Goal: Task Accomplishment & Management: Use online tool/utility

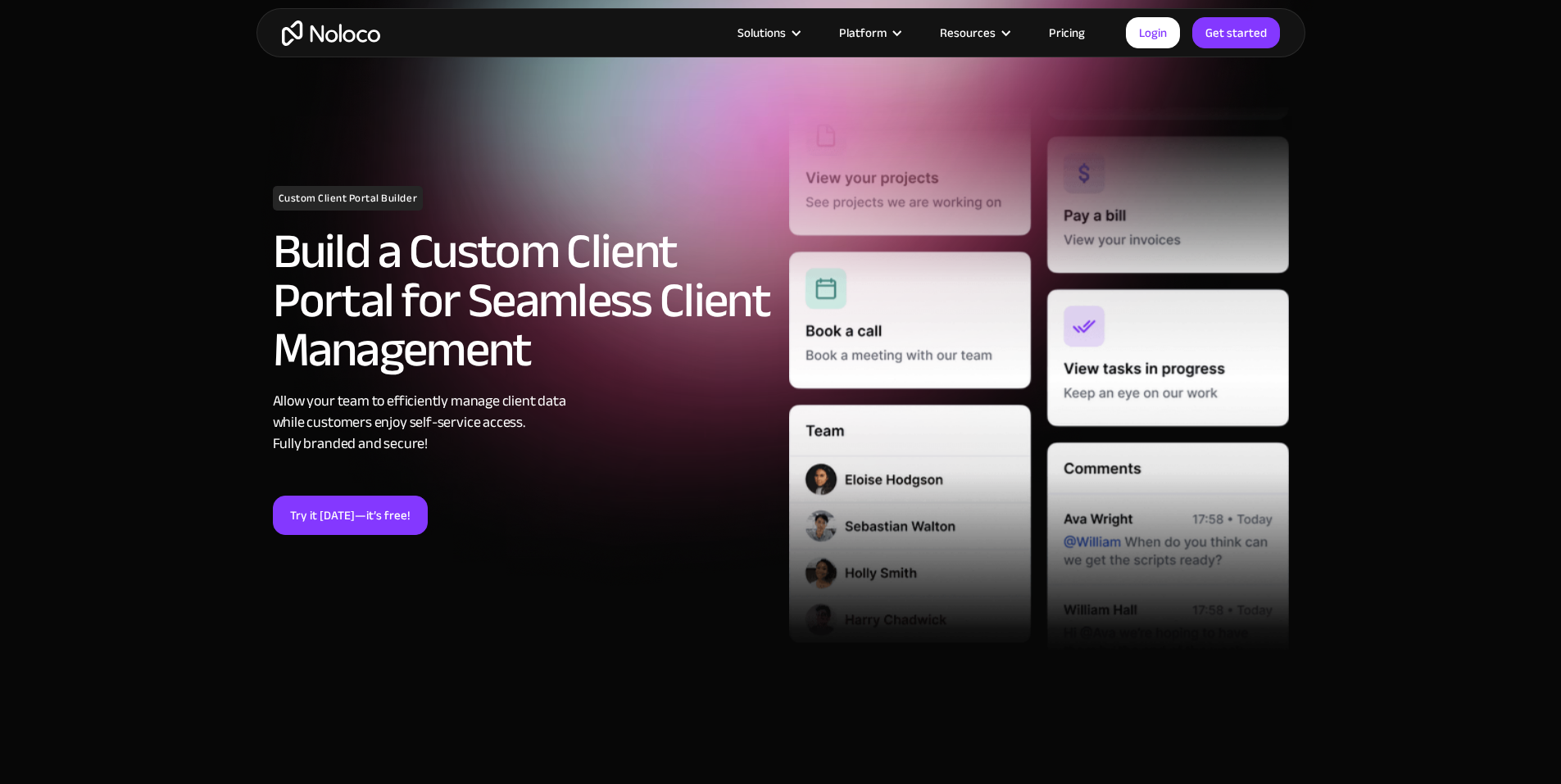
scroll to position [106, 0]
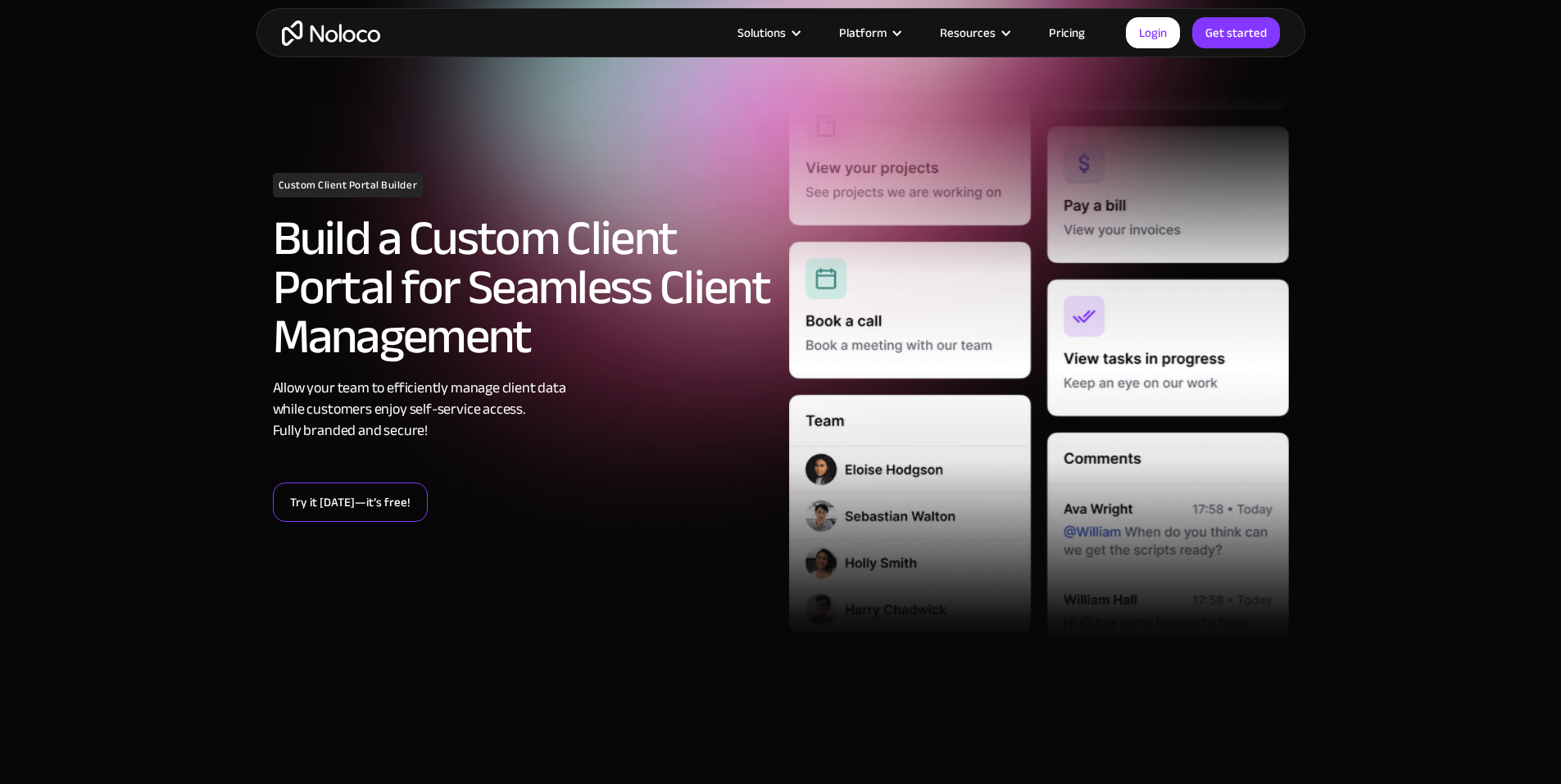
click at [326, 492] on link "Try it today—it’s free!" at bounding box center [351, 502] width 155 height 40
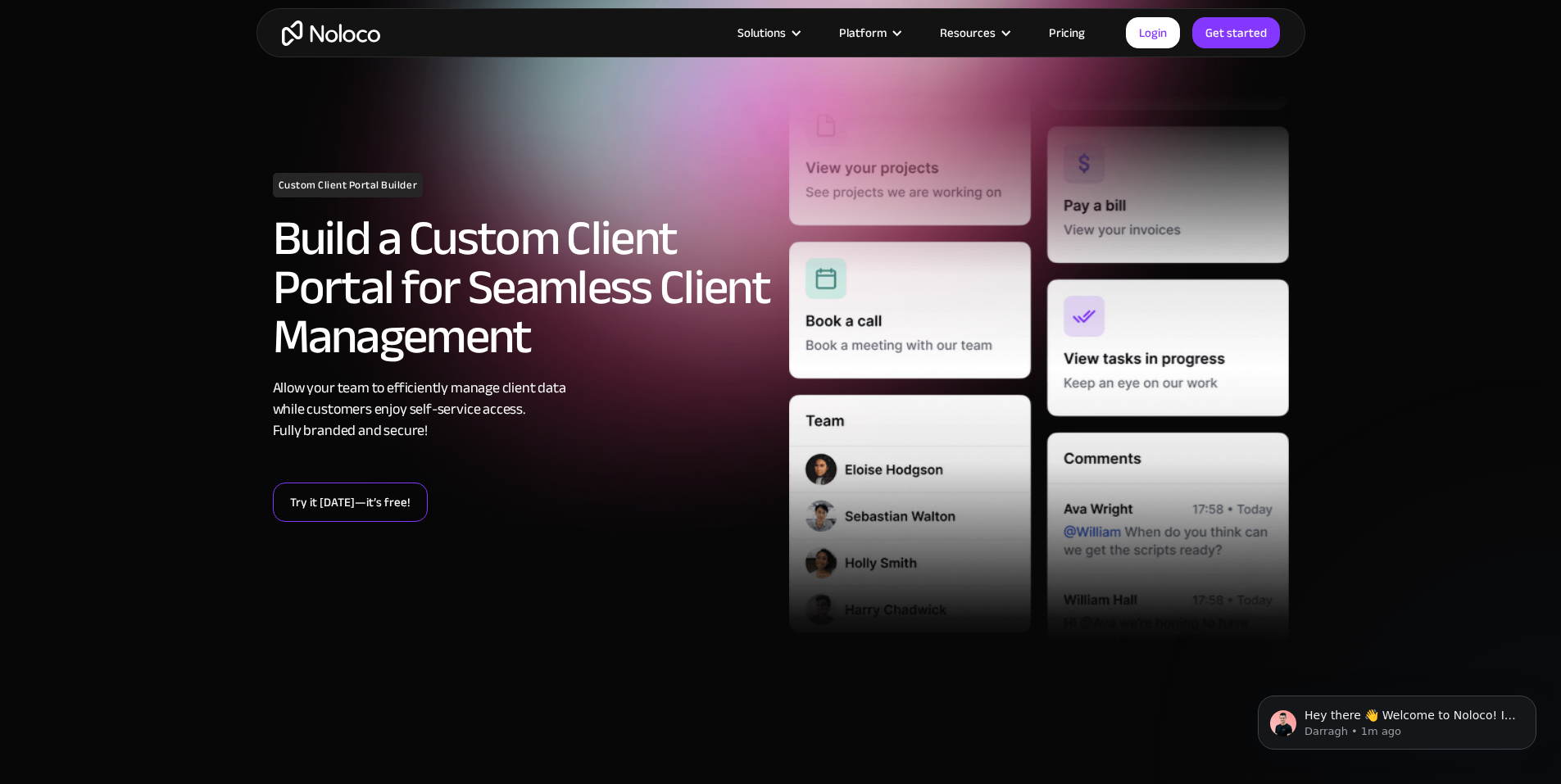
scroll to position [0, 0]
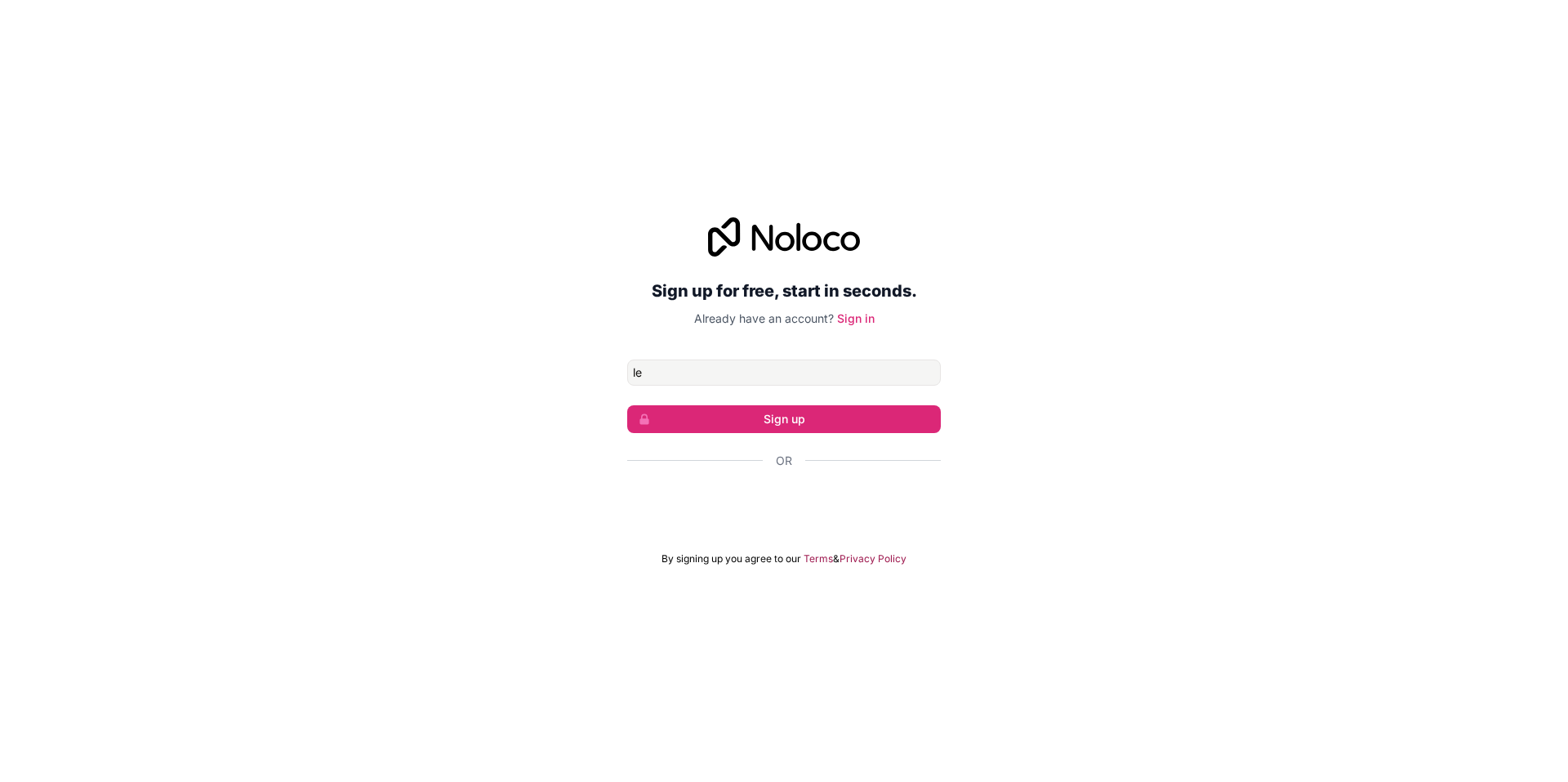
type input "l"
click at [844, 359] on div "Sign up for free, start in seconds. Already have an account? Sign in support@le…" at bounding box center [784, 392] width 314 height 348
click at [828, 376] on input "support@lem" at bounding box center [784, 372] width 314 height 26
type input "[EMAIL_ADDRESS][DOMAIN_NAME]"
click button "Sign up" at bounding box center [784, 419] width 314 height 28
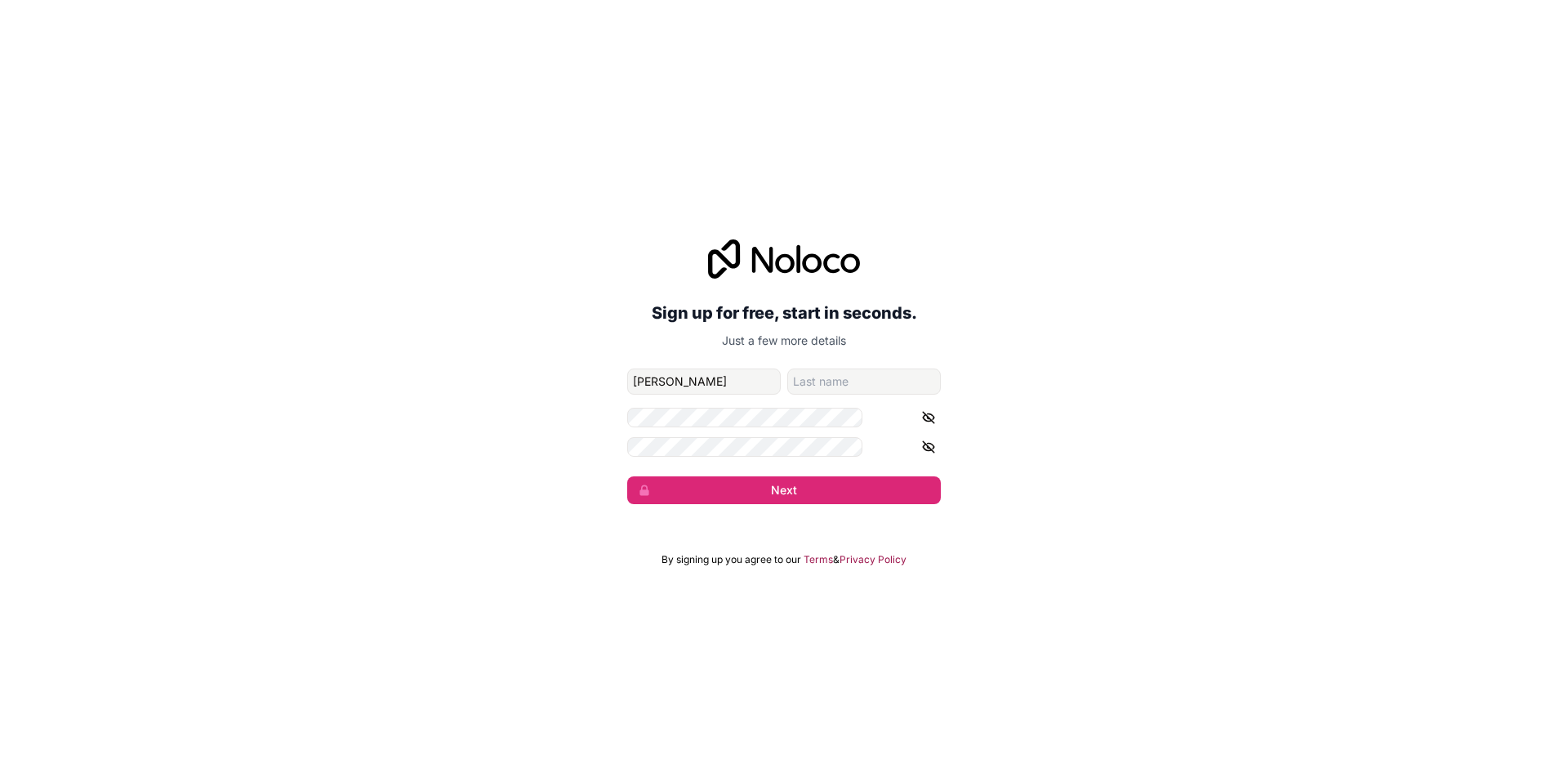
type input "Chris"
click at [830, 381] on input "family-name" at bounding box center [864, 381] width 153 height 26
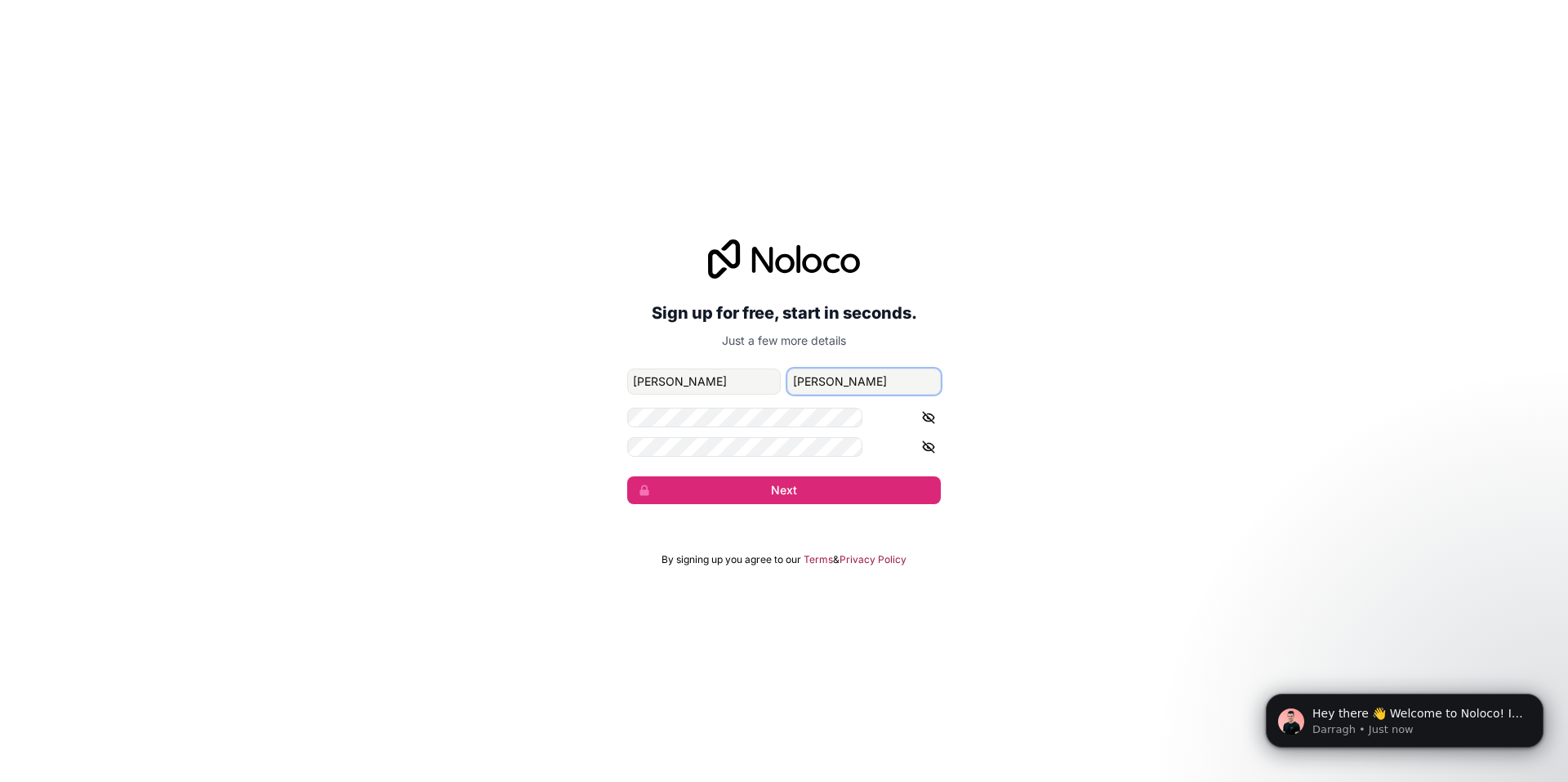
type input "Lema"
click at [923, 414] on icon "button" at bounding box center [929, 417] width 12 height 7
click at [921, 440] on icon "button" at bounding box center [928, 446] width 15 height 15
click at [616, 430] on div "Sign up for free, start in seconds. Just a few more details support@lemci.co.uk…" at bounding box center [784, 372] width 1568 height 311
click at [619, 427] on div "Sign up for free, start in seconds. Just a few more details support@lemci.co.uk…" at bounding box center [784, 372] width 1568 height 311
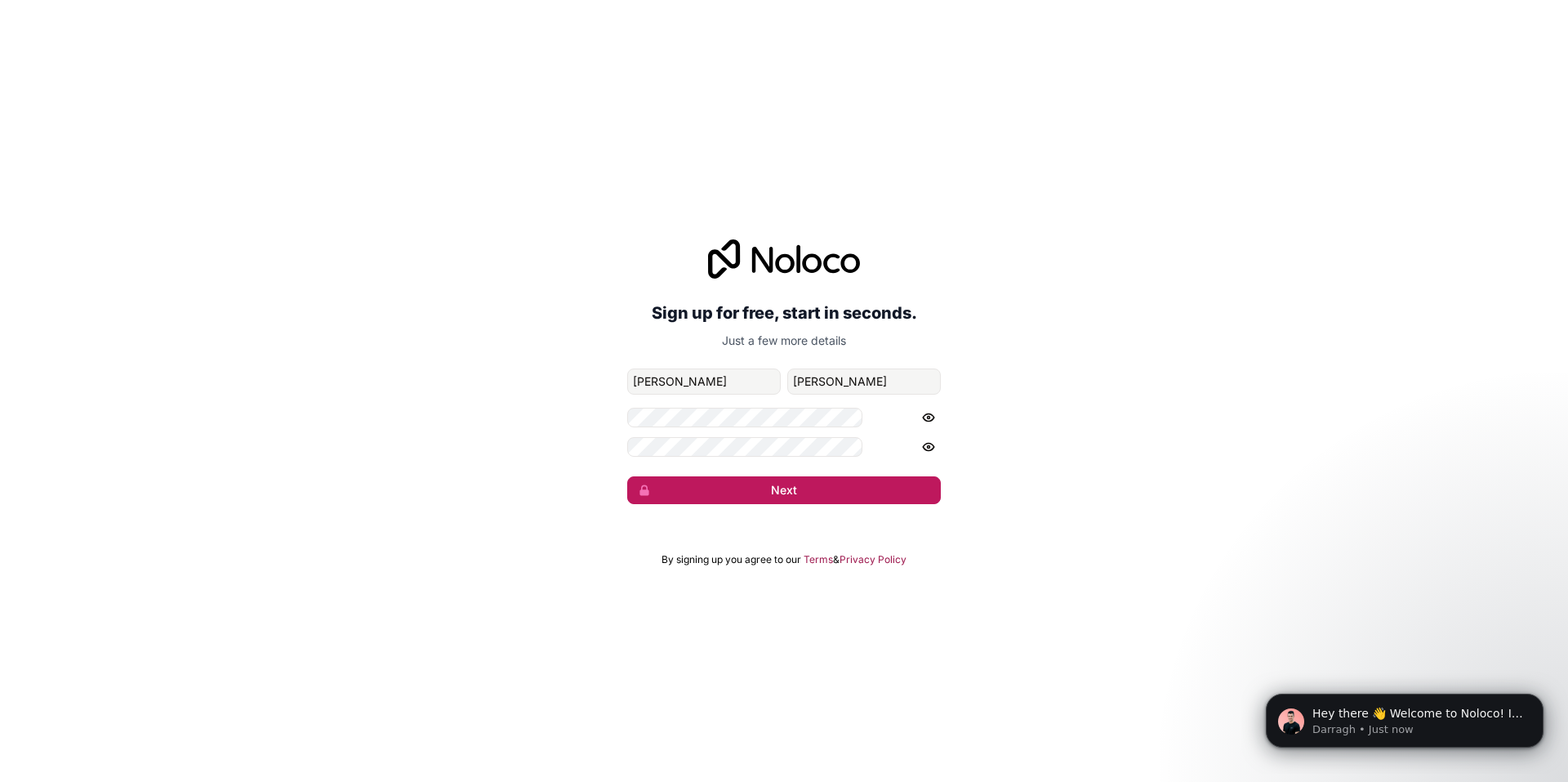
click at [837, 476] on button "Next" at bounding box center [784, 490] width 314 height 28
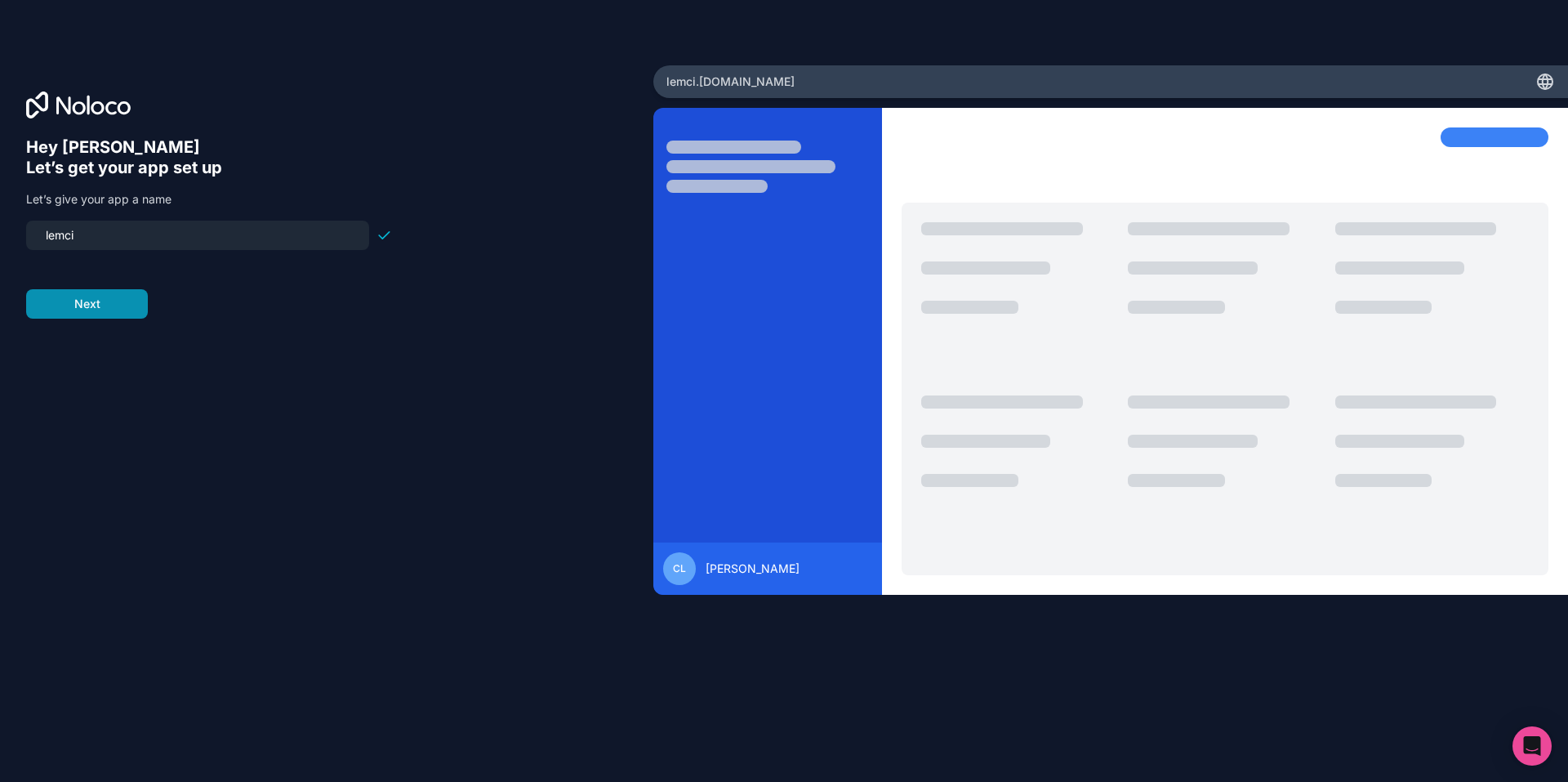
click at [64, 289] on button "Next" at bounding box center [86, 304] width 122 height 30
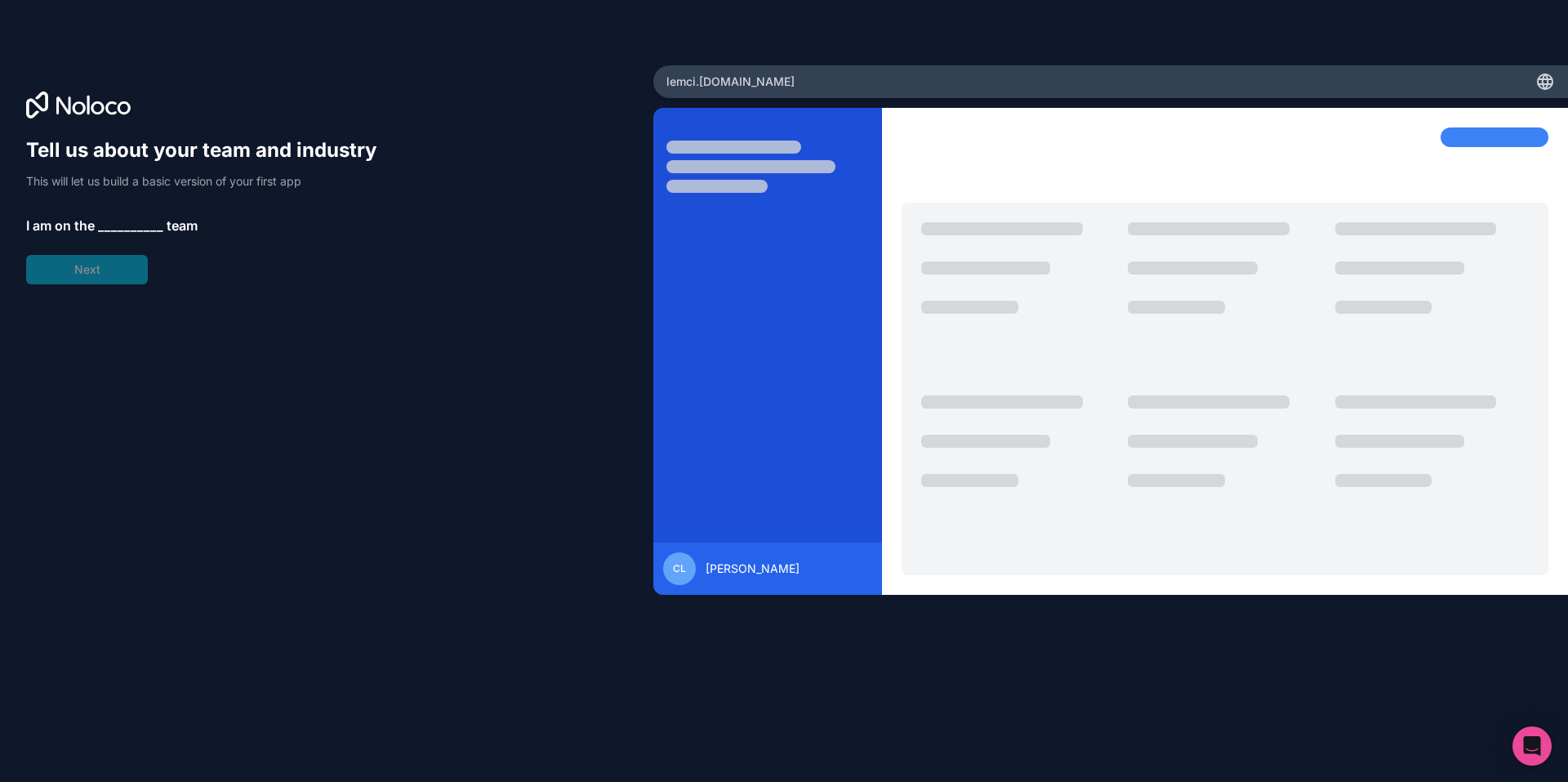
click at [98, 216] on span "__________" at bounding box center [131, 226] width 65 height 20
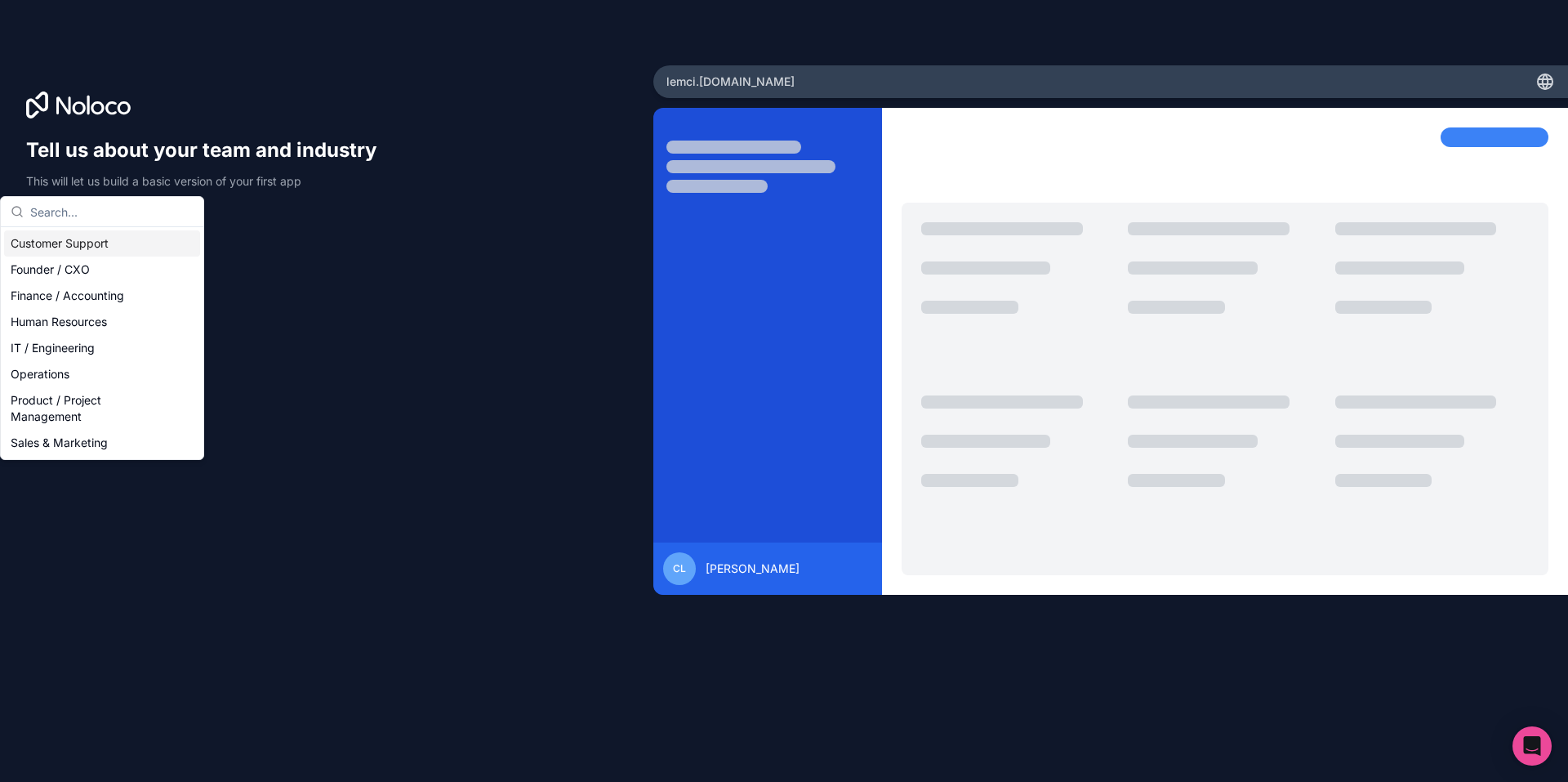
click at [100, 236] on div "Customer Support" at bounding box center [102, 244] width 196 height 26
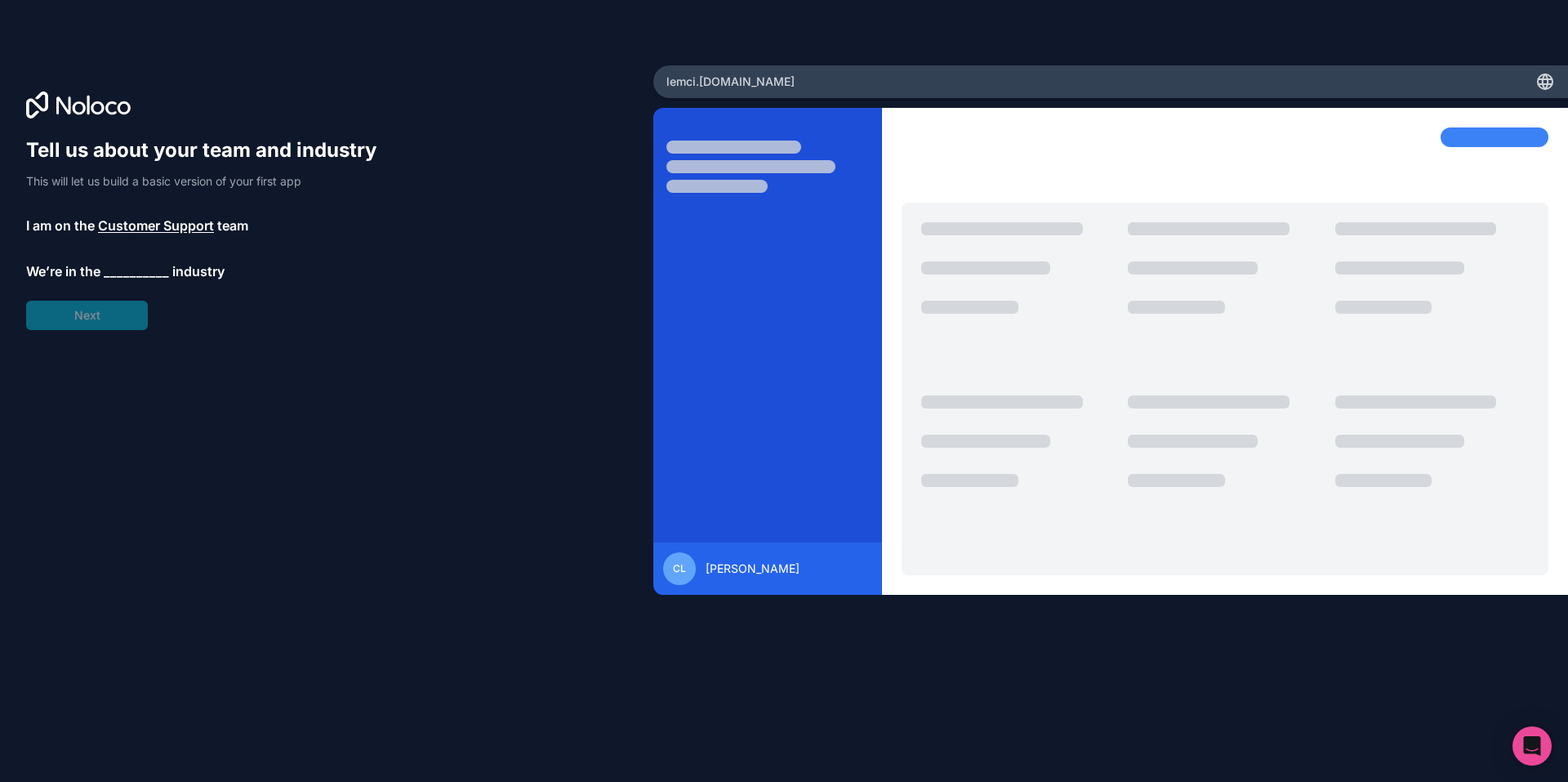
click at [104, 261] on span "__________" at bounding box center [137, 271] width 65 height 20
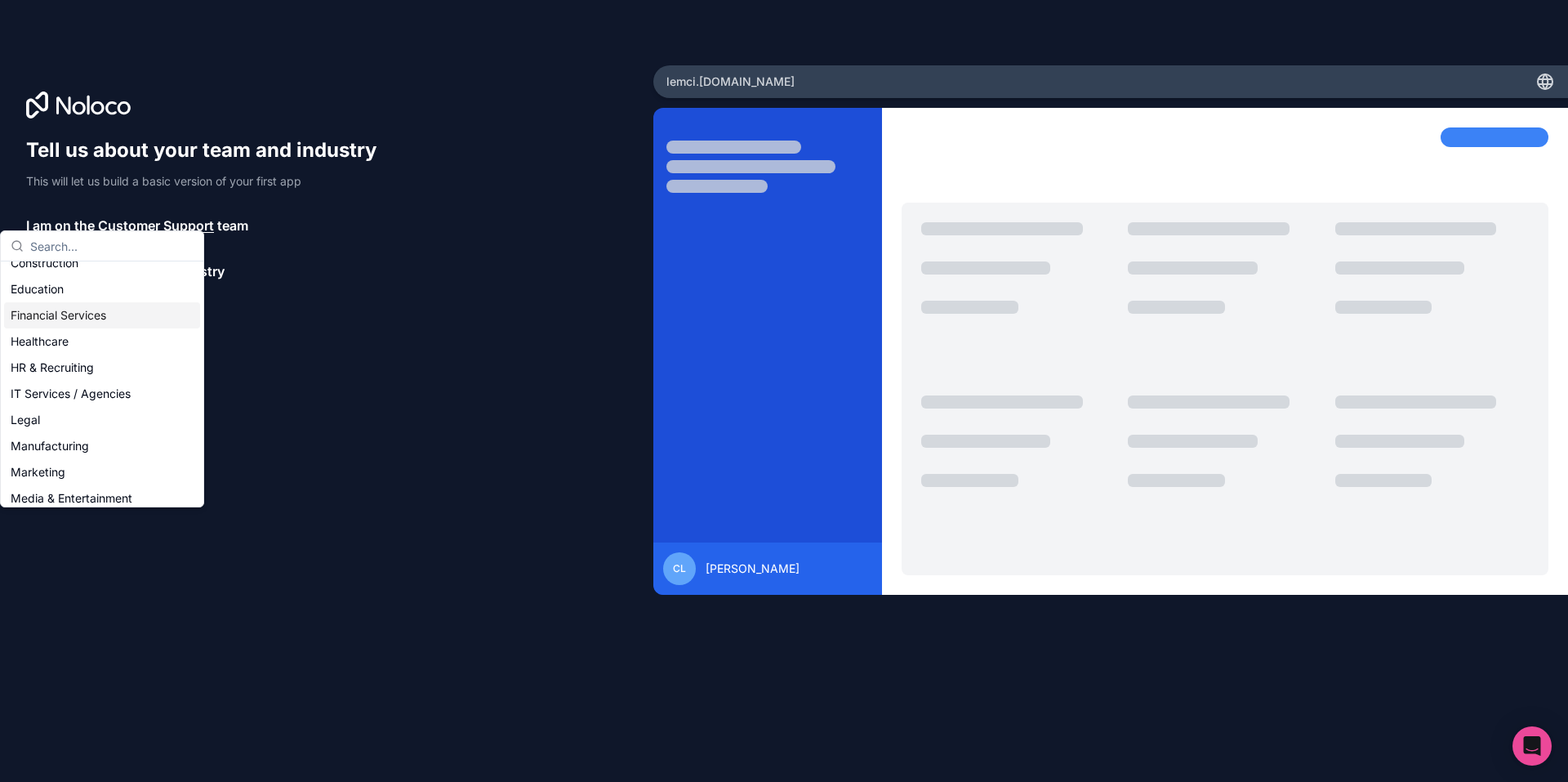
scroll to position [191, 0]
click at [76, 623] on div "Others" at bounding box center [102, 635] width 196 height 26
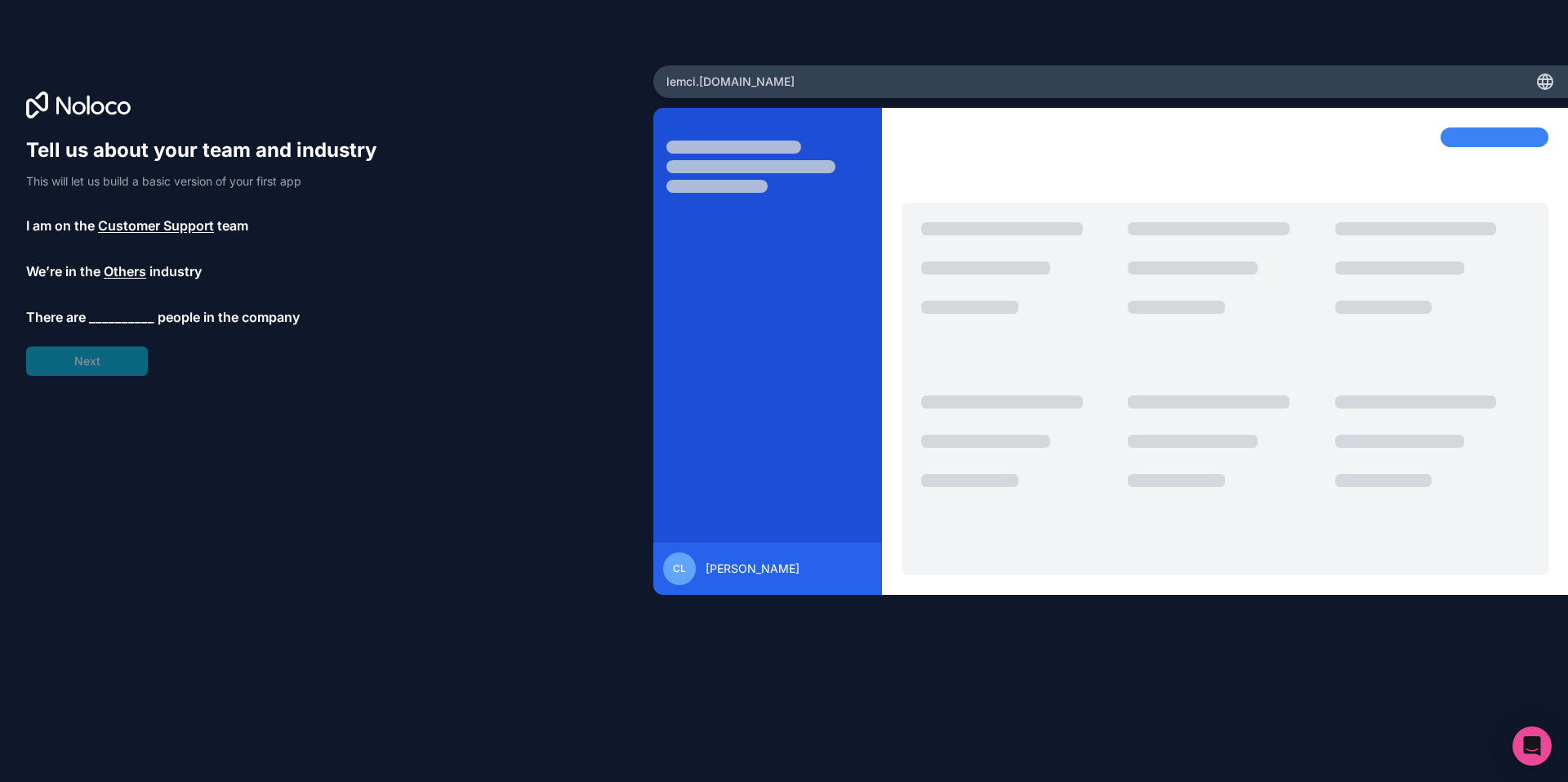
click at [89, 307] on span "__________" at bounding box center [122, 317] width 65 height 20
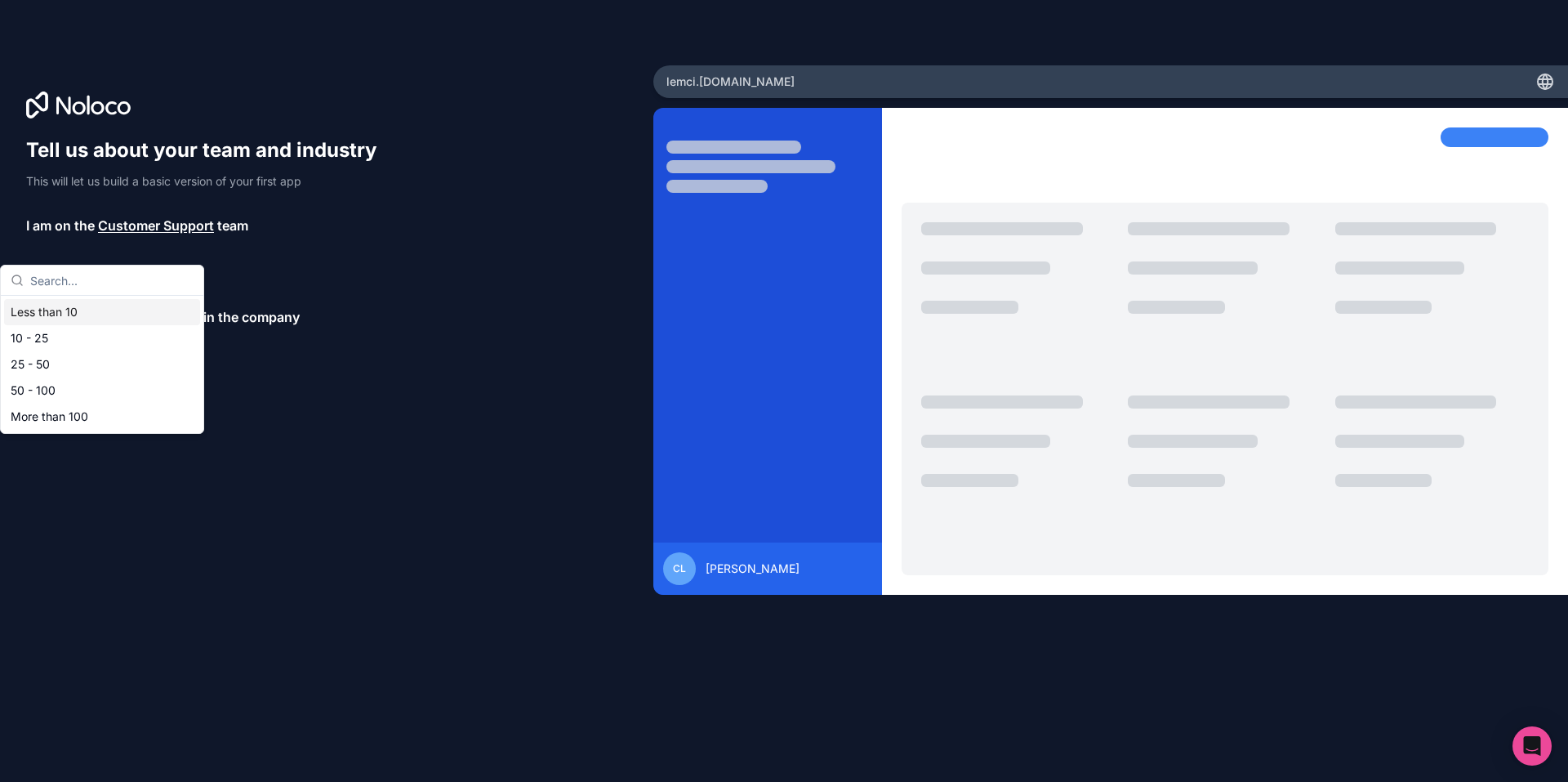
click at [63, 299] on div "Less than 10" at bounding box center [102, 312] width 196 height 26
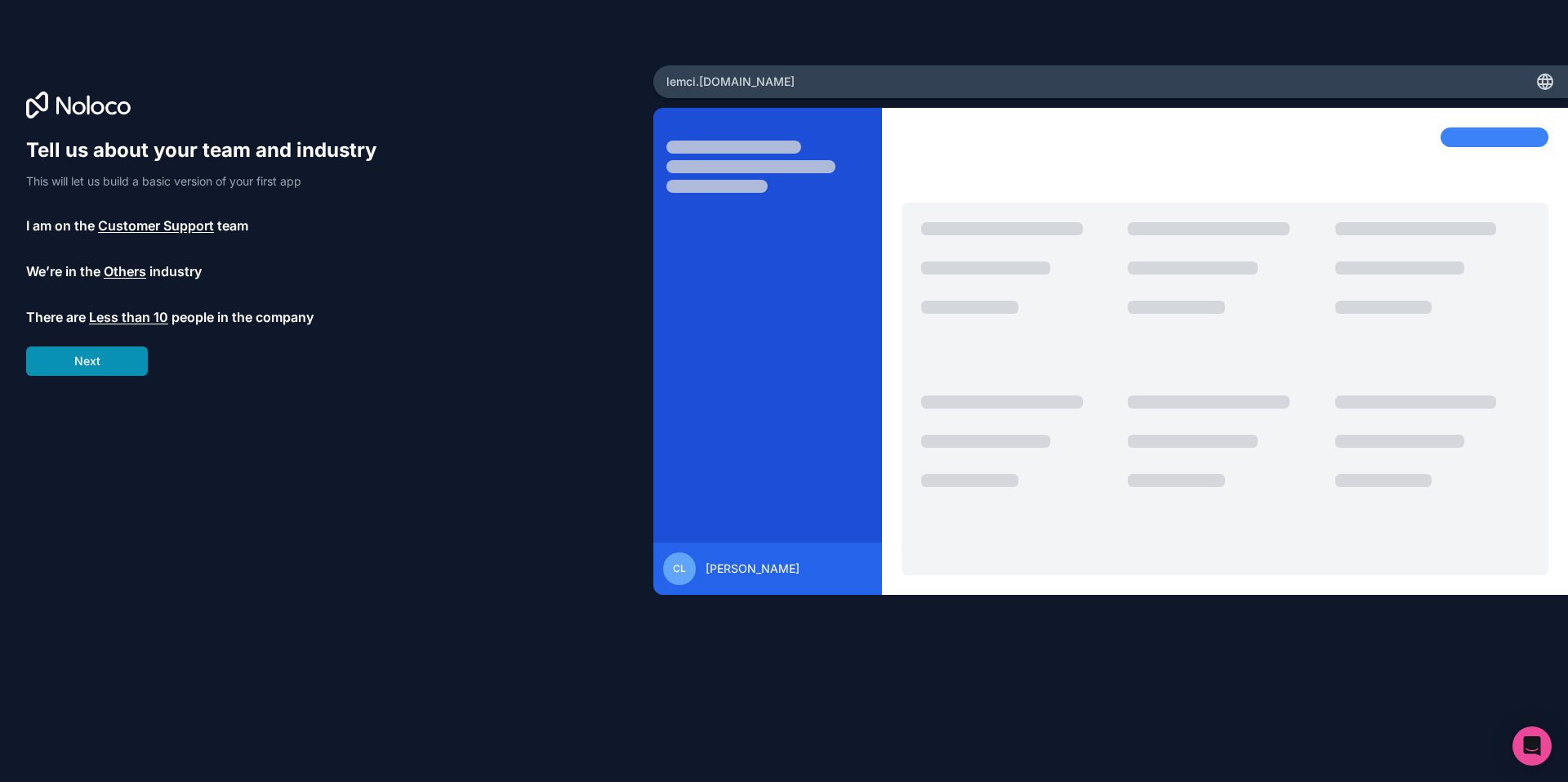
click at [64, 346] on button "Next" at bounding box center [86, 361] width 122 height 30
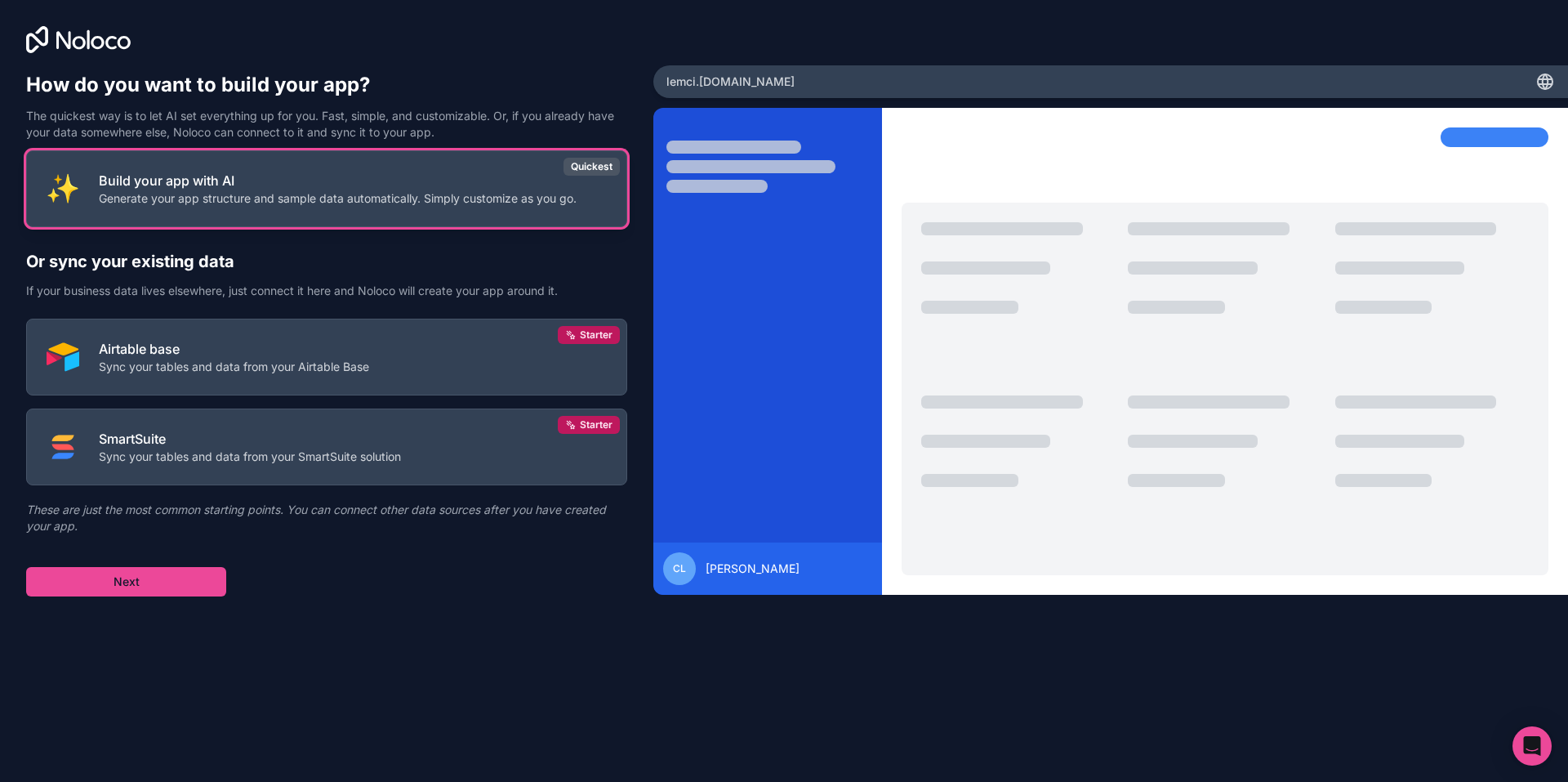
click at [203, 156] on button "Build your app with AI Generate your app structure and sample data automaticall…" at bounding box center [325, 189] width 600 height 77
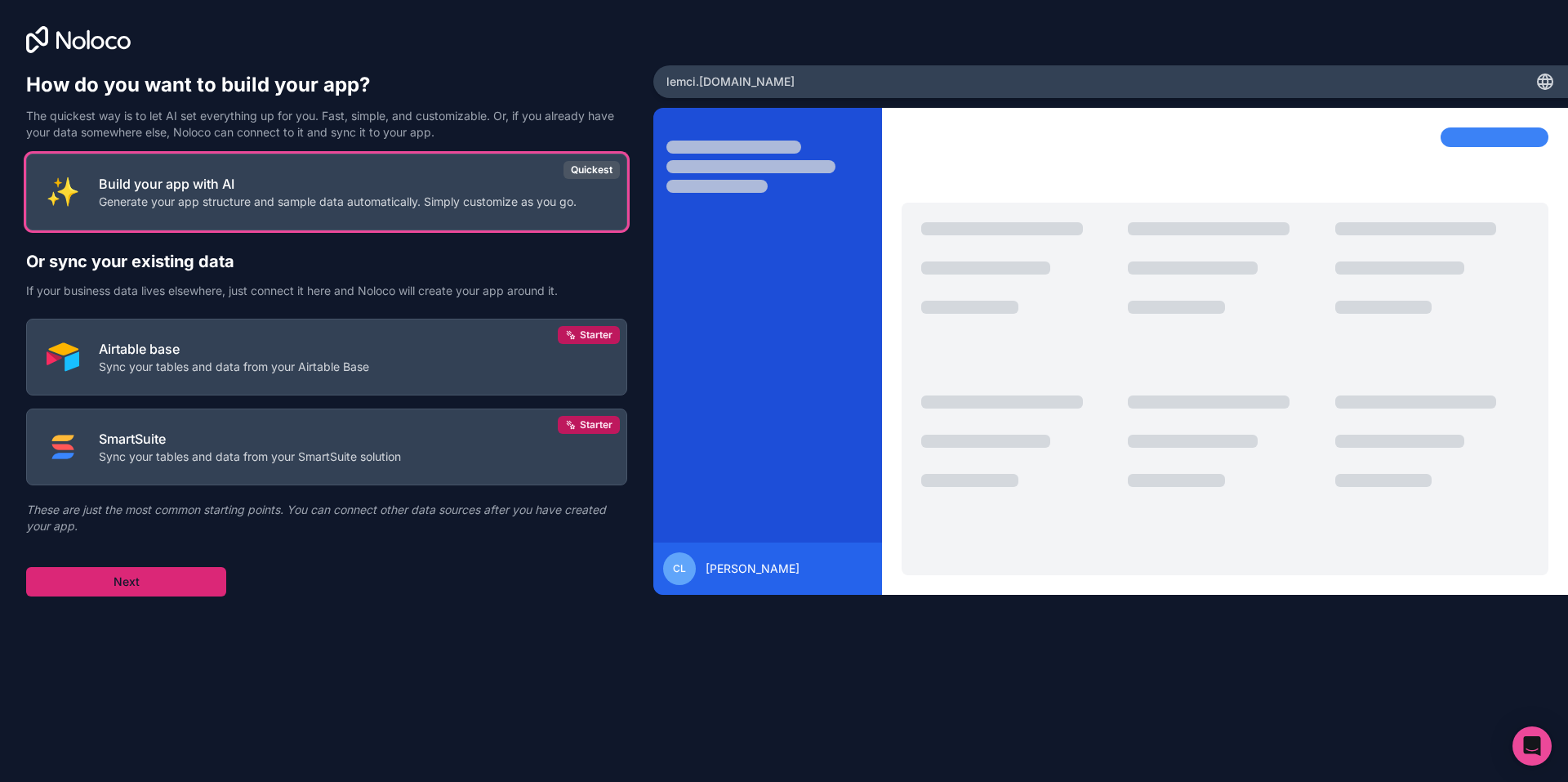
click at [153, 567] on button "Next" at bounding box center [126, 582] width 200 height 30
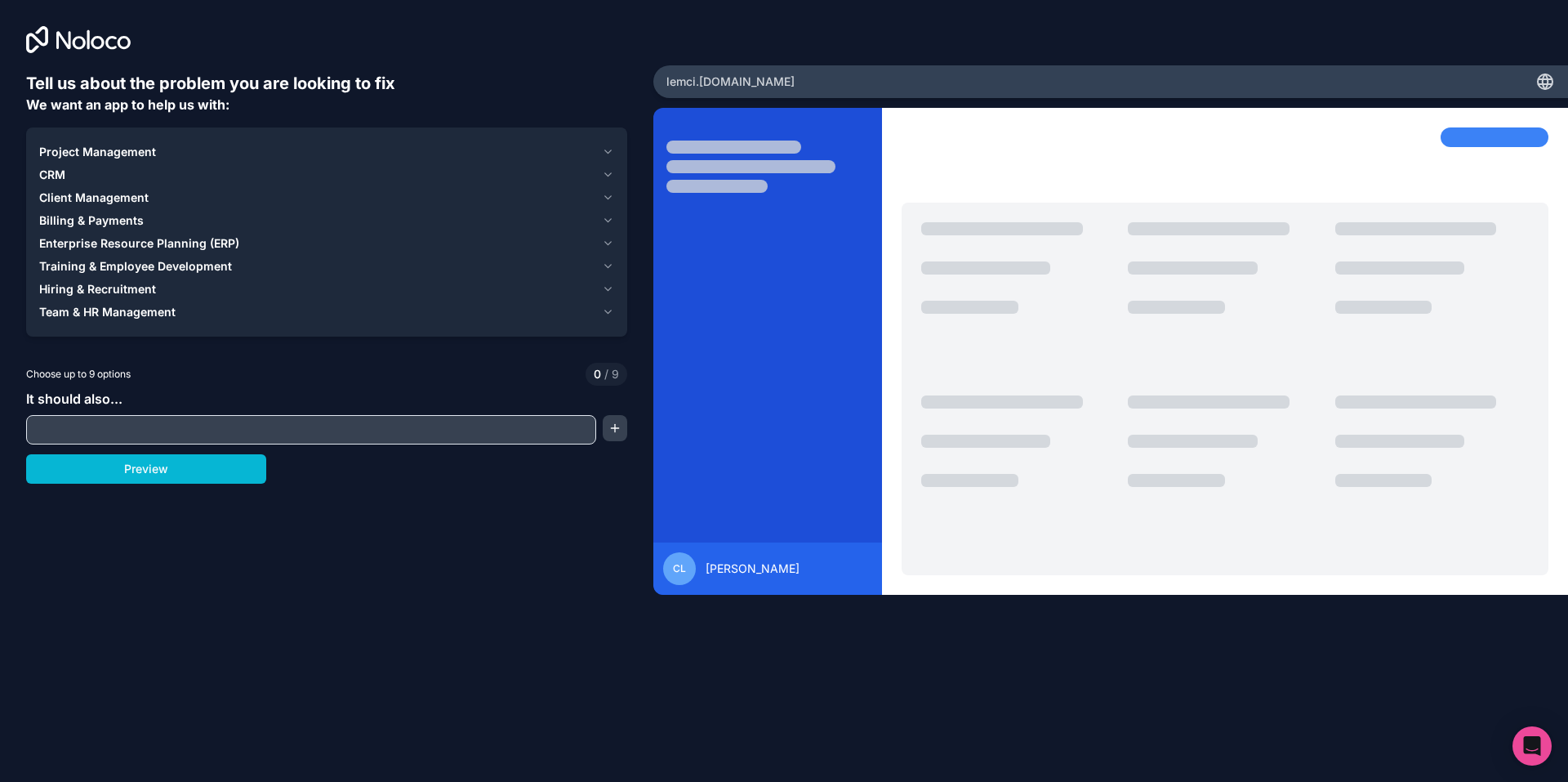
click at [138, 419] on input "text" at bounding box center [312, 430] width 562 height 23
click at [478, 365] on div "Tell us about the problem you are looking to fix We want an app to help us with…" at bounding box center [325, 349] width 600 height 554
click at [614, 146] on icon "button" at bounding box center [607, 151] width 12 height 13
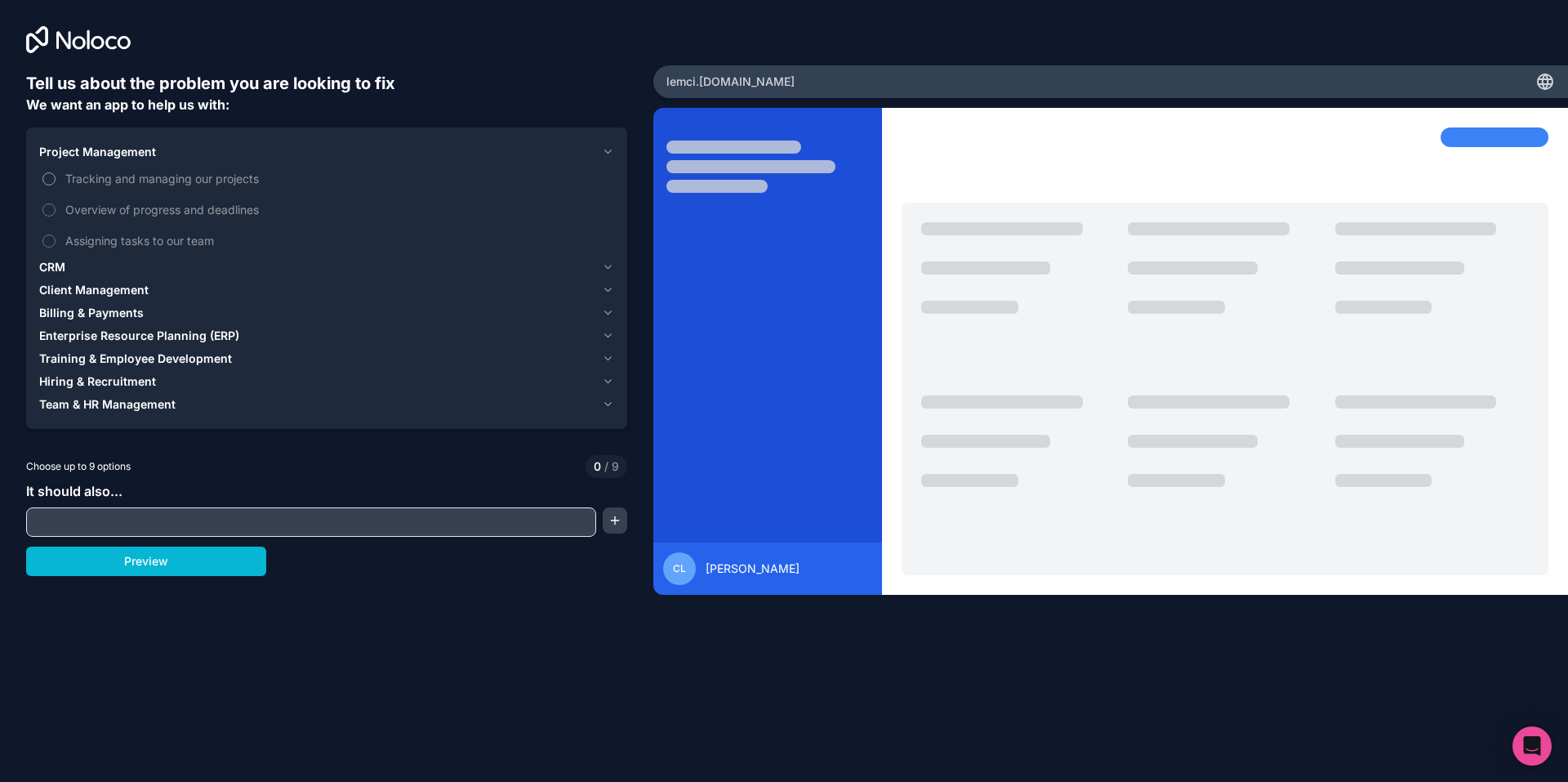
click at [135, 170] on span "Tracking and managing our projects" at bounding box center [337, 178] width 545 height 17
click at [55, 172] on button "Tracking and managing our projects" at bounding box center [48, 178] width 13 height 13
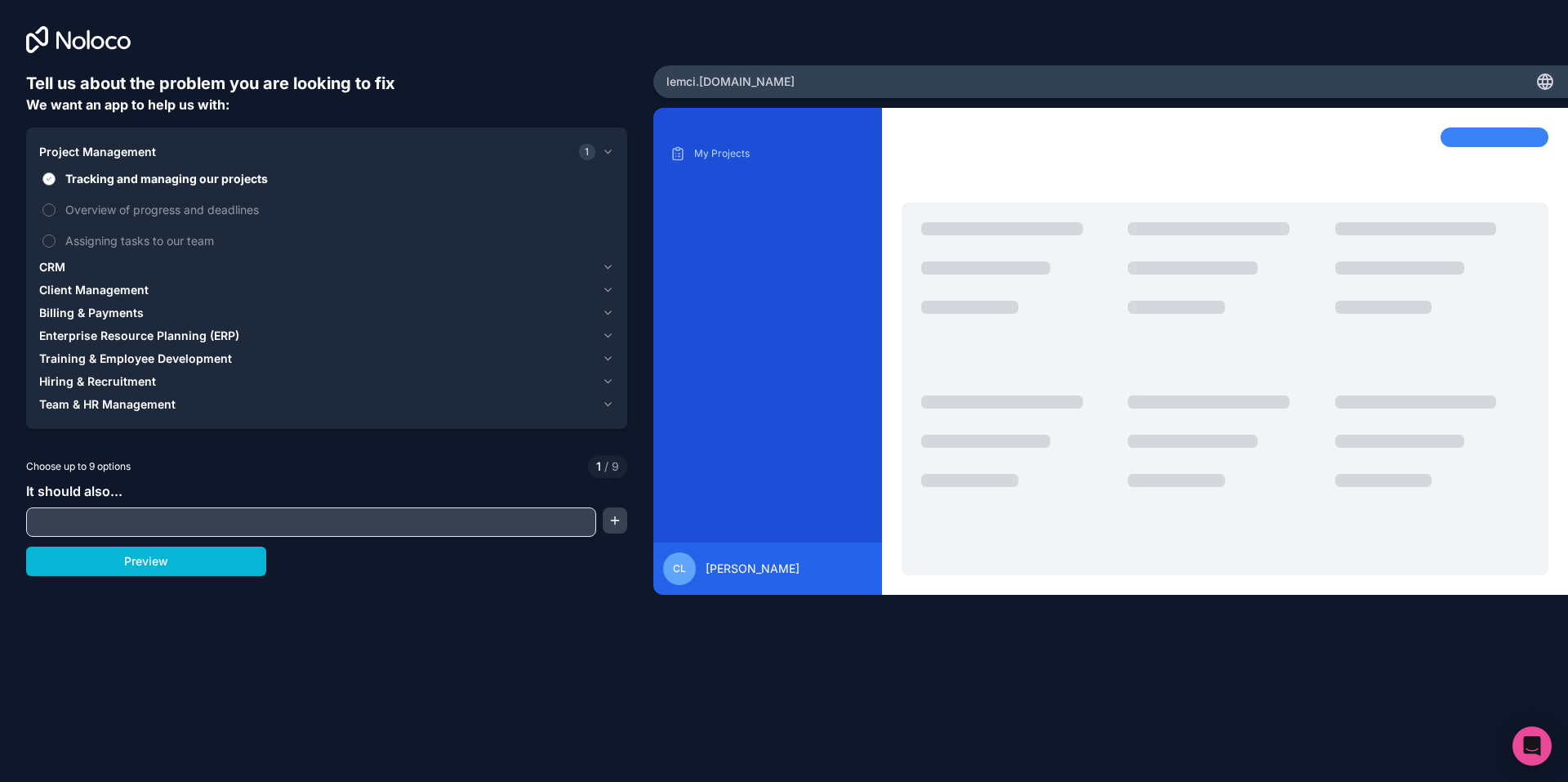
click at [138, 170] on span "Tracking and managing our projects" at bounding box center [337, 178] width 545 height 17
click at [55, 172] on button "Tracking and managing our projects" at bounding box center [48, 178] width 13 height 13
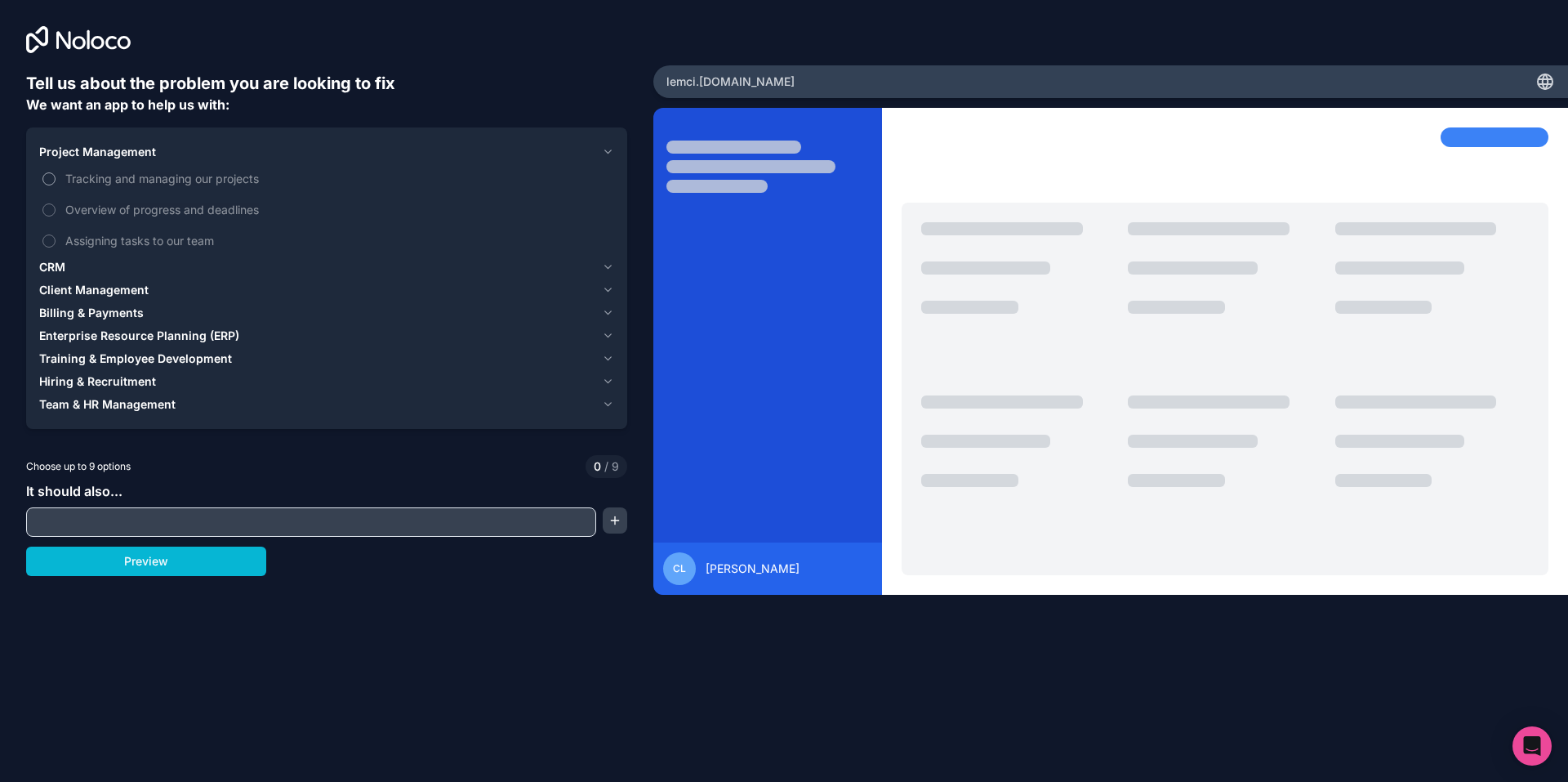
click at [157, 170] on span "Tracking and managing our projects" at bounding box center [337, 178] width 545 height 17
click at [55, 172] on button "Tracking and managing our projects" at bounding box center [48, 178] width 13 height 13
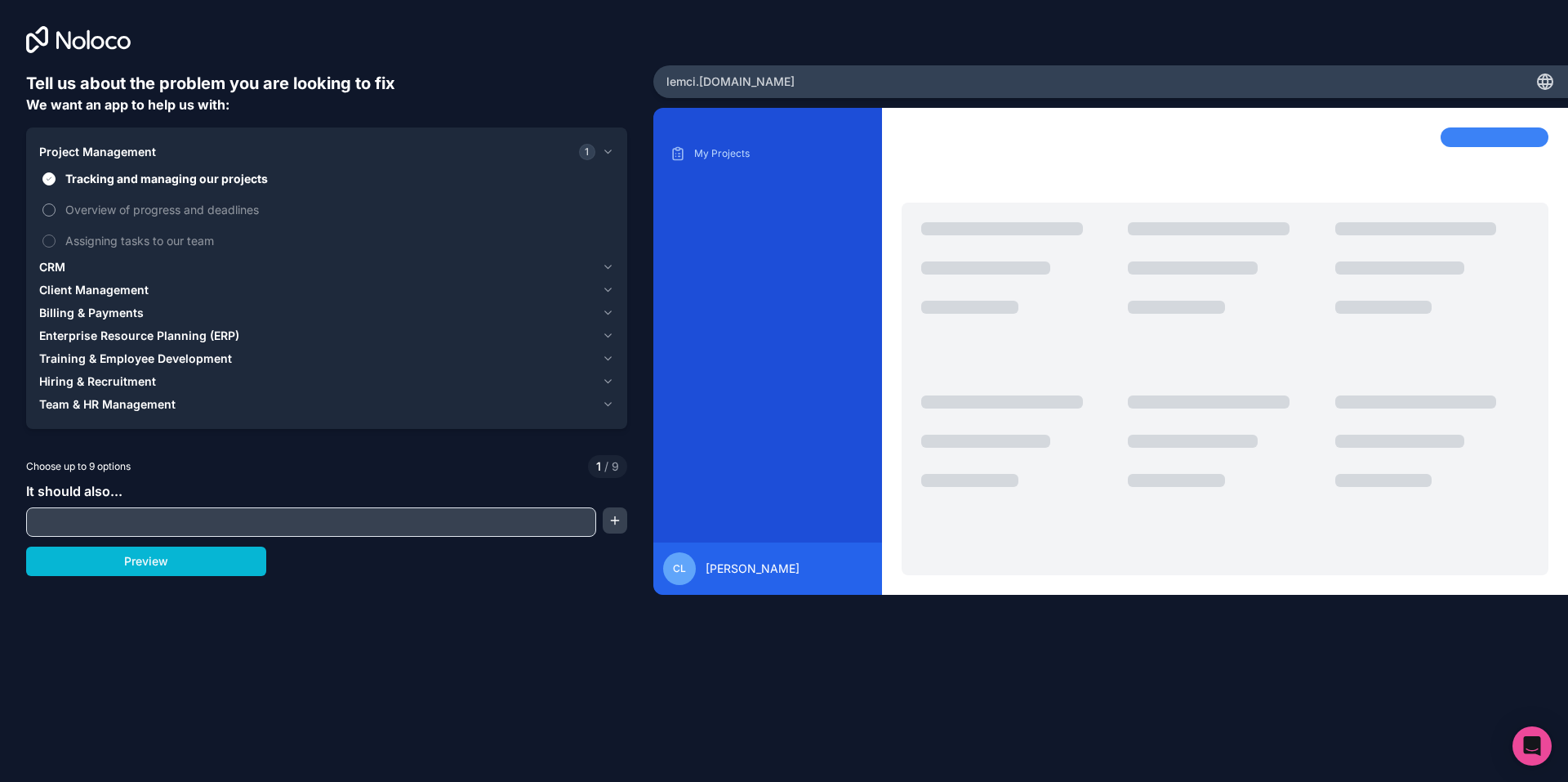
click at [164, 201] on span "Overview of progress and deadlines" at bounding box center [337, 209] width 545 height 17
click at [55, 204] on button "Overview of progress and deadlines" at bounding box center [48, 210] width 13 height 13
click at [161, 232] on span "Assigning tasks to our team" at bounding box center [337, 240] width 545 height 17
click at [55, 235] on button "Assigning tasks to our team" at bounding box center [48, 241] width 13 height 13
click at [614, 146] on icon "button" at bounding box center [607, 151] width 12 height 13
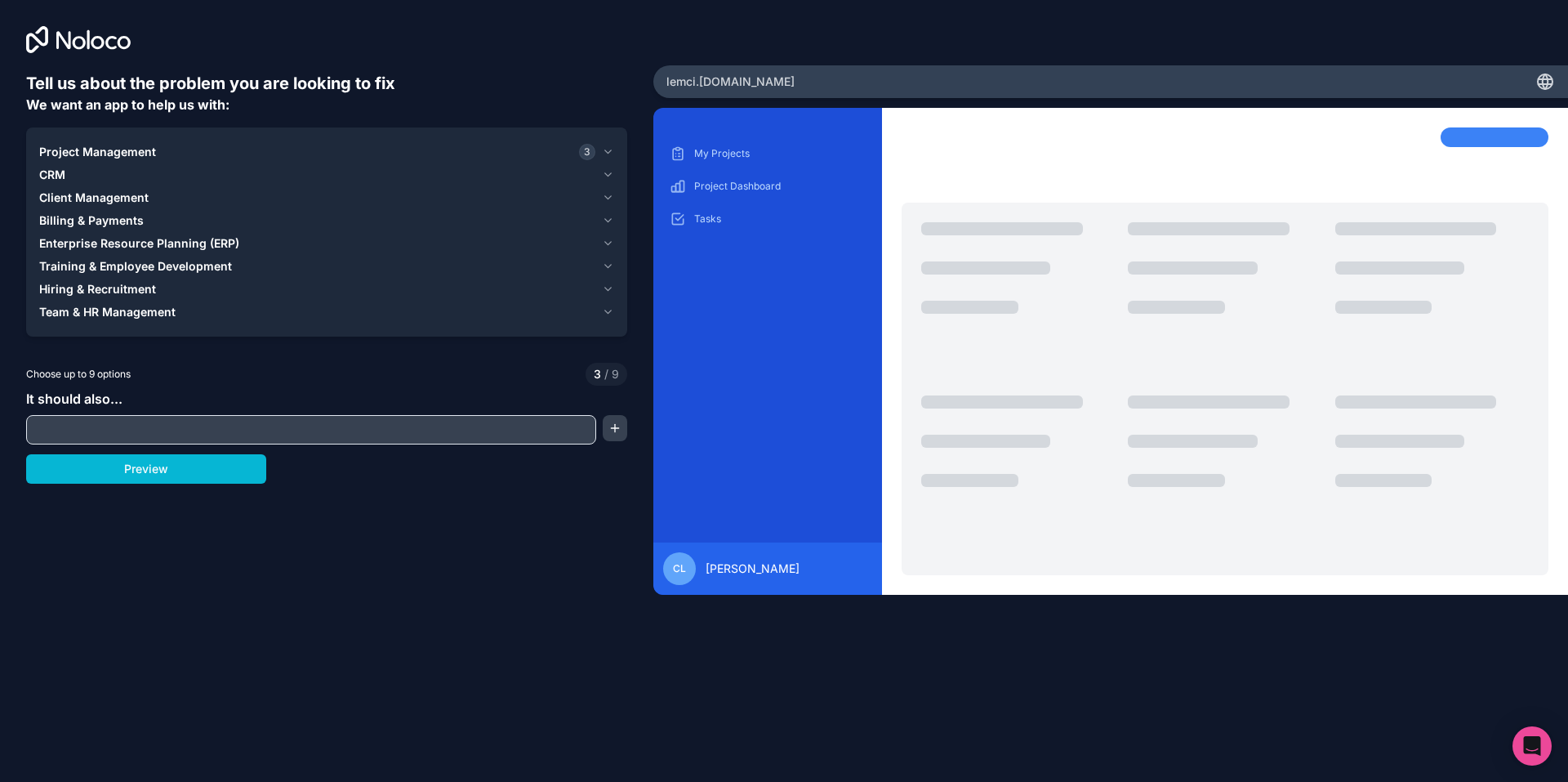
click at [614, 146] on icon "button" at bounding box center [607, 151] width 12 height 13
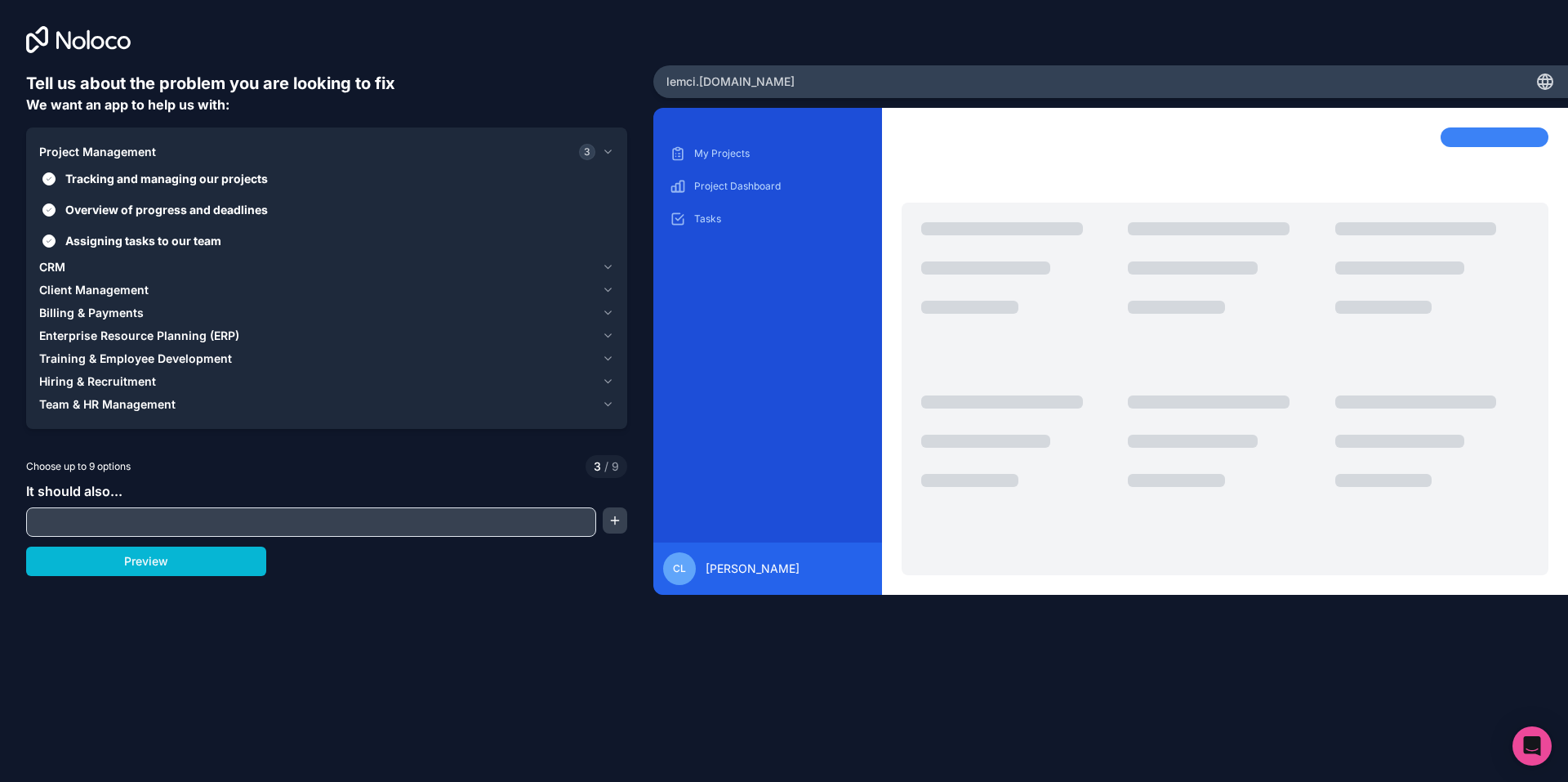
click at [614, 146] on icon "button" at bounding box center [607, 151] width 12 height 13
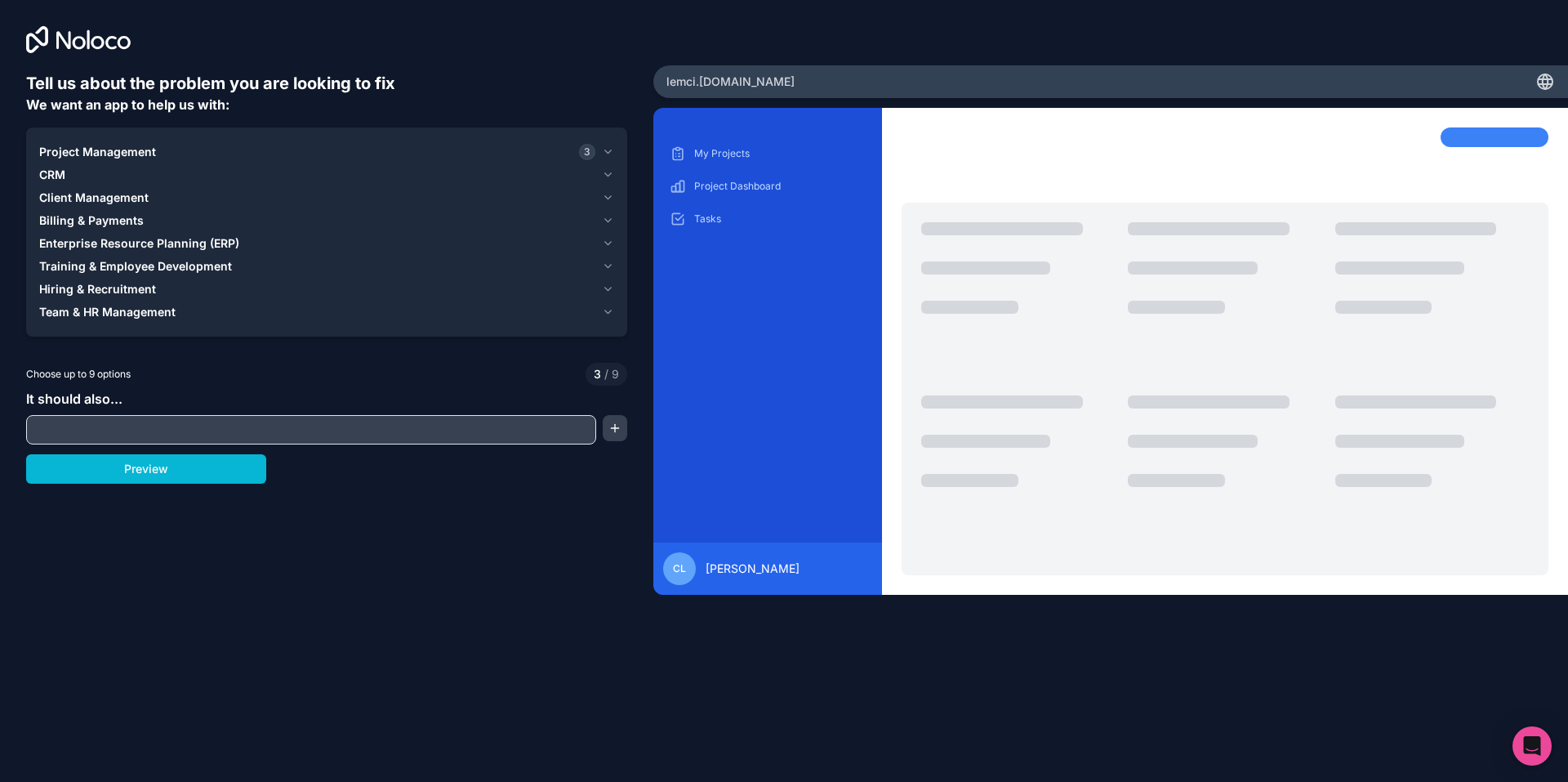
click at [40, 163] on button "CRM" at bounding box center [326, 174] width 575 height 23
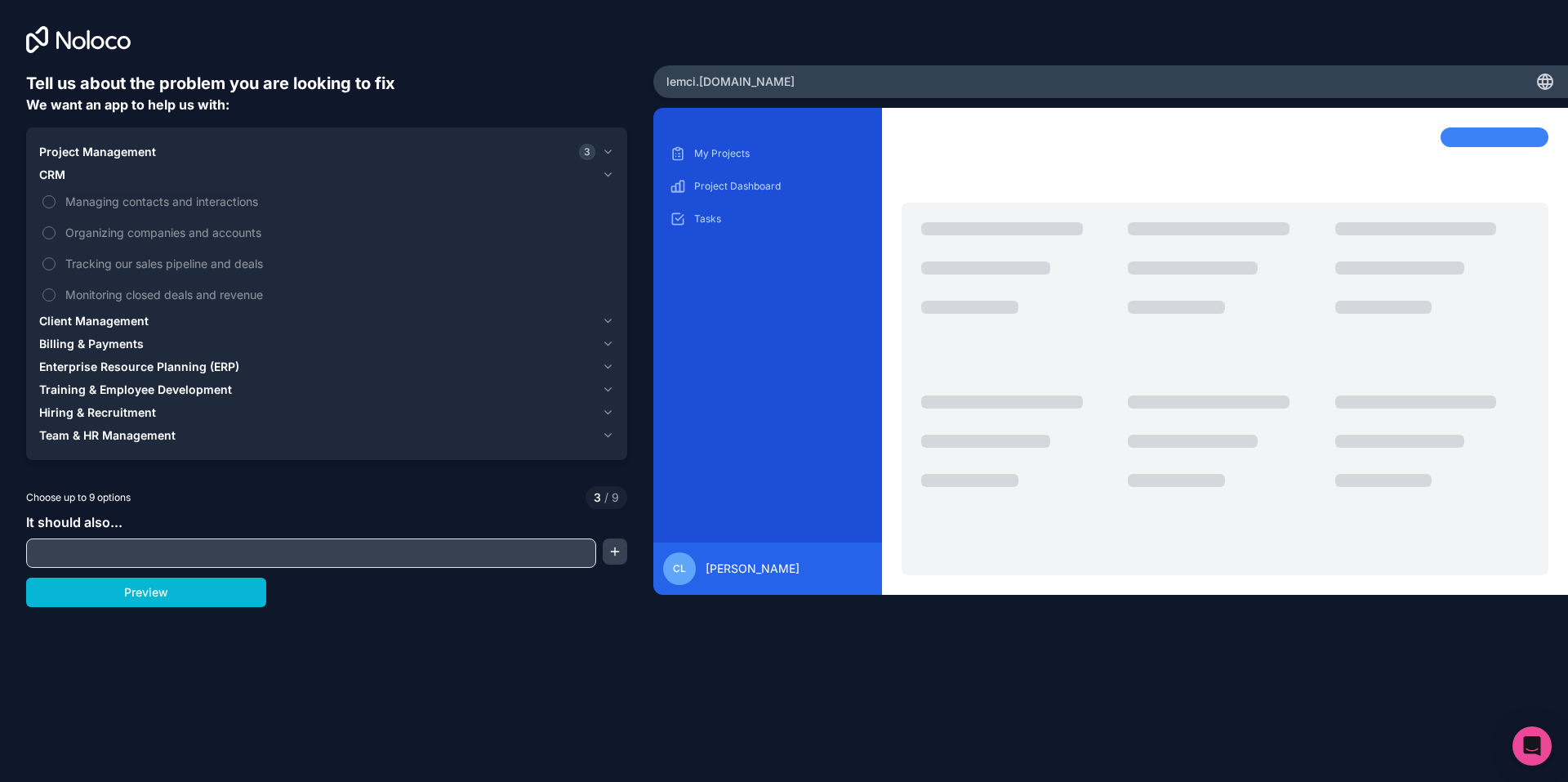
click at [614, 168] on icon "button" at bounding box center [607, 174] width 12 height 13
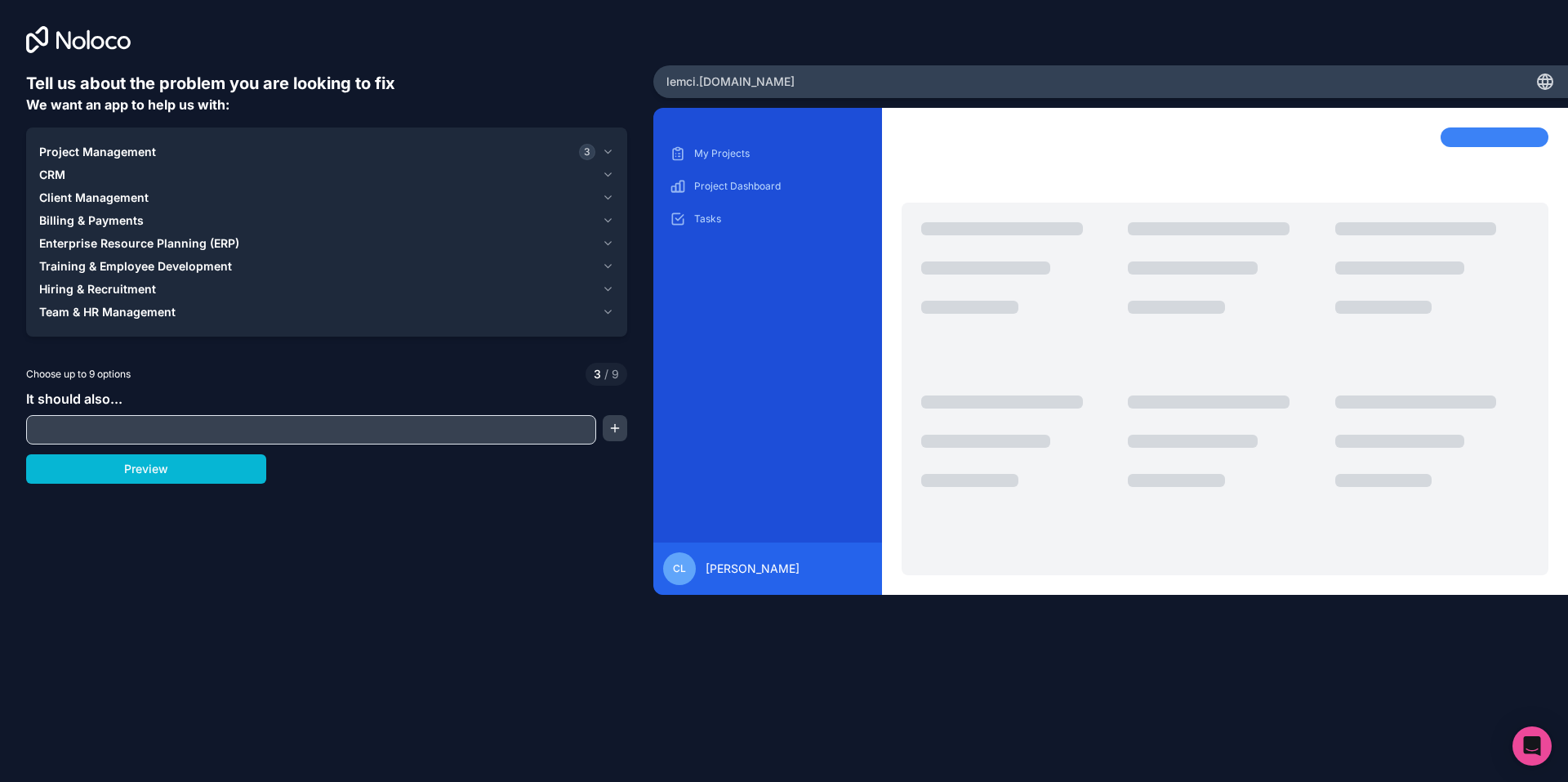
click at [68, 189] on span "Client Management" at bounding box center [94, 197] width 110 height 17
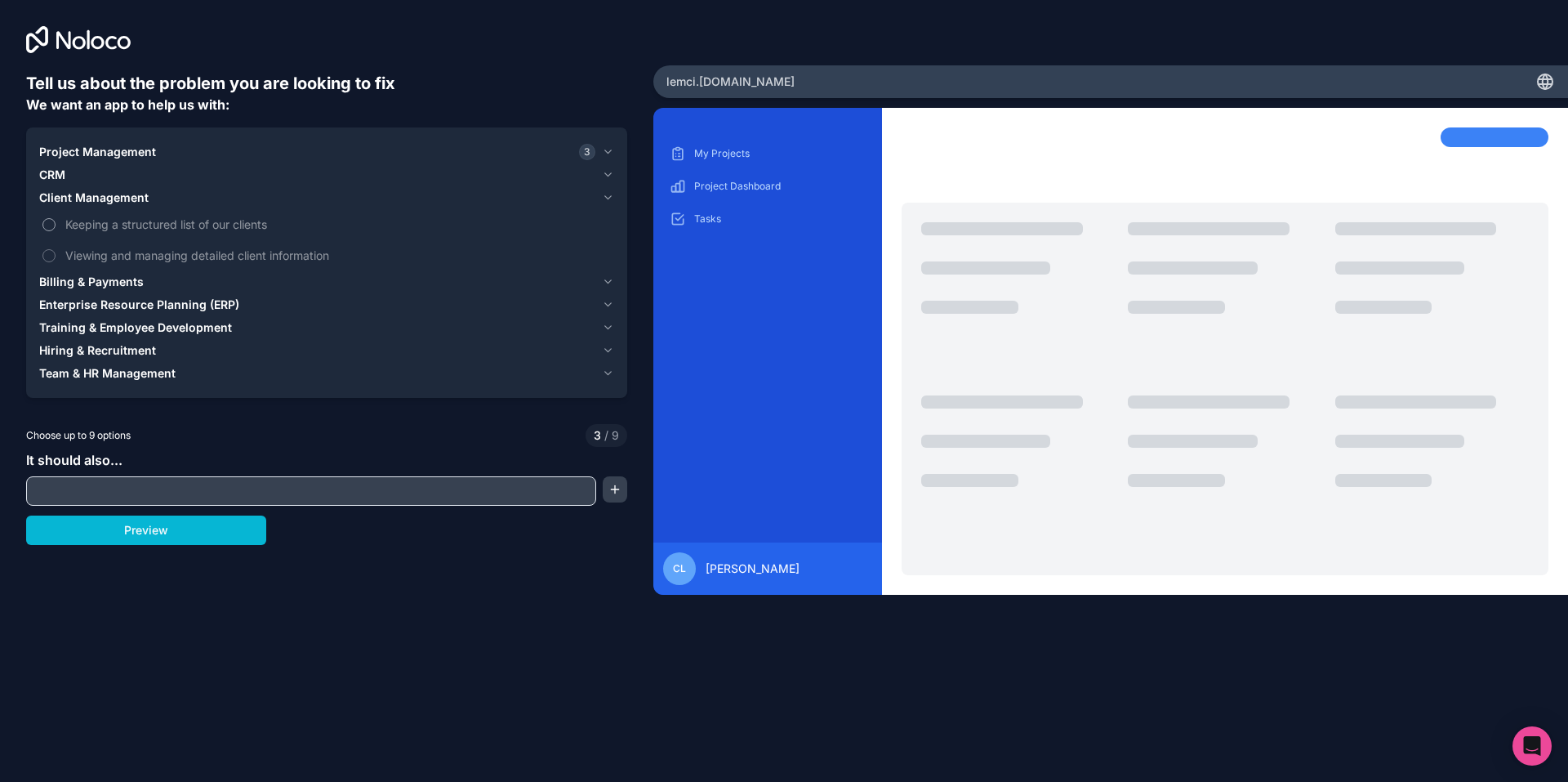
click at [40, 209] on label "Keeping a structured list of our clients" at bounding box center [326, 224] width 575 height 31
click at [43, 218] on button "Keeping a structured list of our clients" at bounding box center [48, 224] width 13 height 13
click at [43, 249] on button "Viewing and managing detailed client information" at bounding box center [48, 255] width 13 height 13
click at [614, 191] on icon "button" at bounding box center [607, 197] width 12 height 13
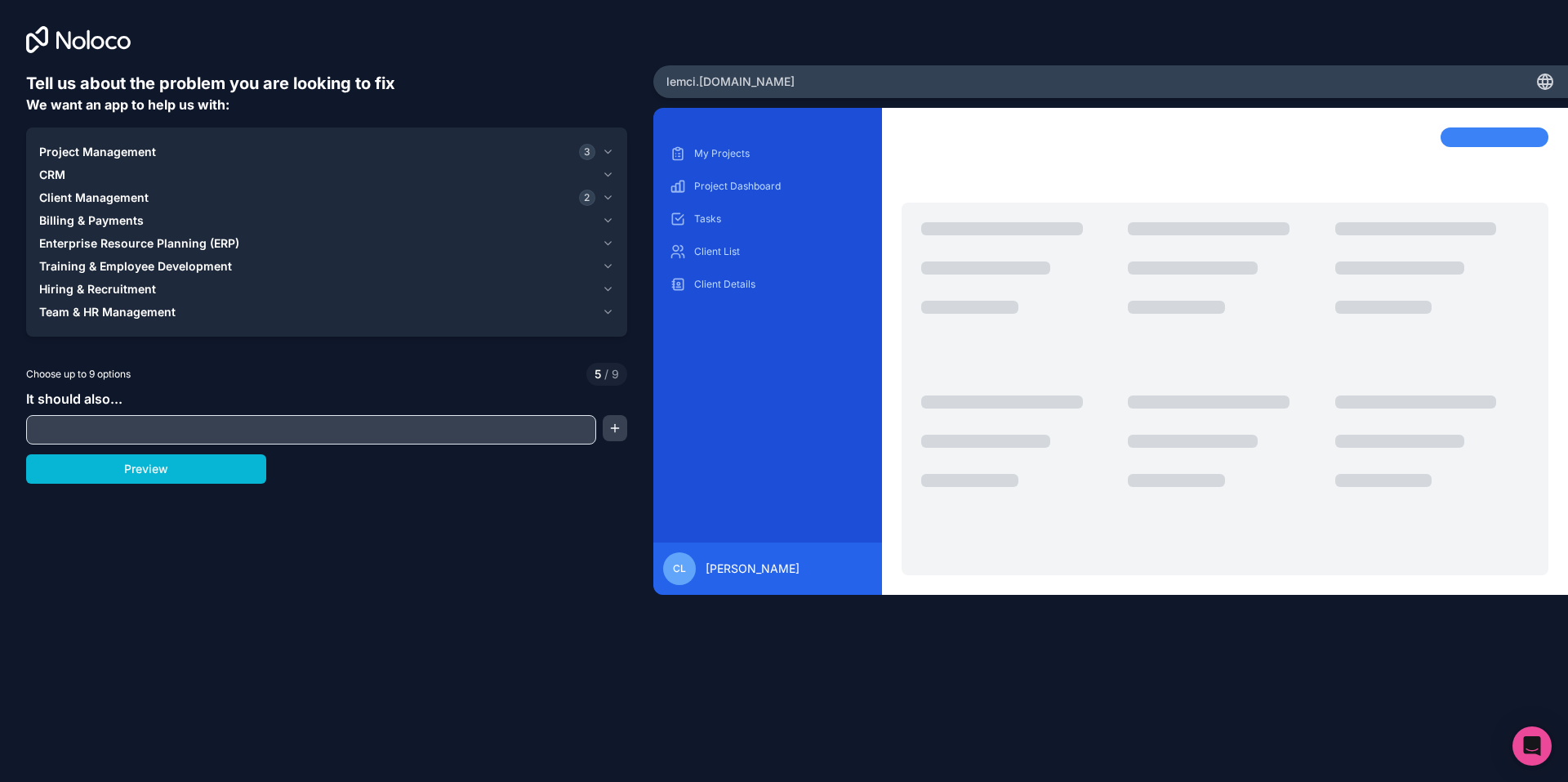
click at [75, 213] on span "Billing & Payments" at bounding box center [92, 221] width 105 height 17
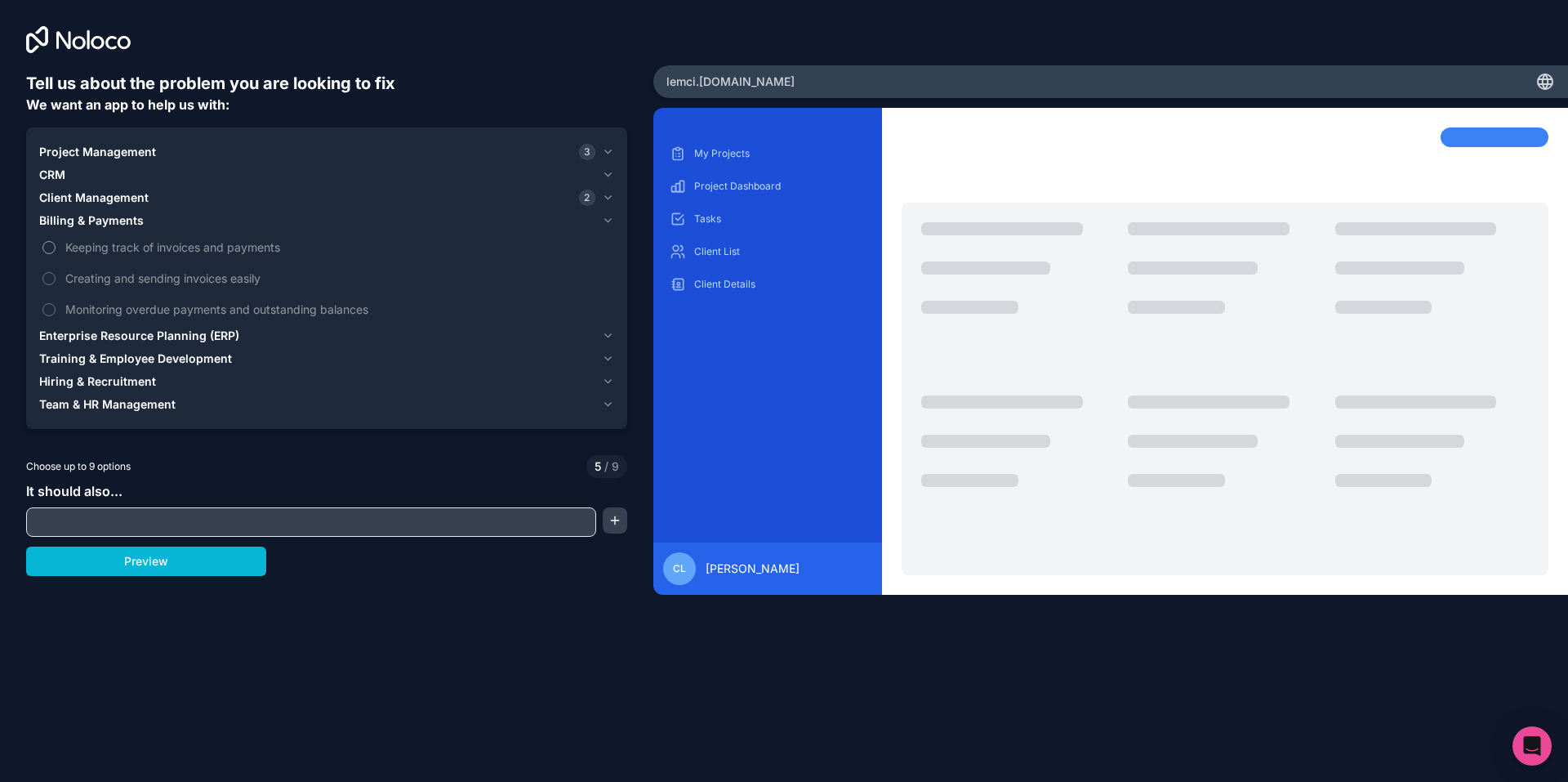
click at [43, 241] on button "Keeping track of invoices and payments" at bounding box center [48, 246] width 13 height 13
click at [43, 272] on button "Creating and sending invoices easily" at bounding box center [48, 278] width 13 height 13
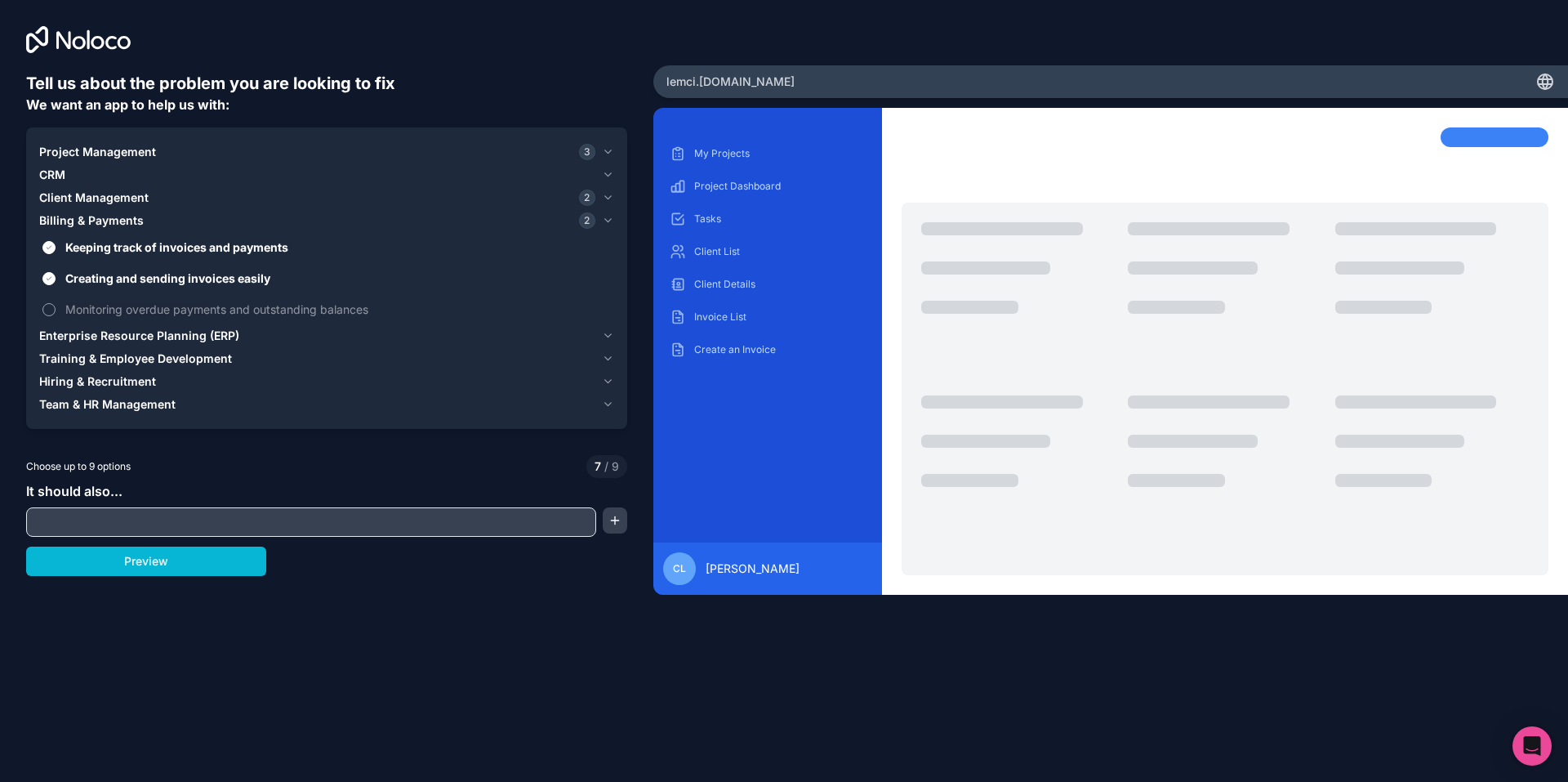
click at [43, 303] on button "Monitoring overdue payments and outstanding balances" at bounding box center [48, 309] width 13 height 13
click at [614, 214] on icon "button" at bounding box center [607, 220] width 12 height 13
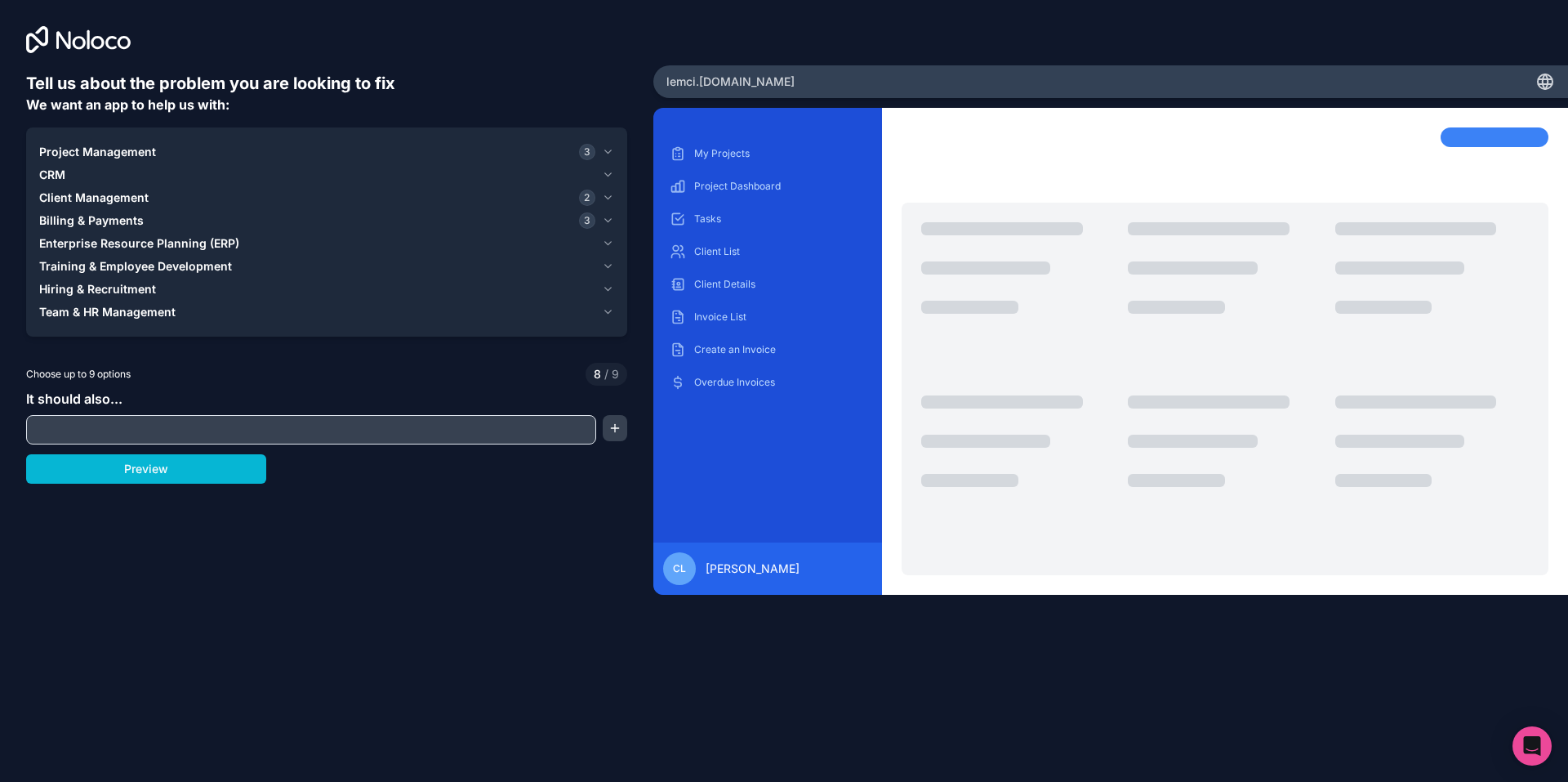
click at [141, 236] on span "Enterprise Resource Planning (ERP)" at bounding box center [139, 244] width 200 height 17
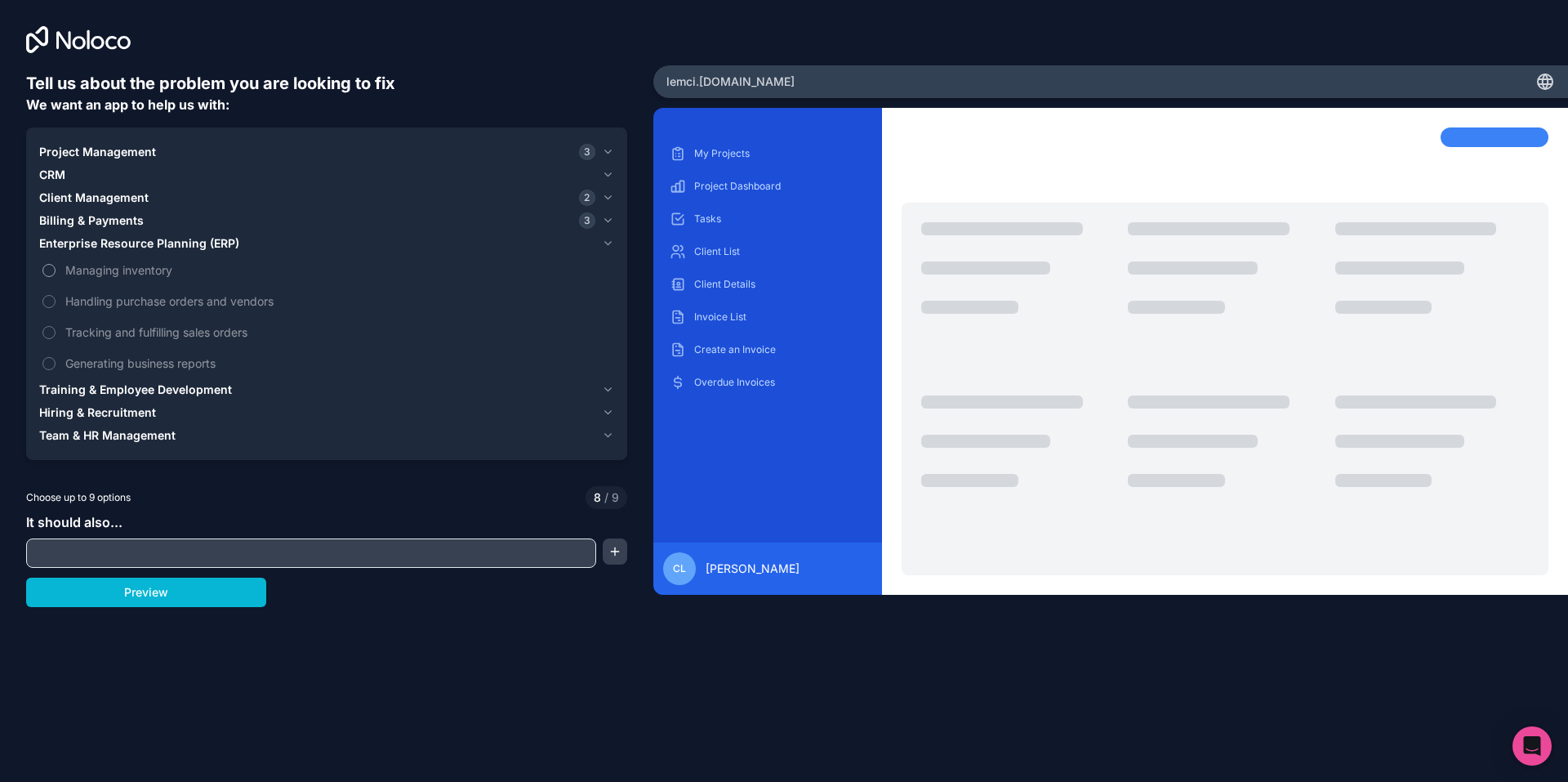
click at [115, 261] on span "Managing inventory" at bounding box center [337, 269] width 545 height 17
click at [55, 264] on button "Managing inventory" at bounding box center [48, 270] width 13 height 13
click at [206, 292] on span "Handling purchase orders and vendors" at bounding box center [337, 300] width 545 height 17
click at [193, 292] on span "Handling purchase orders and vendors" at bounding box center [337, 300] width 545 height 17
click at [46, 286] on label "Handling purchase orders and vendors" at bounding box center [326, 301] width 575 height 31
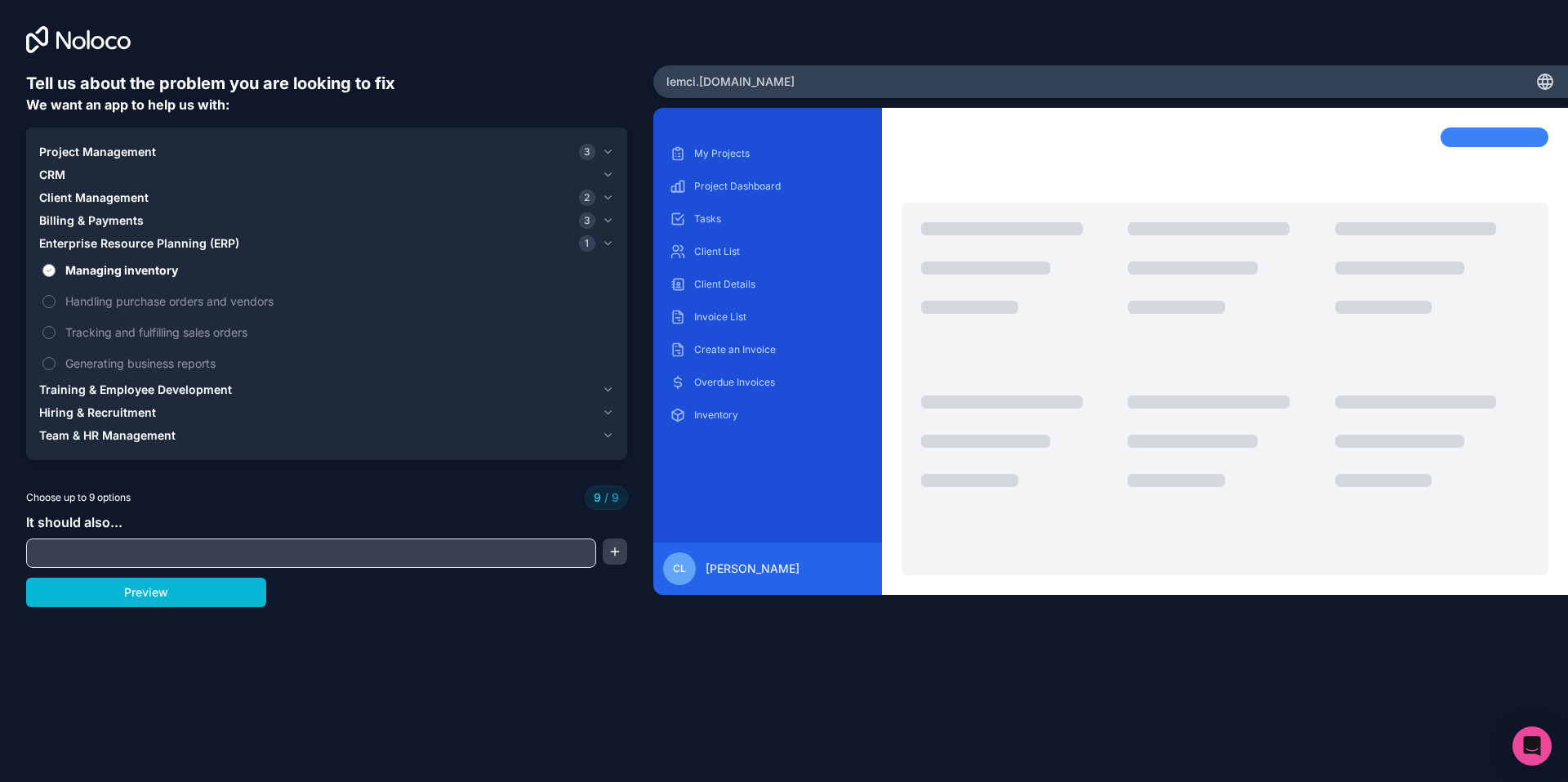
click at [44, 255] on label "Managing inventory" at bounding box center [326, 270] width 575 height 31
click at [44, 264] on button "Managing inventory" at bounding box center [48, 270] width 13 height 13
click at [90, 428] on span "Team & HR Management" at bounding box center [108, 436] width 137 height 17
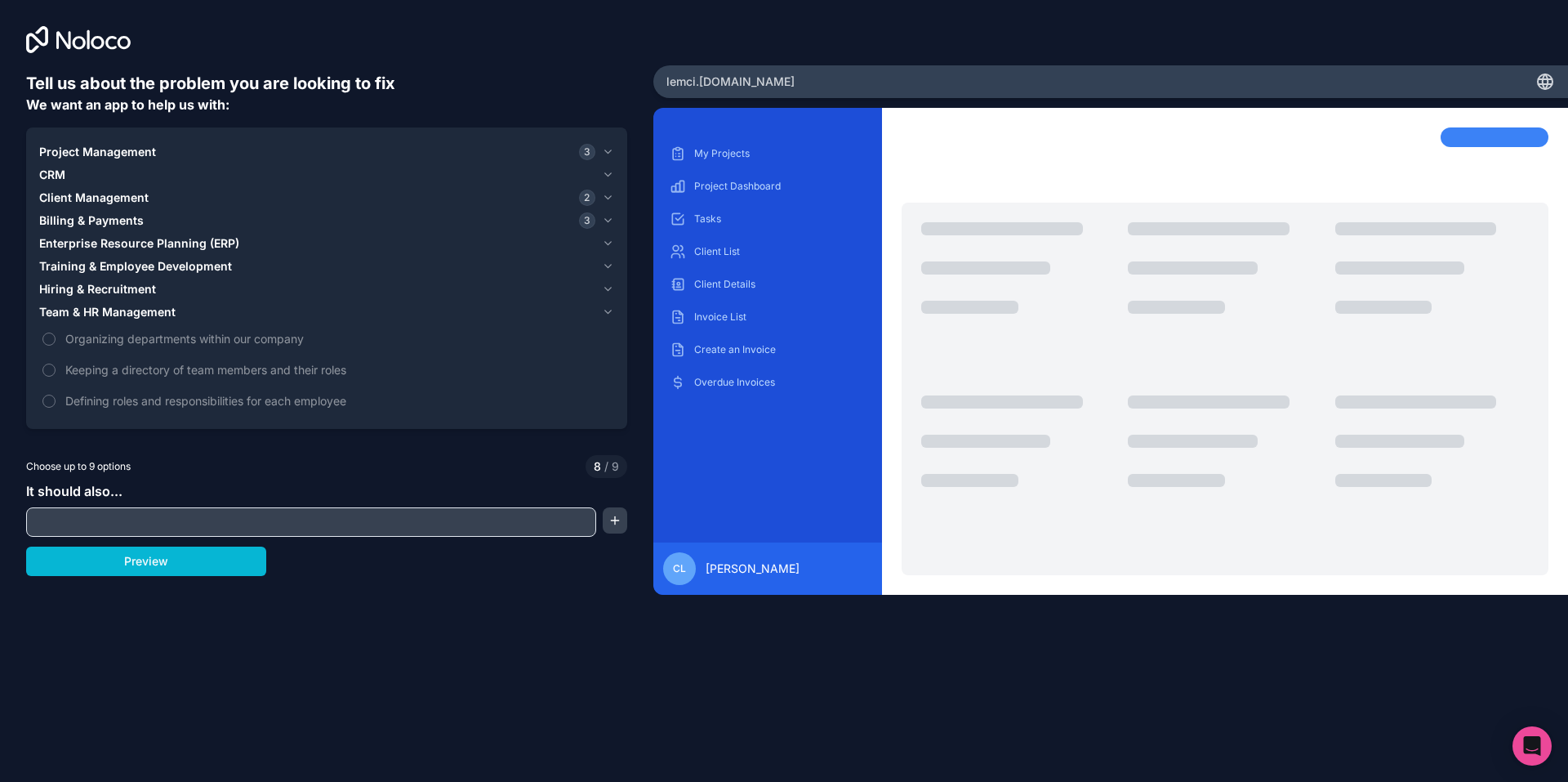
click at [57, 304] on span "Team & HR Management" at bounding box center [108, 312] width 137 height 17
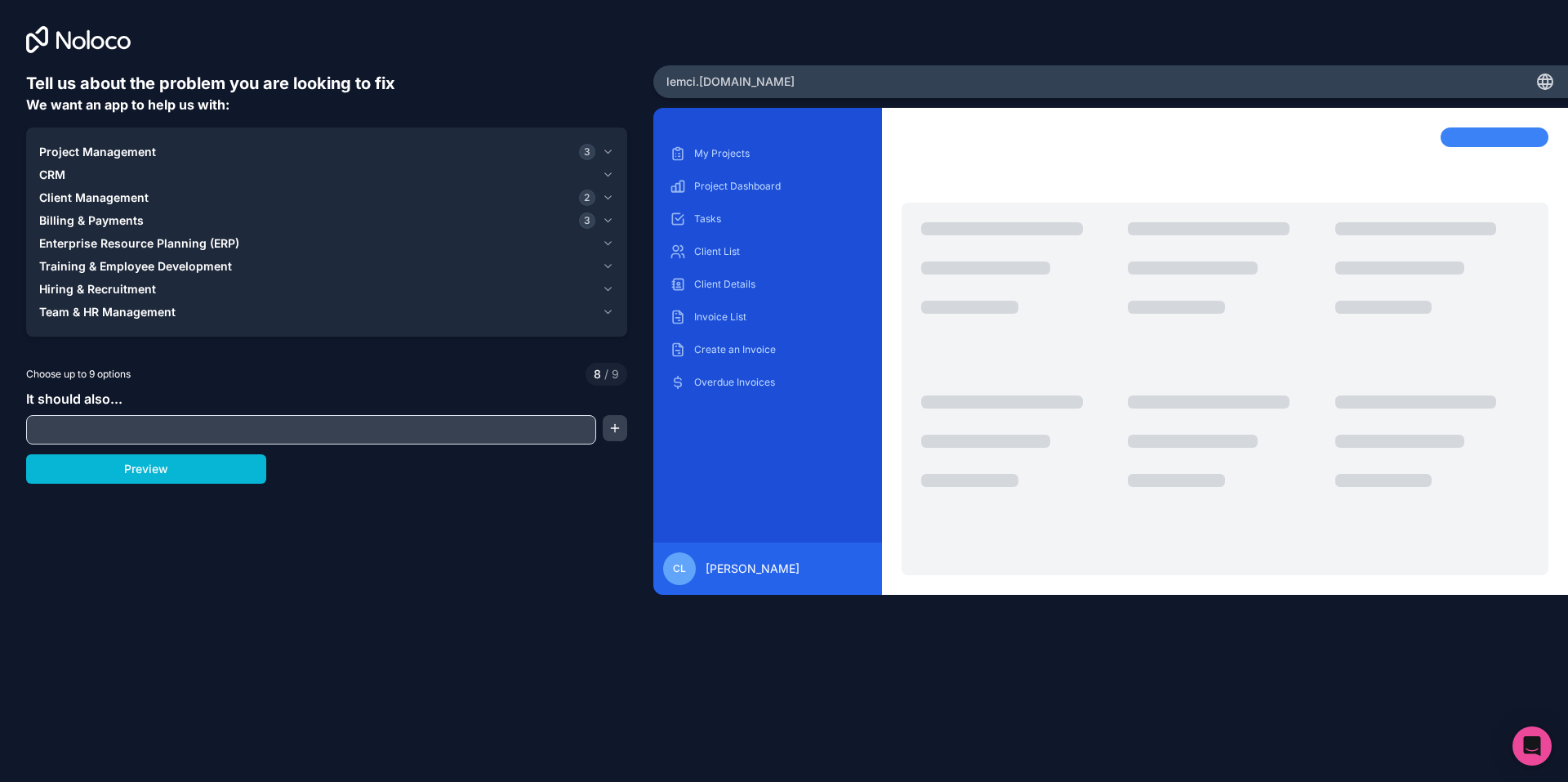
click at [62, 281] on span "Hiring & Recruitment" at bounding box center [98, 289] width 117 height 17
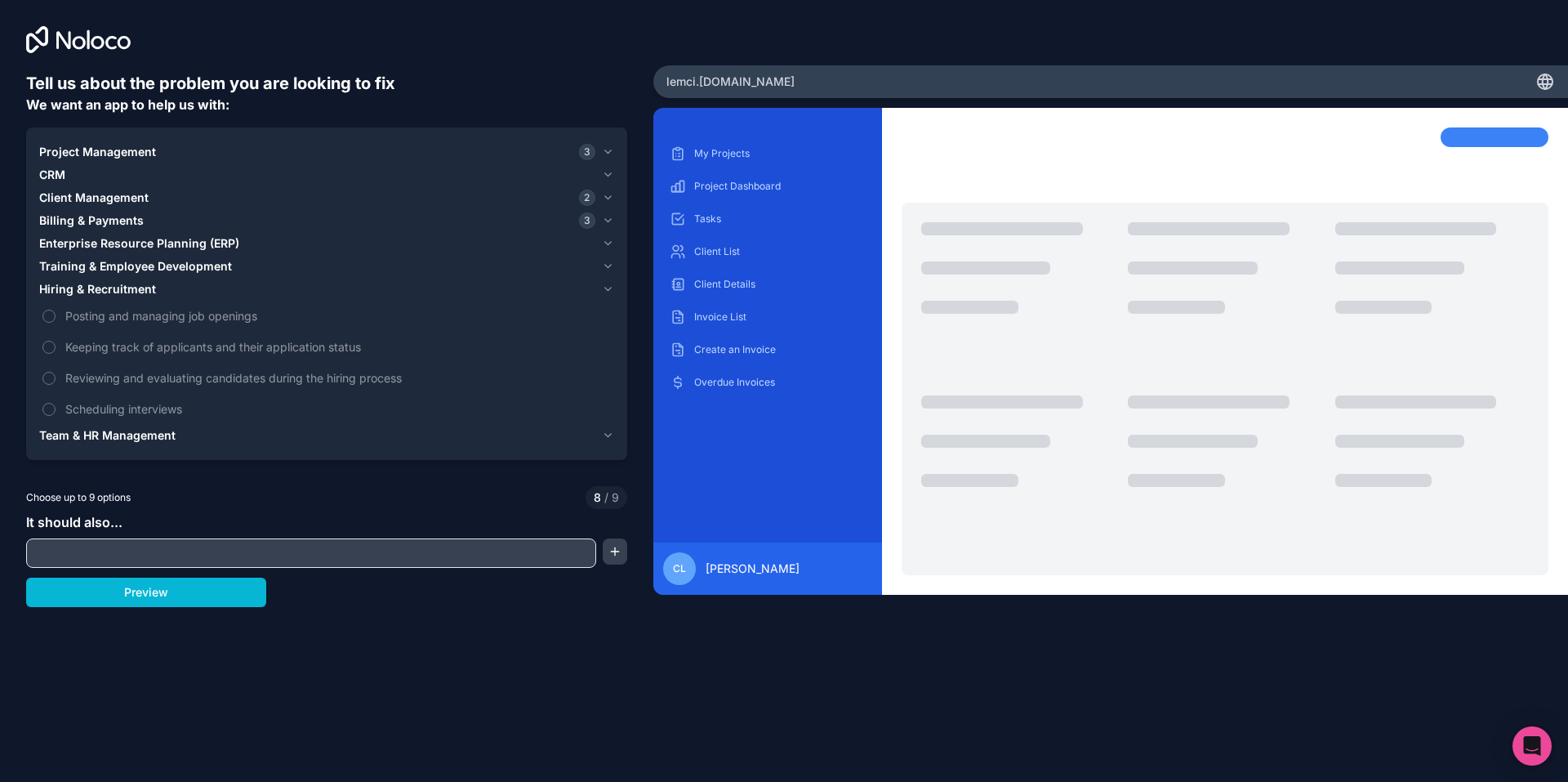
click at [69, 281] on span "Hiring & Recruitment" at bounding box center [98, 289] width 117 height 17
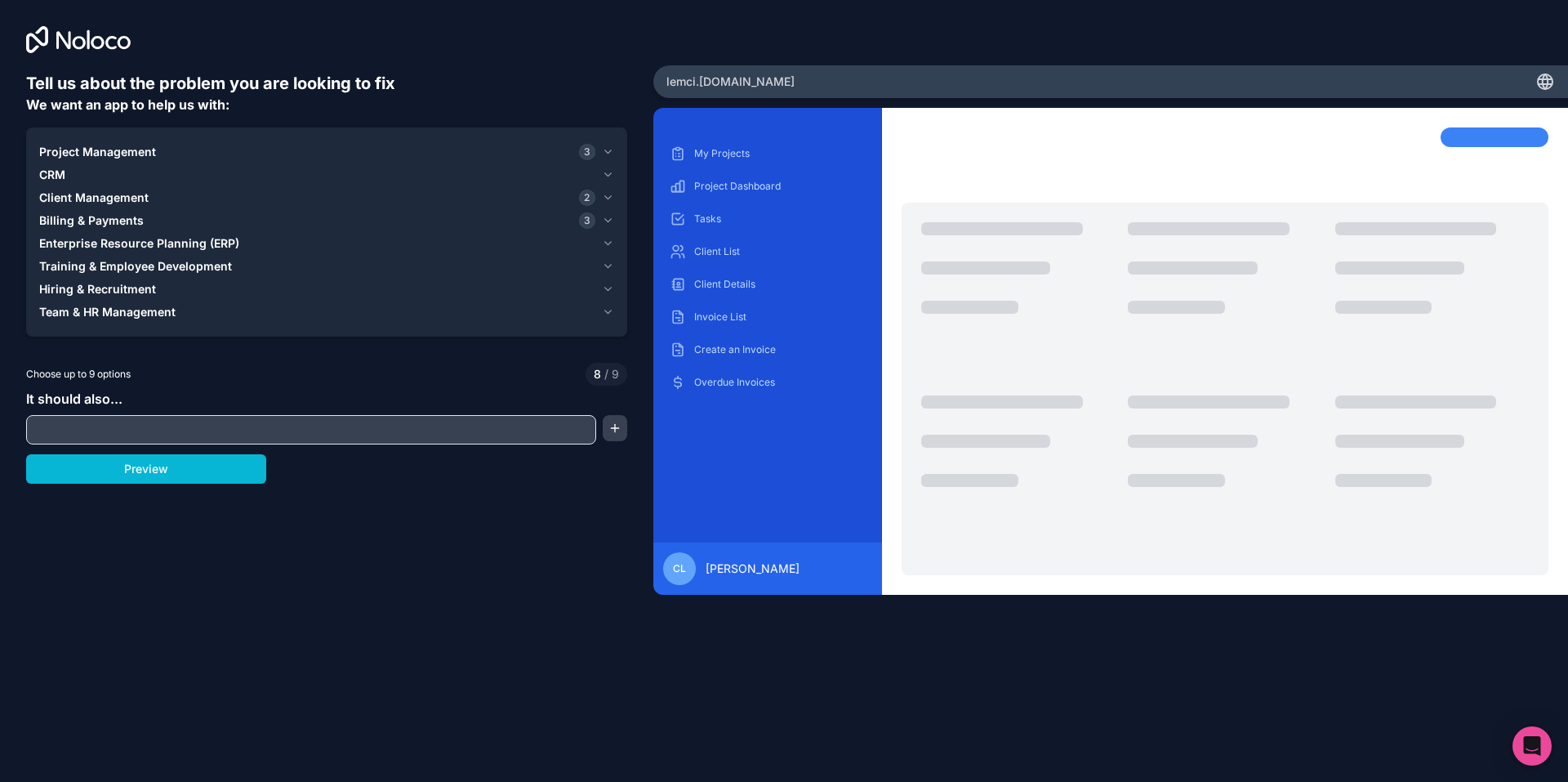
click at [79, 258] on span "Training & Employee Development" at bounding box center [136, 266] width 193 height 17
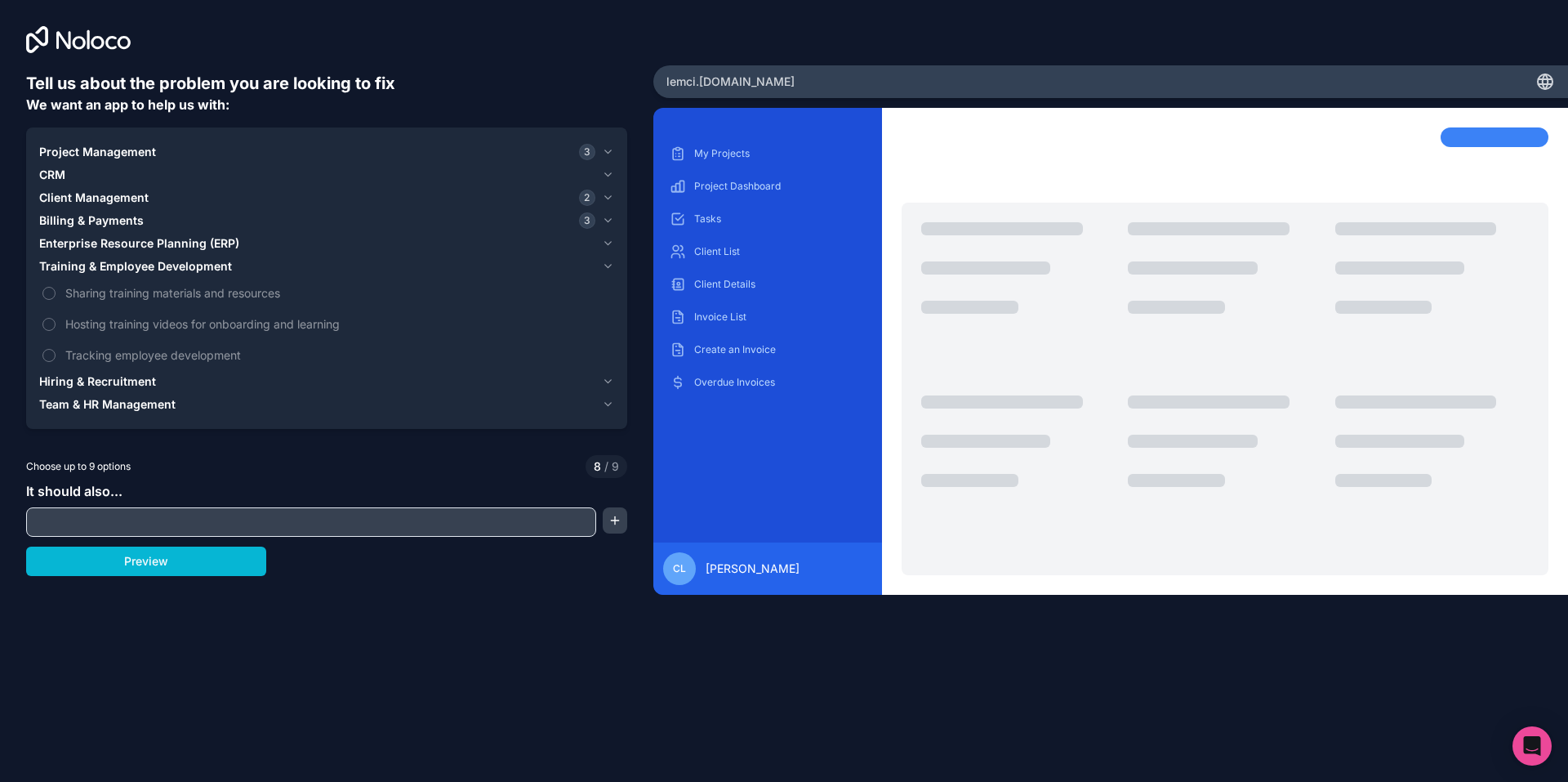
click at [87, 258] on span "Training & Employee Development" at bounding box center [136, 266] width 193 height 17
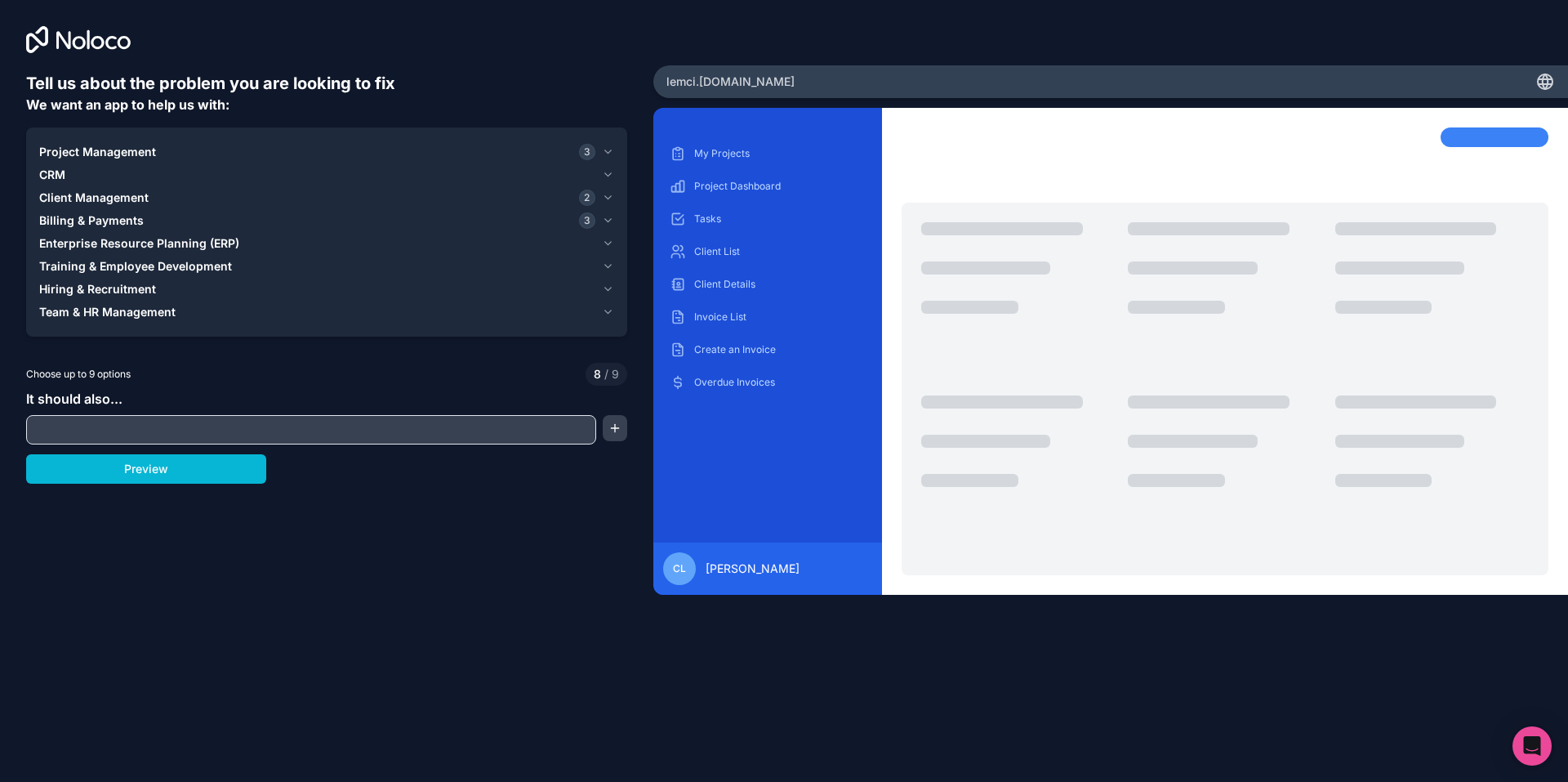
click at [101, 232] on button "Enterprise Resource Planning (ERP)" at bounding box center [326, 243] width 575 height 23
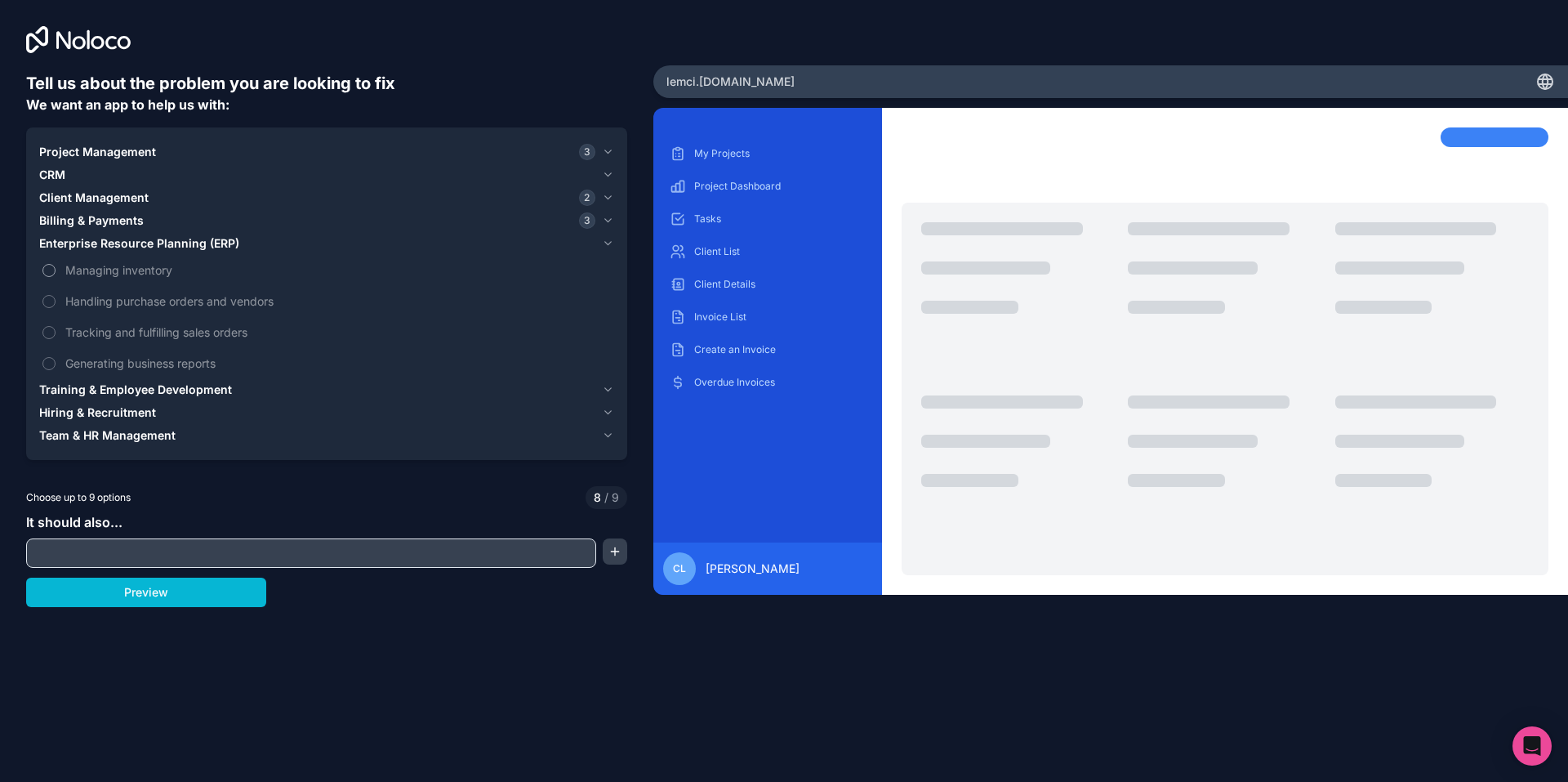
click at [43, 264] on button "Managing inventory" at bounding box center [48, 270] width 13 height 13
click at [134, 541] on input "text" at bounding box center [312, 552] width 562 height 23
click at [624, 538] on button "button" at bounding box center [614, 551] width 25 height 26
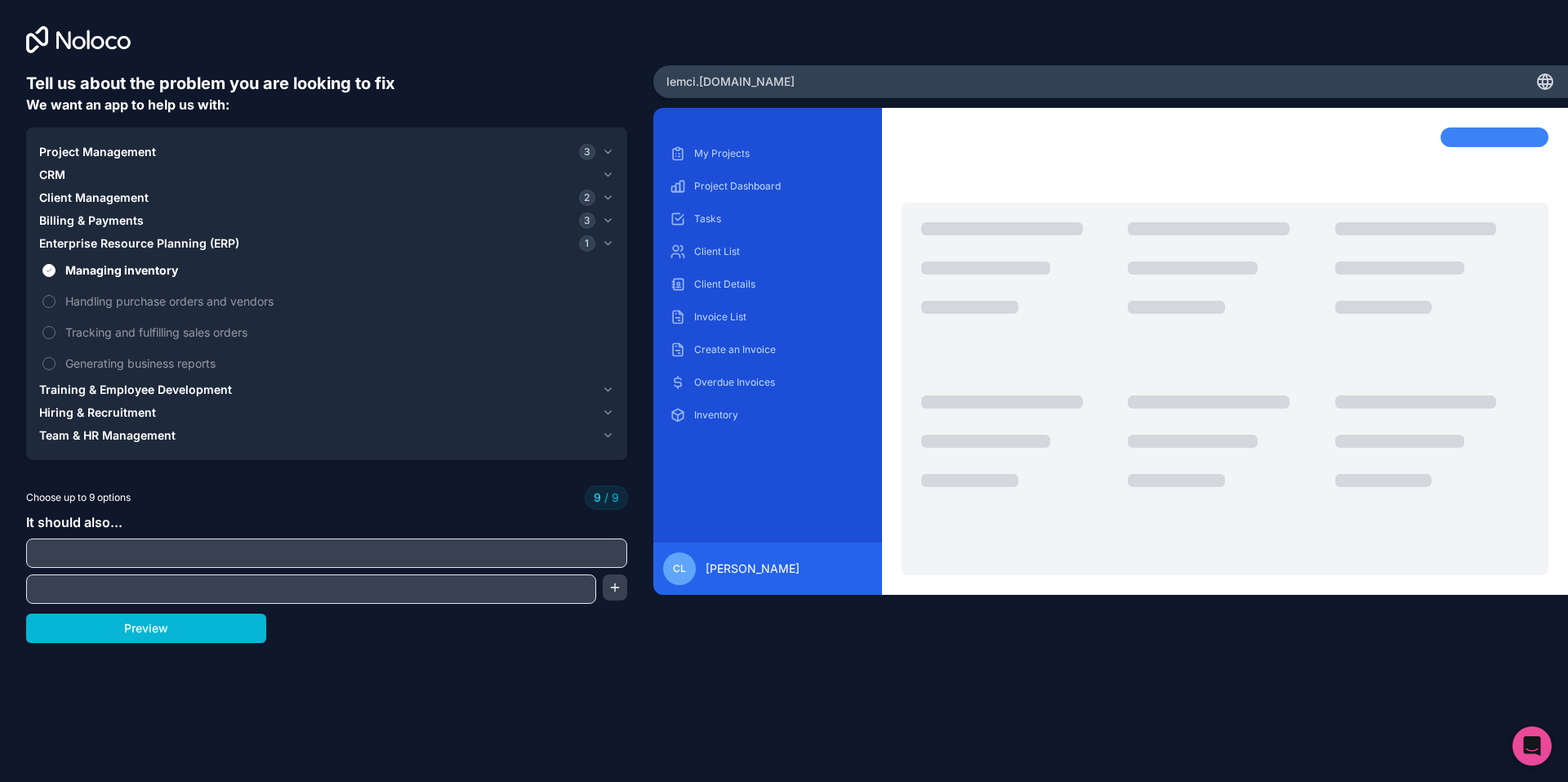
click at [455, 574] on div at bounding box center [311, 589] width 570 height 30
drag, startPoint x: 432, startPoint y: 438, endPoint x: 422, endPoint y: 440, distance: 10.2
click at [428, 578] on input "text" at bounding box center [312, 589] width 562 height 23
type input "G"
click at [568, 493] on div "Tell us about the problem you are looking to fix We want an app to help us with…" at bounding box center [325, 357] width 600 height 571
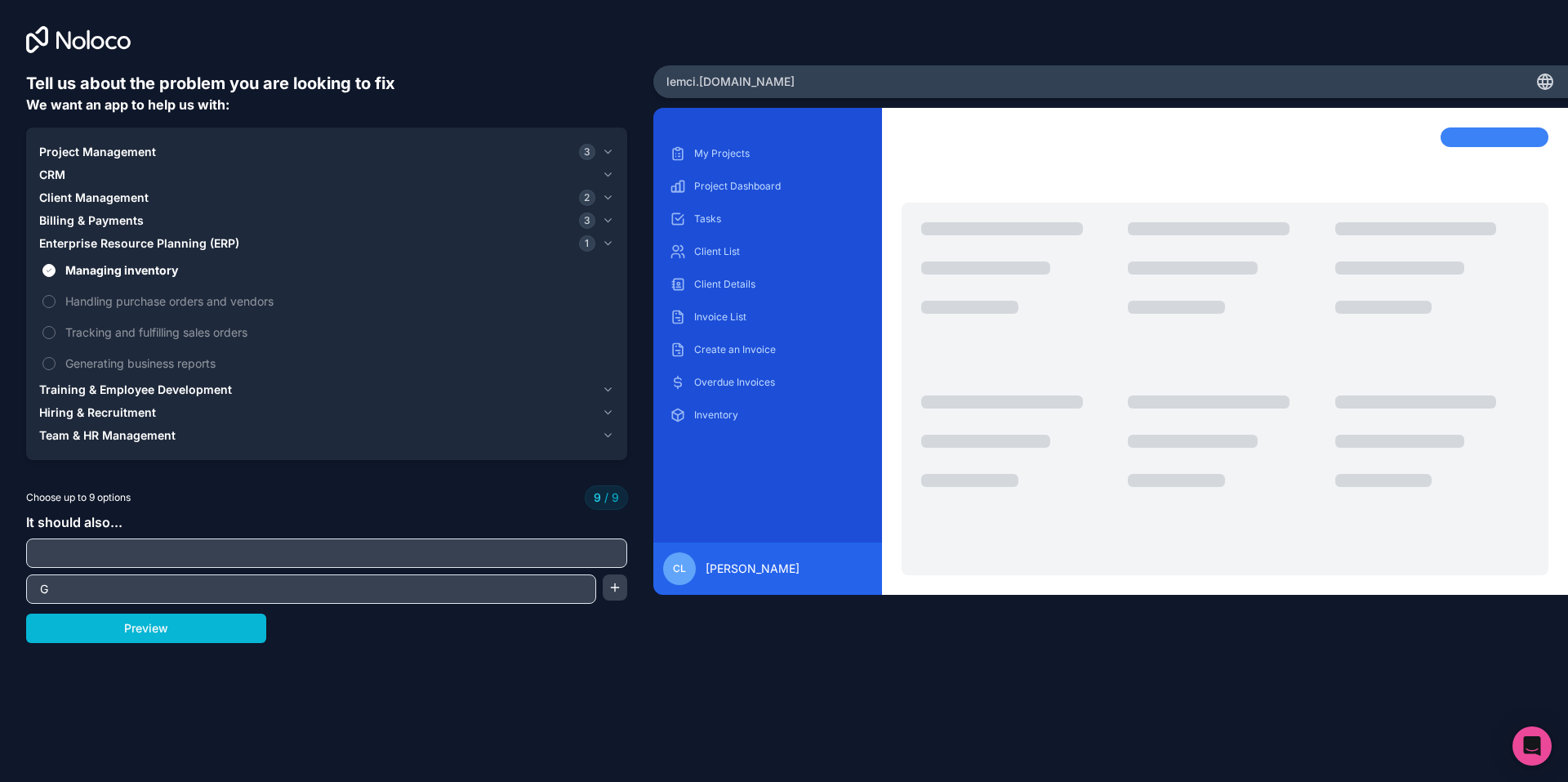
click at [82, 578] on input "G" at bounding box center [312, 589] width 562 height 23
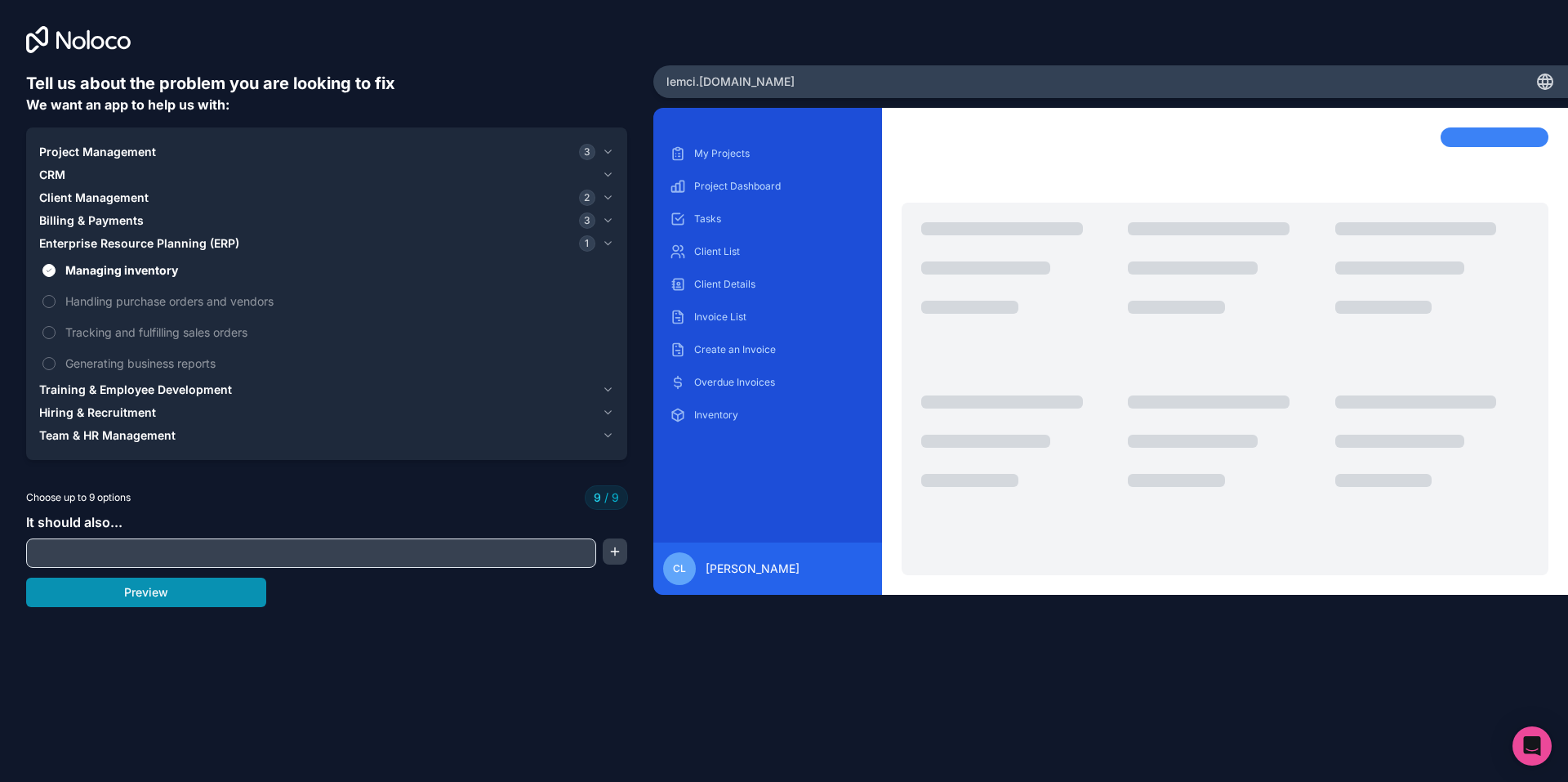
click at [204, 578] on button "Preview" at bounding box center [145, 593] width 240 height 30
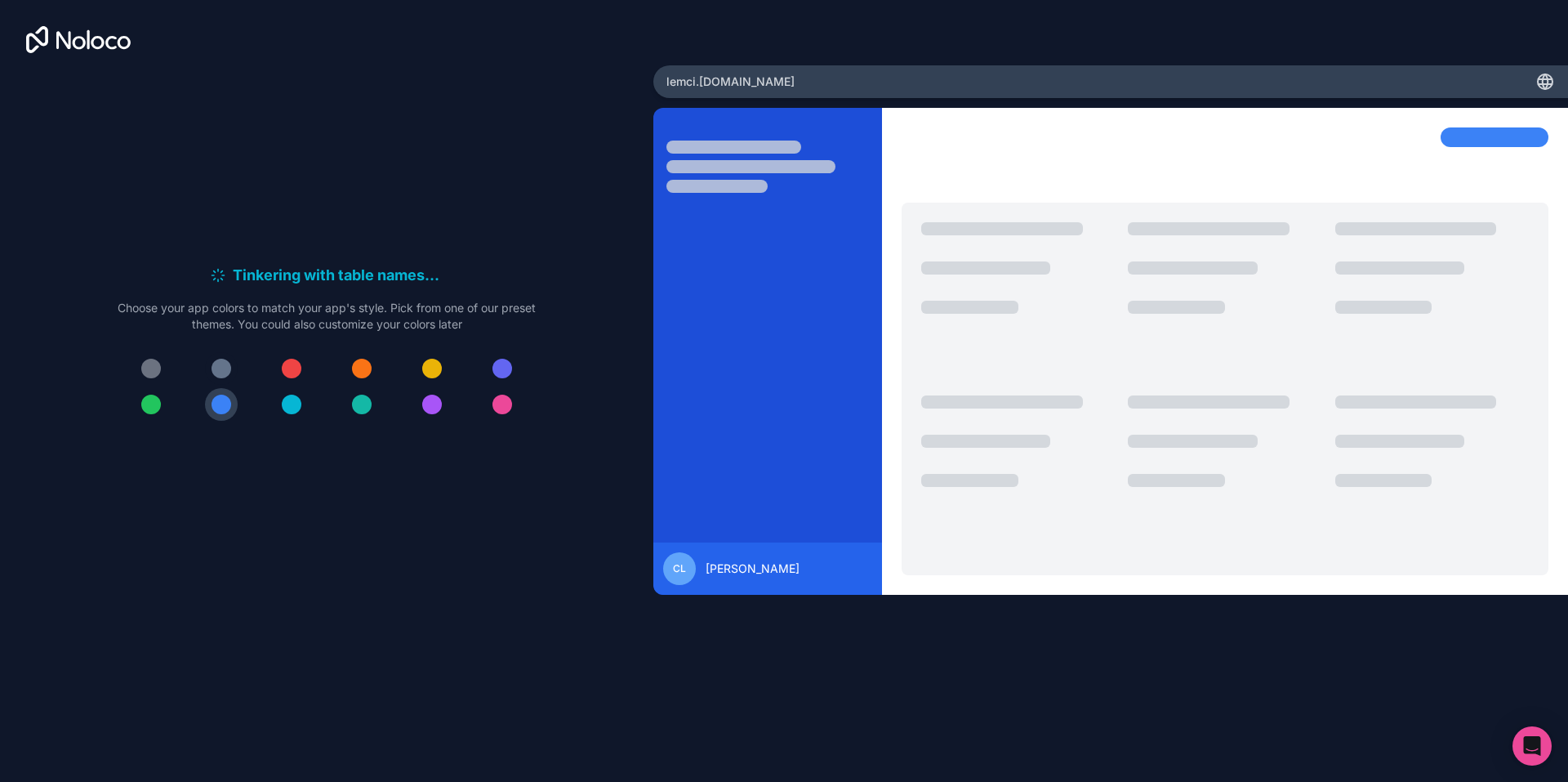
click at [231, 358] on div at bounding box center [222, 368] width 20 height 20
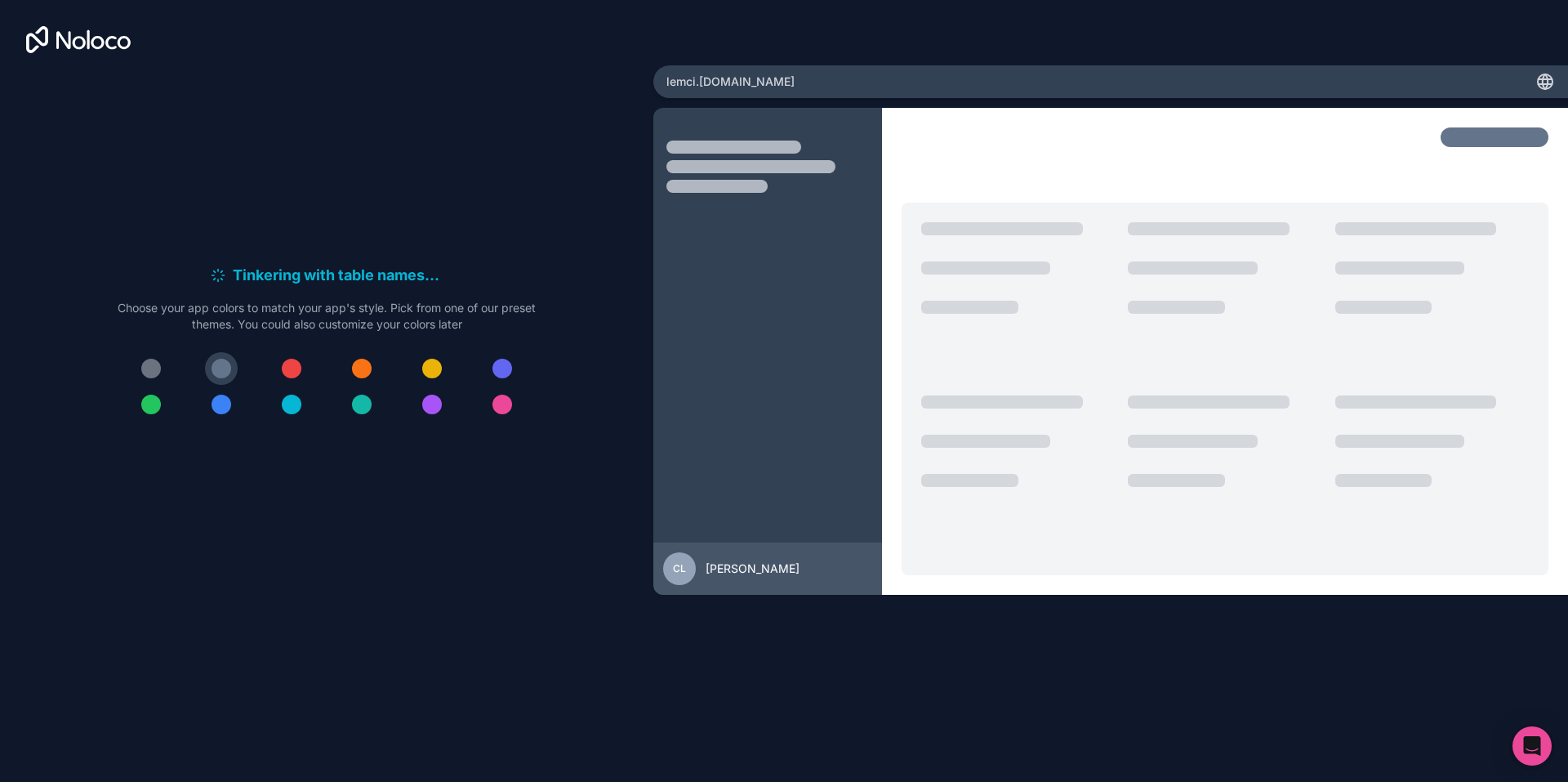
click at [486, 388] on button at bounding box center [502, 404] width 33 height 33
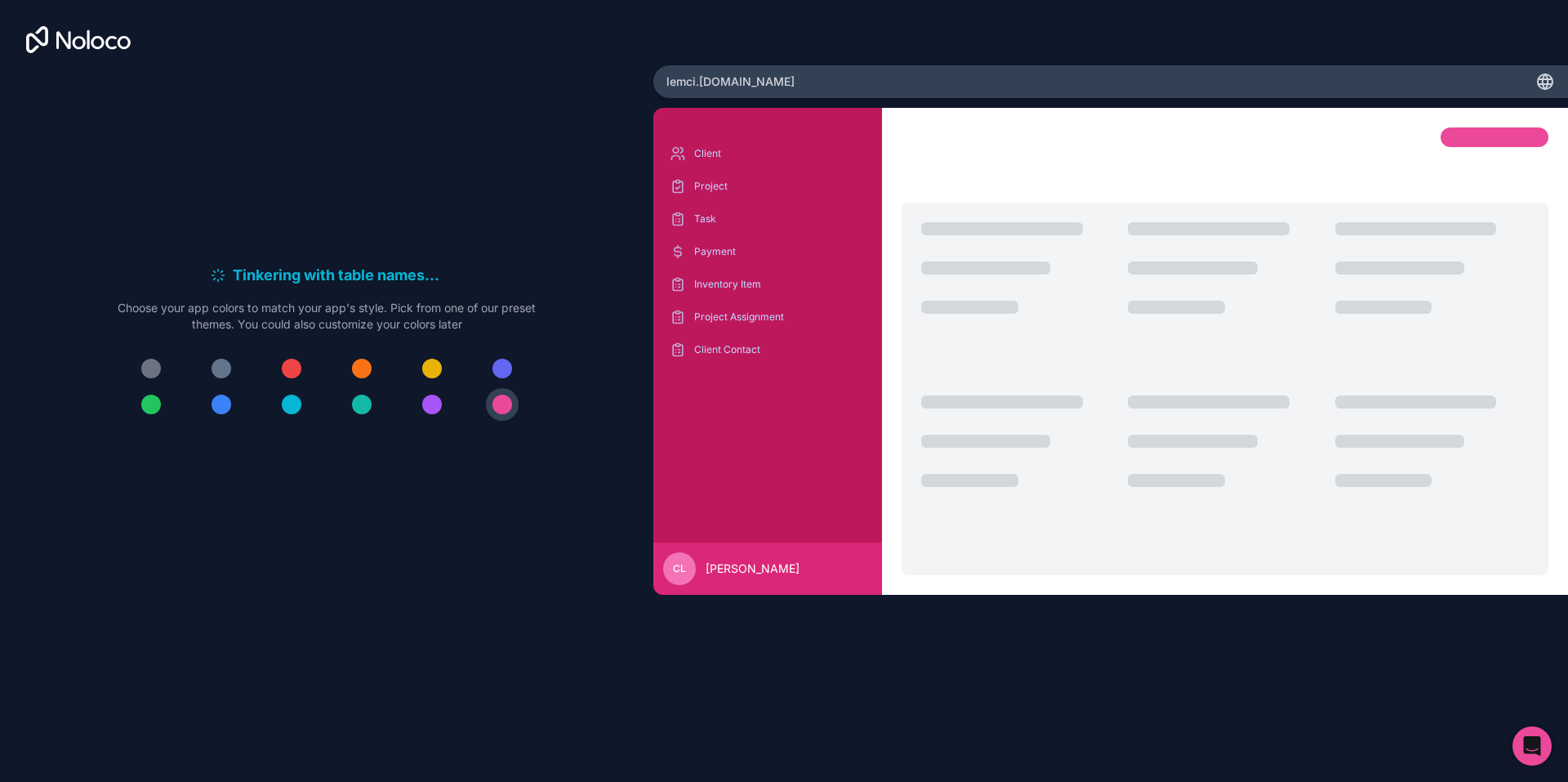
click at [486, 352] on button at bounding box center [502, 368] width 33 height 33
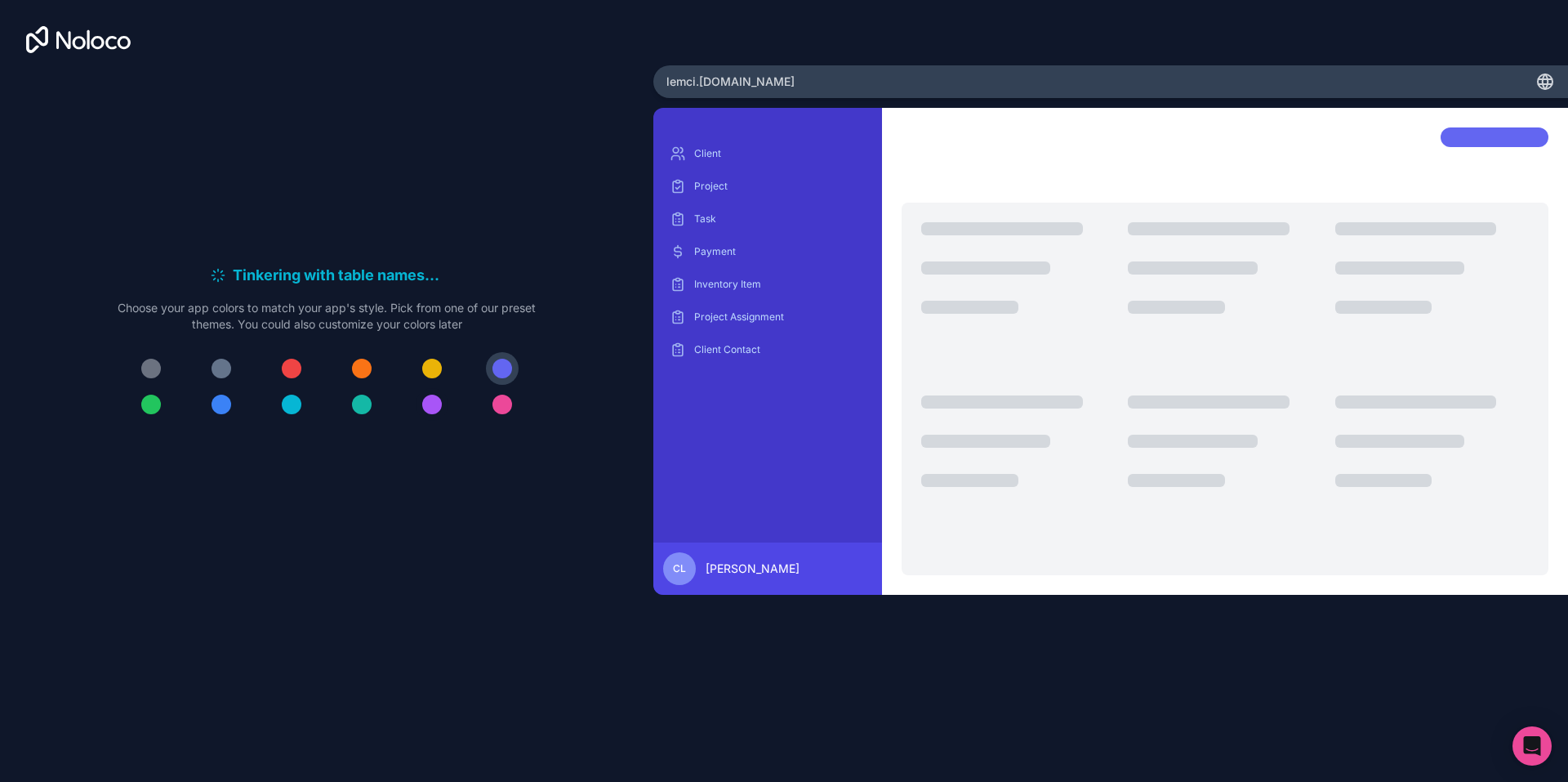
click at [422, 395] on div at bounding box center [432, 405] width 20 height 20
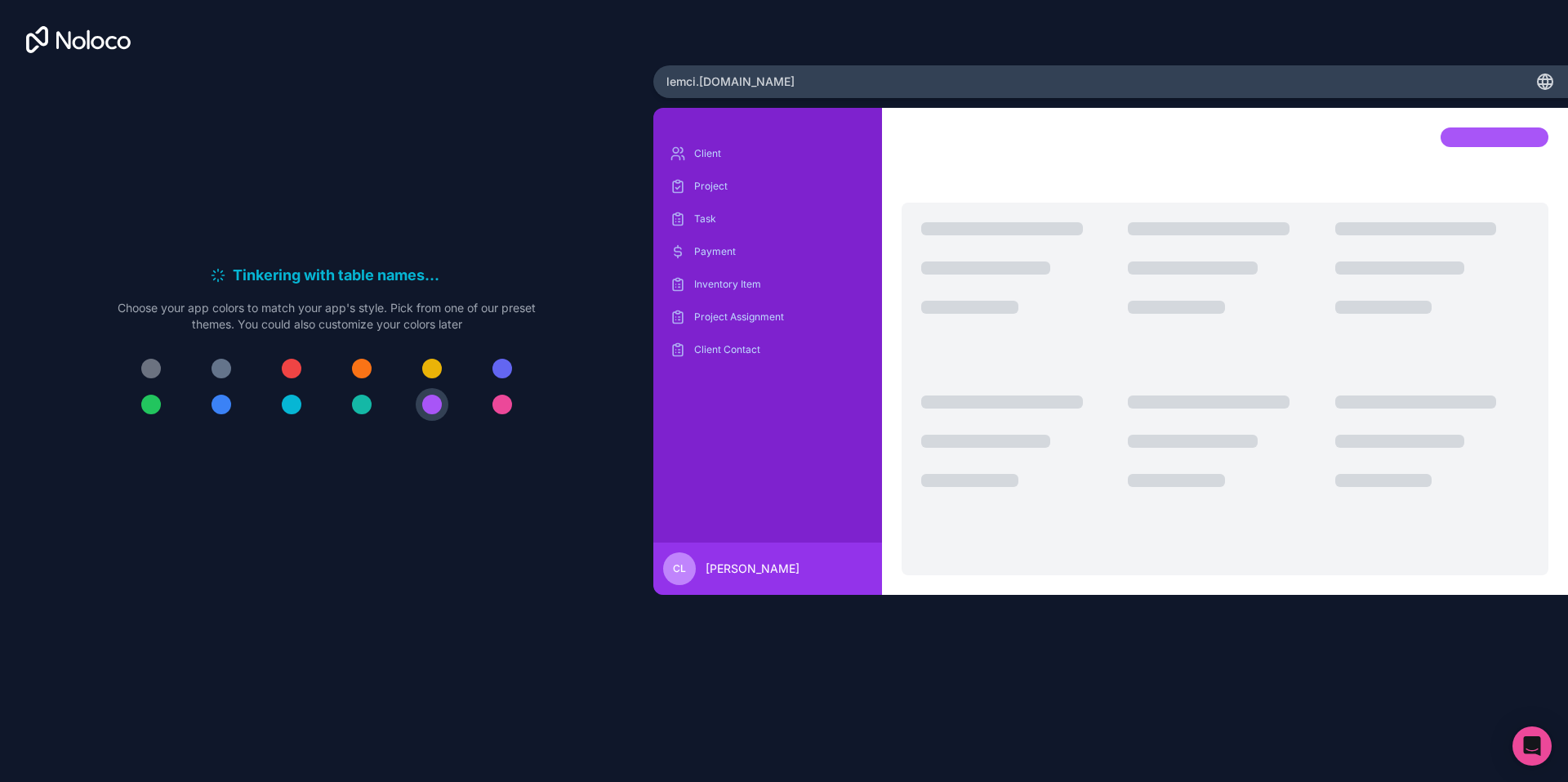
click at [339, 386] on div at bounding box center [326, 386] width 418 height 68
click at [348, 388] on button at bounding box center [361, 404] width 33 height 33
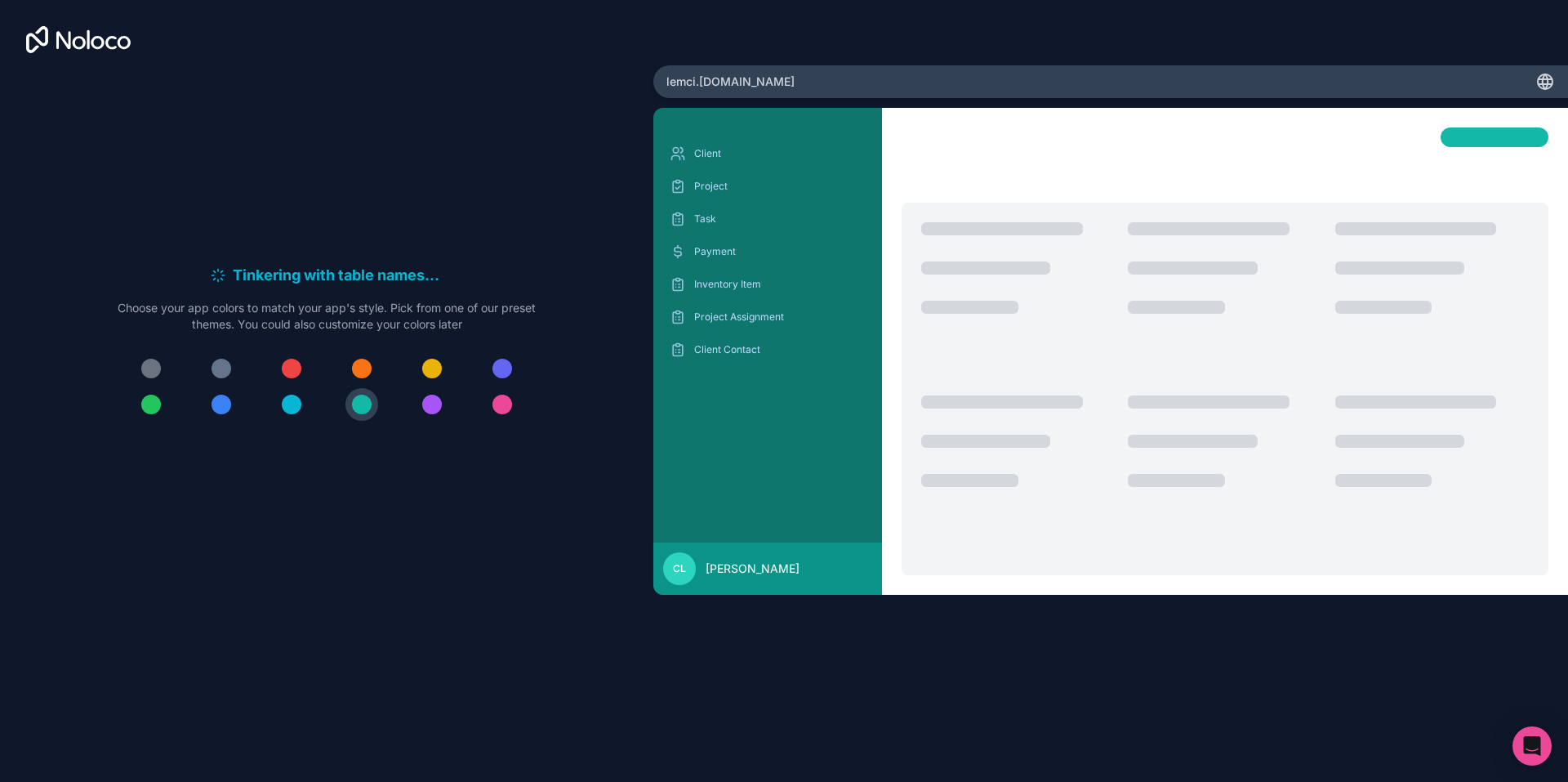
click at [290, 388] on button at bounding box center [291, 404] width 33 height 33
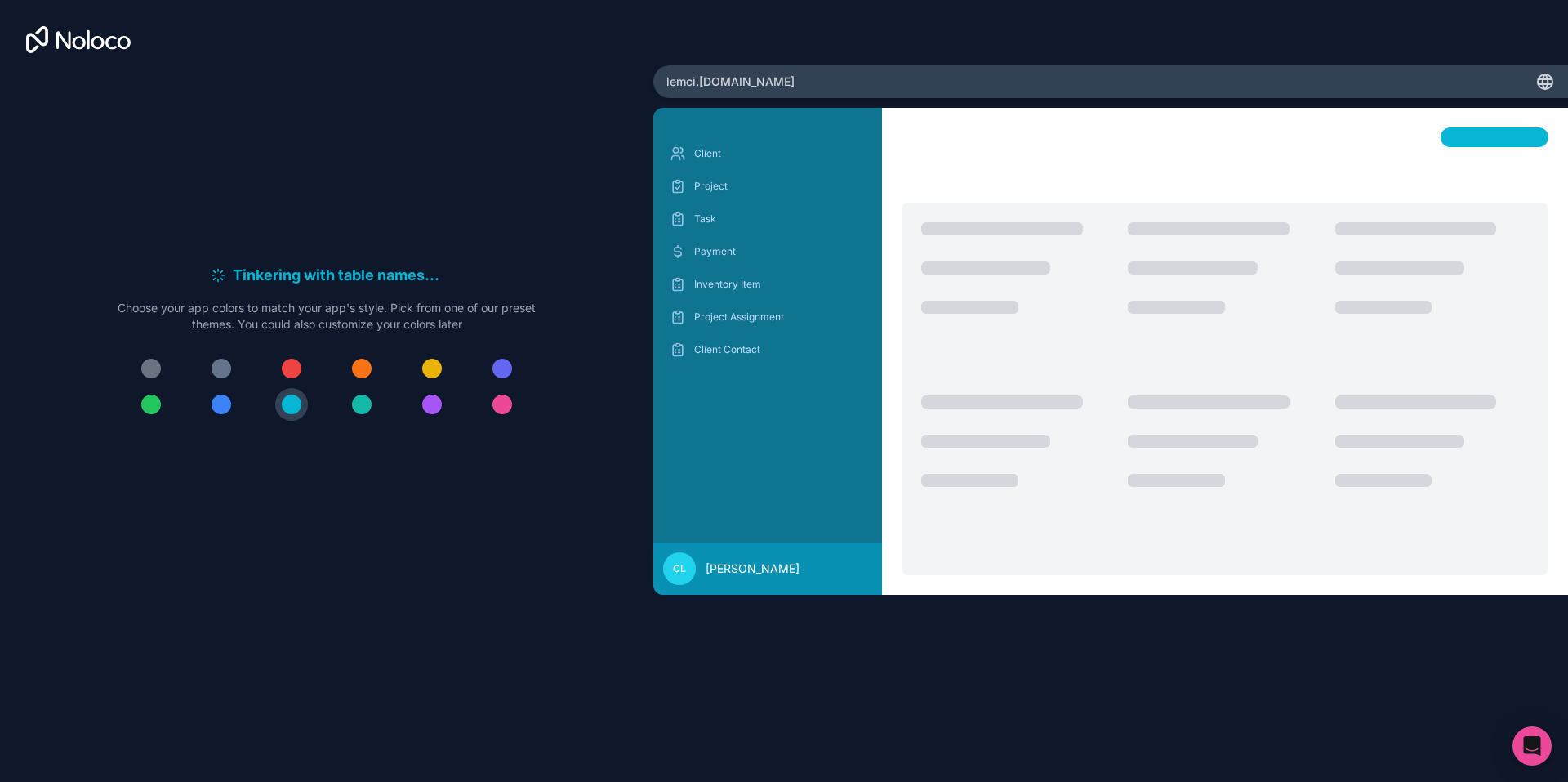
click at [231, 395] on div at bounding box center [222, 405] width 20 height 20
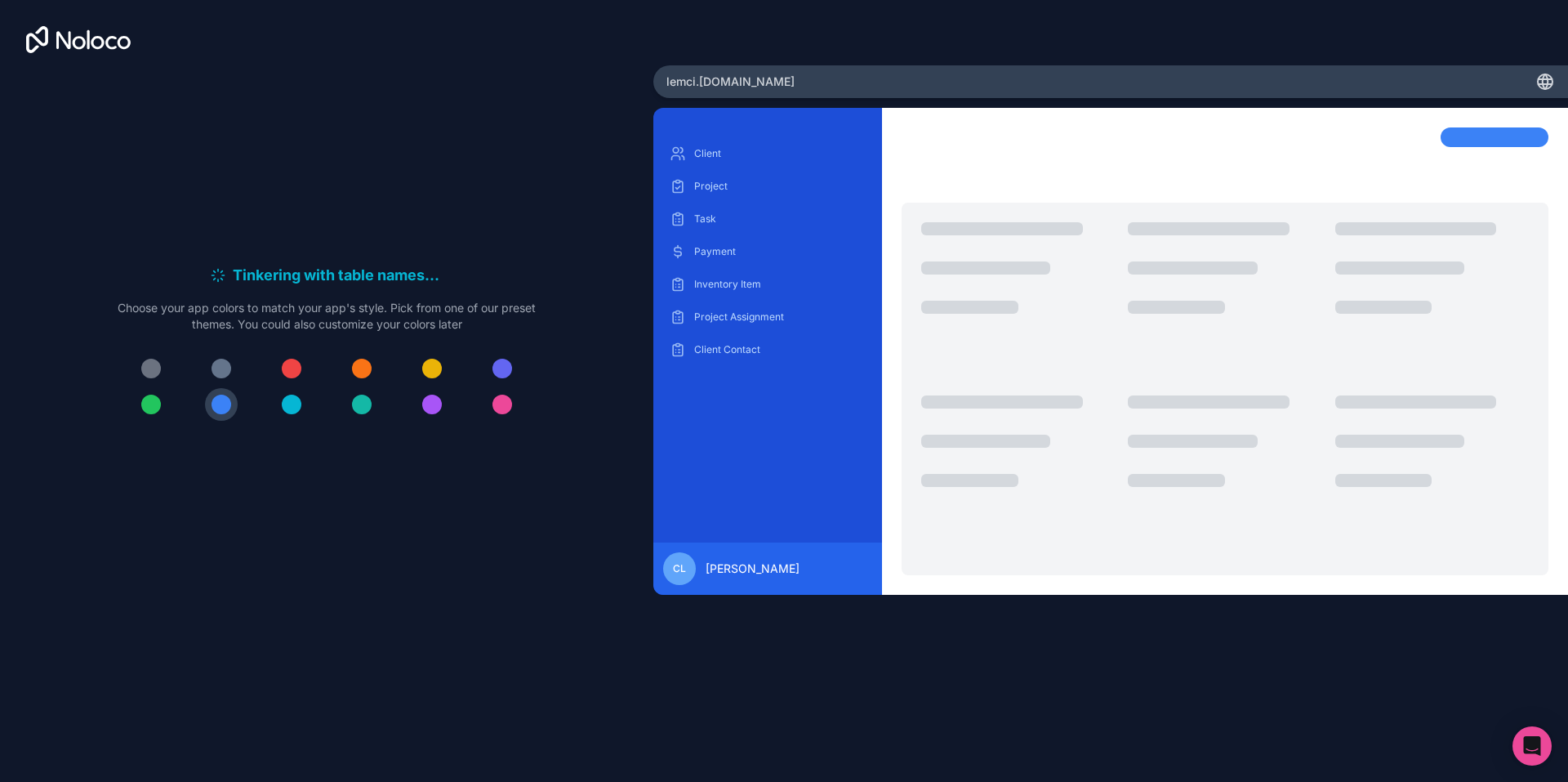
click at [281, 391] on div at bounding box center [326, 386] width 418 height 68
click at [291, 388] on button at bounding box center [291, 404] width 33 height 33
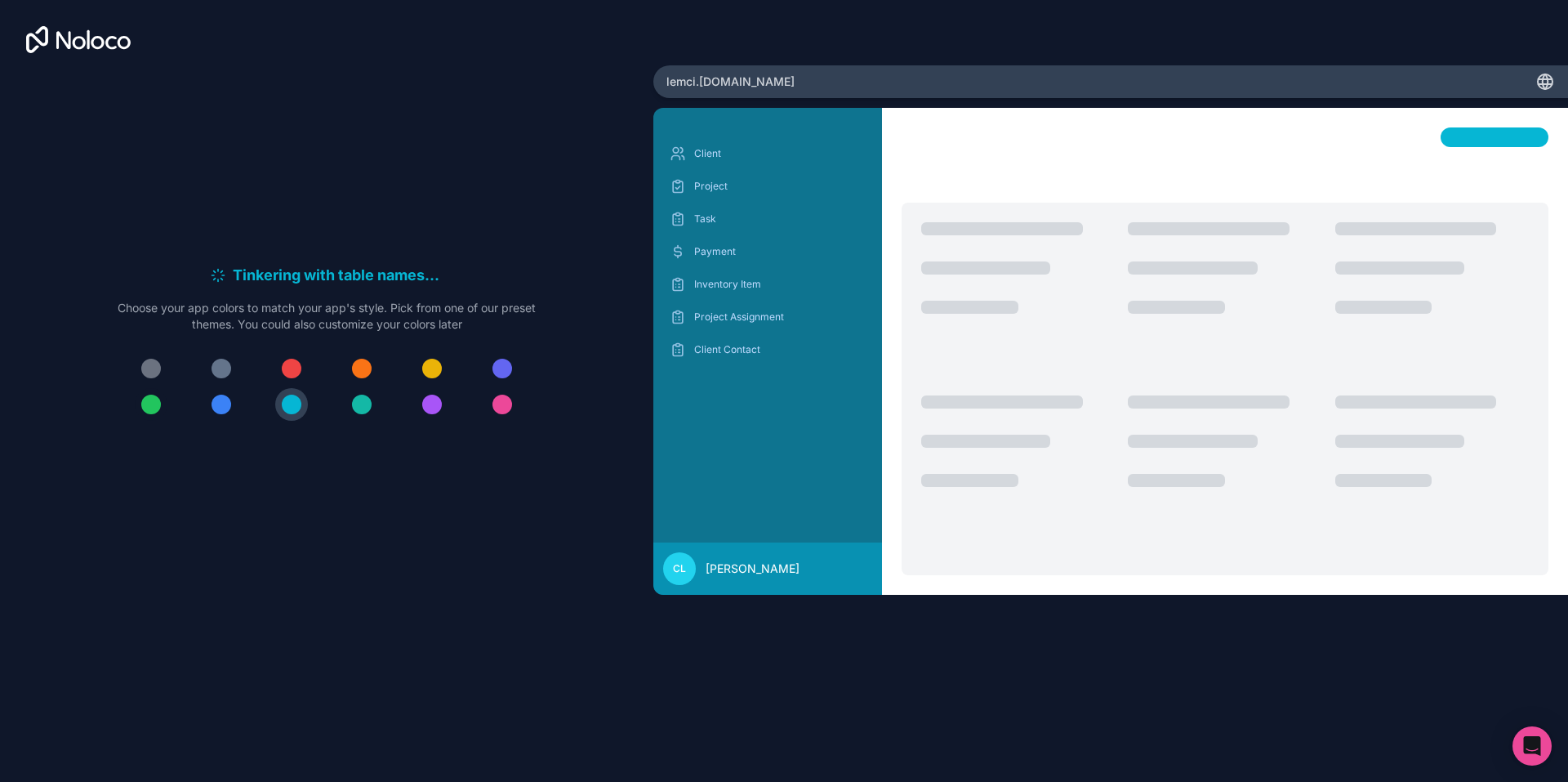
click at [161, 395] on div at bounding box center [151, 405] width 20 height 20
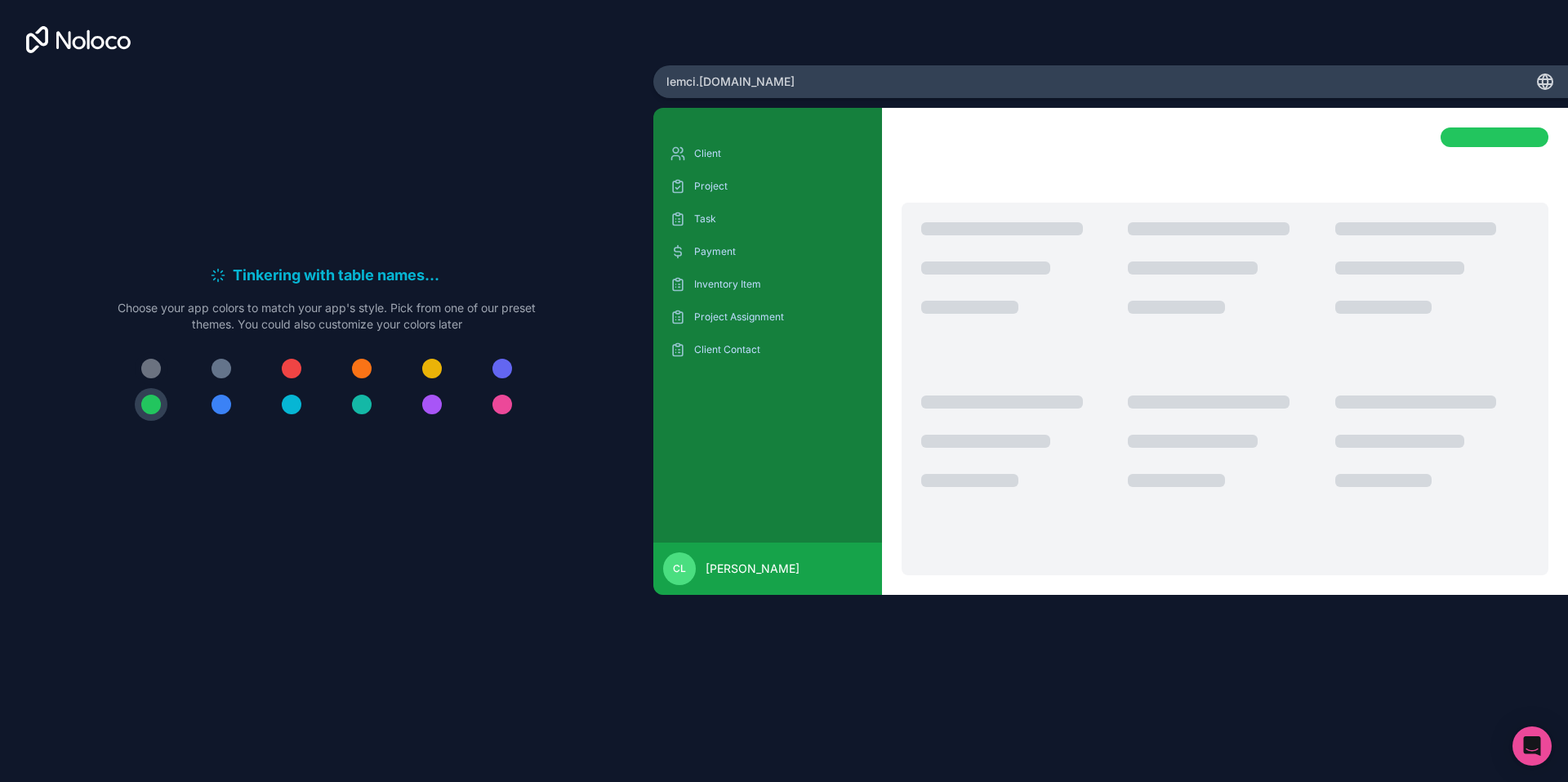
click at [161, 358] on div at bounding box center [151, 368] width 20 height 20
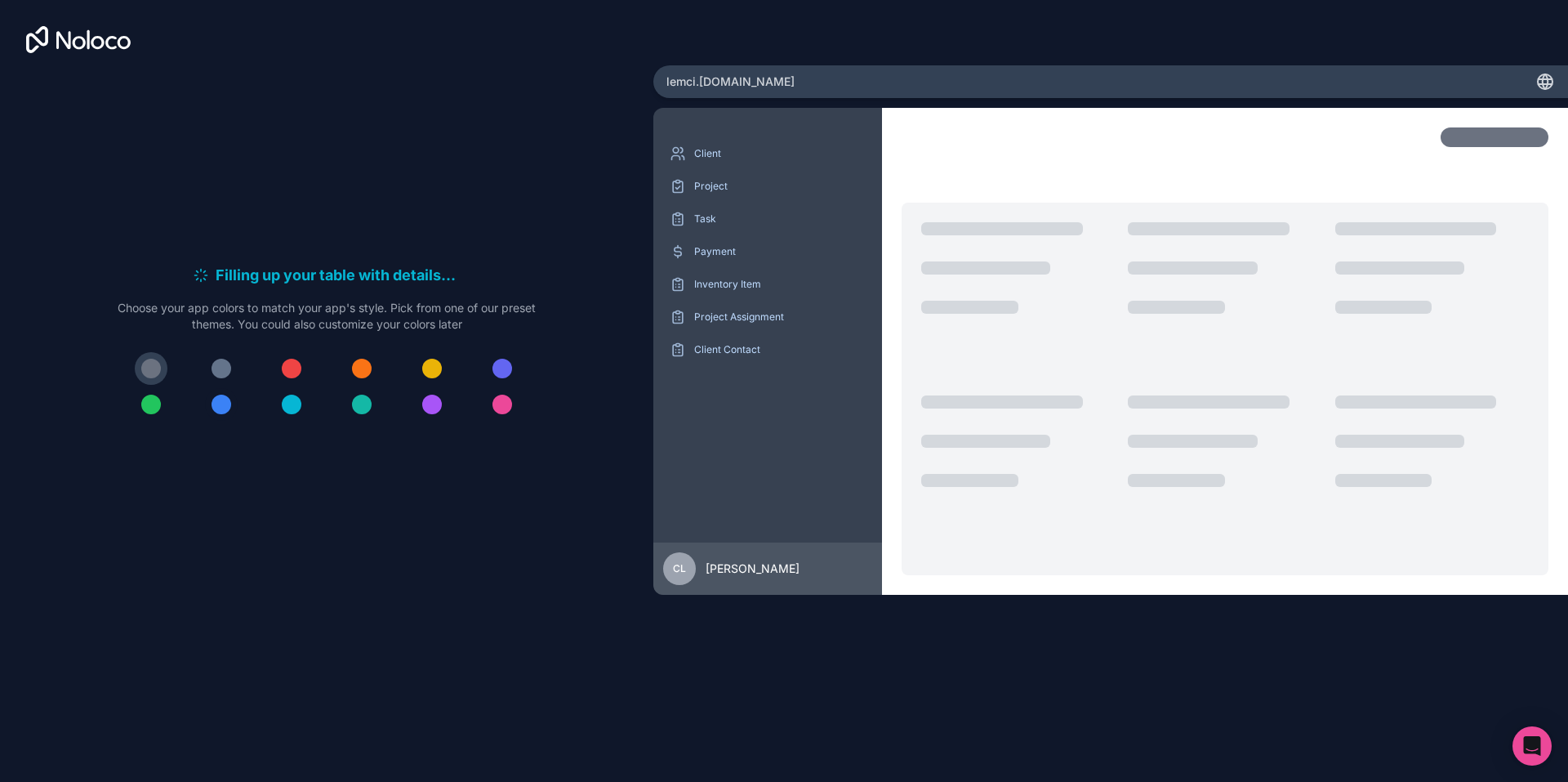
click at [231, 395] on div at bounding box center [222, 405] width 20 height 20
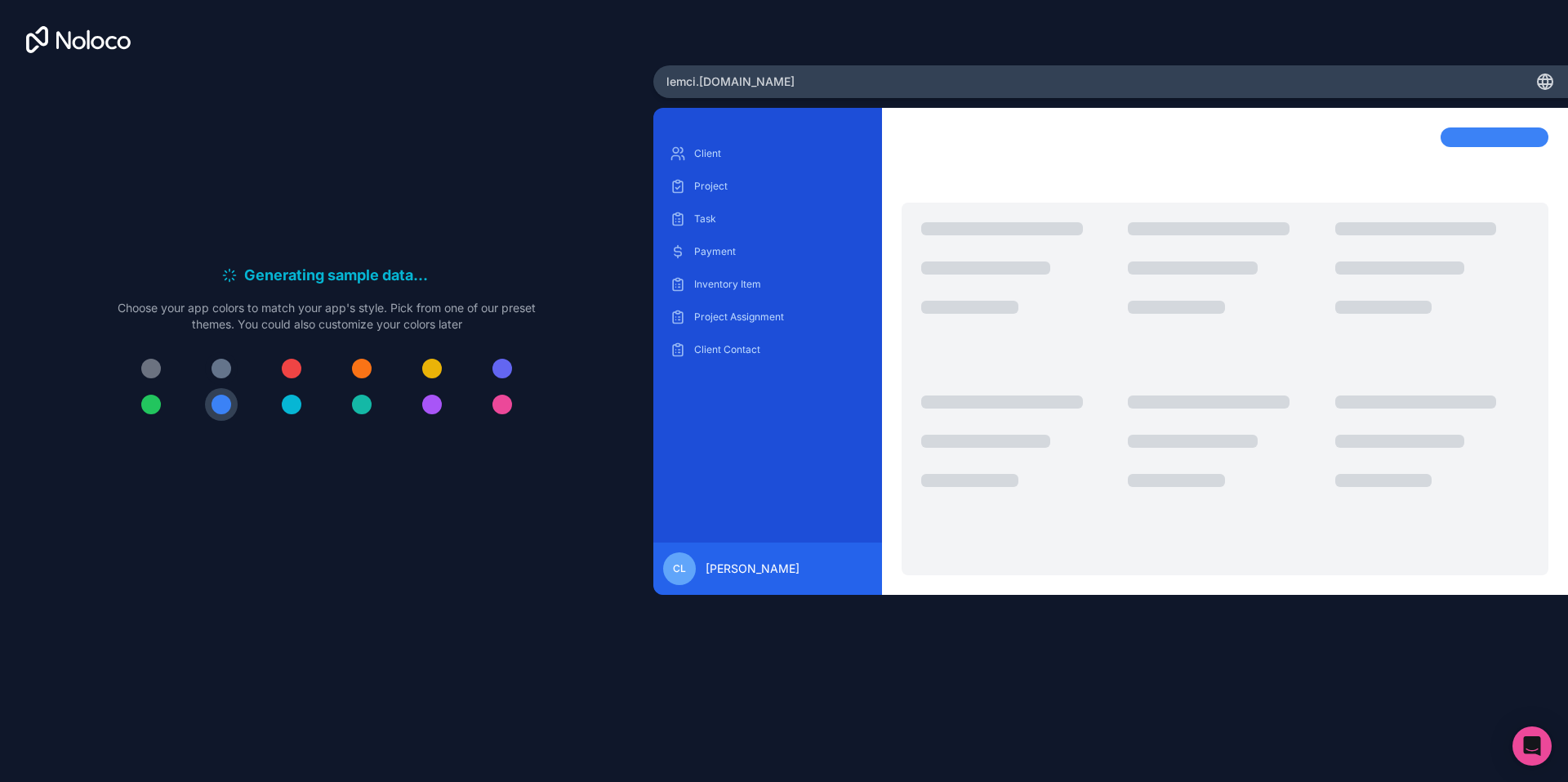
click at [231, 358] on div at bounding box center [222, 368] width 20 height 20
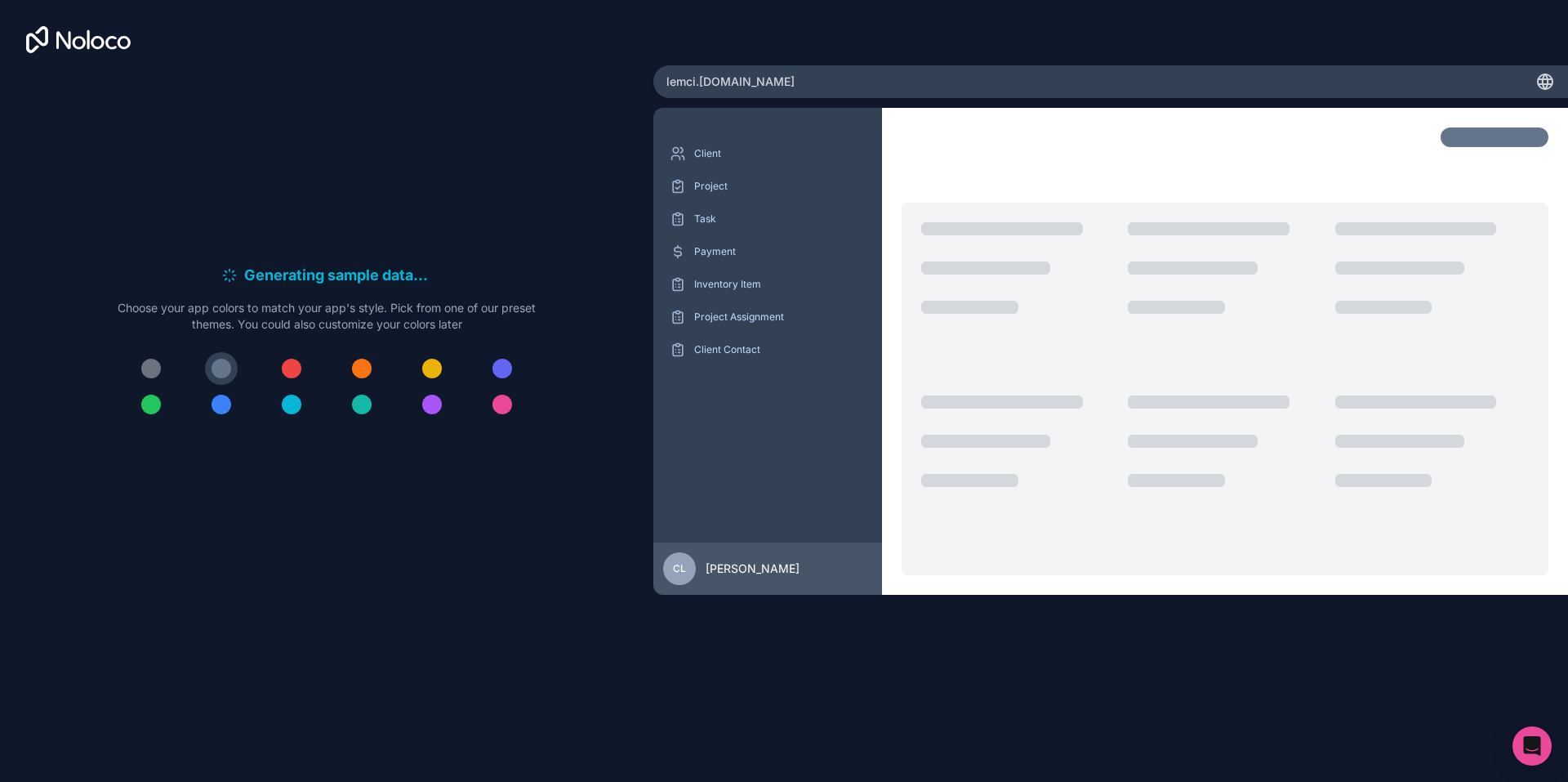
click at [302, 395] on div at bounding box center [292, 405] width 20 height 20
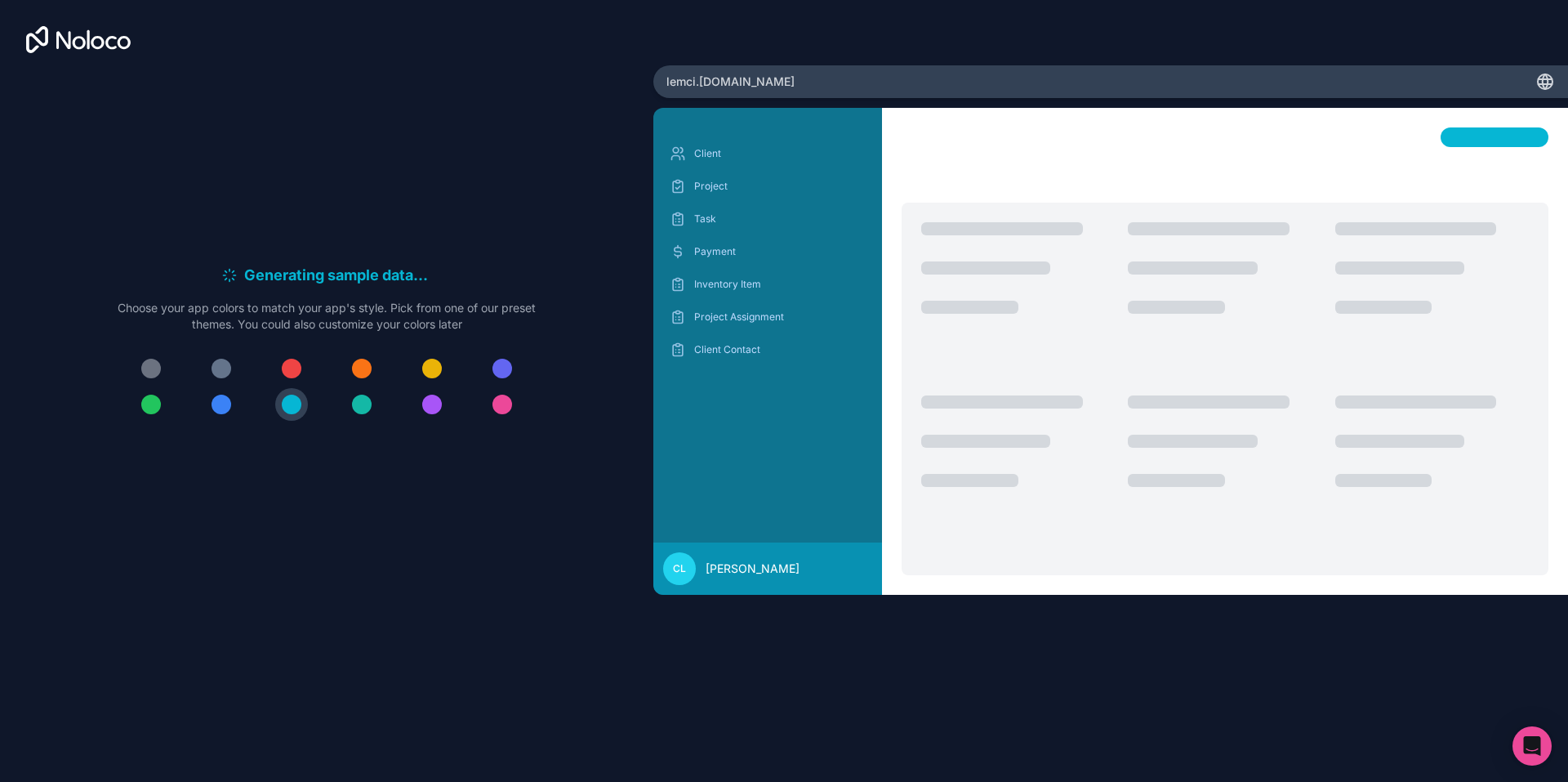
click at [410, 502] on div "Generating sample data . . . Meanwhile, let's personalize it! Choose your app c…" at bounding box center [325, 349] width 600 height 554
click at [237, 361] on button at bounding box center [221, 368] width 33 height 33
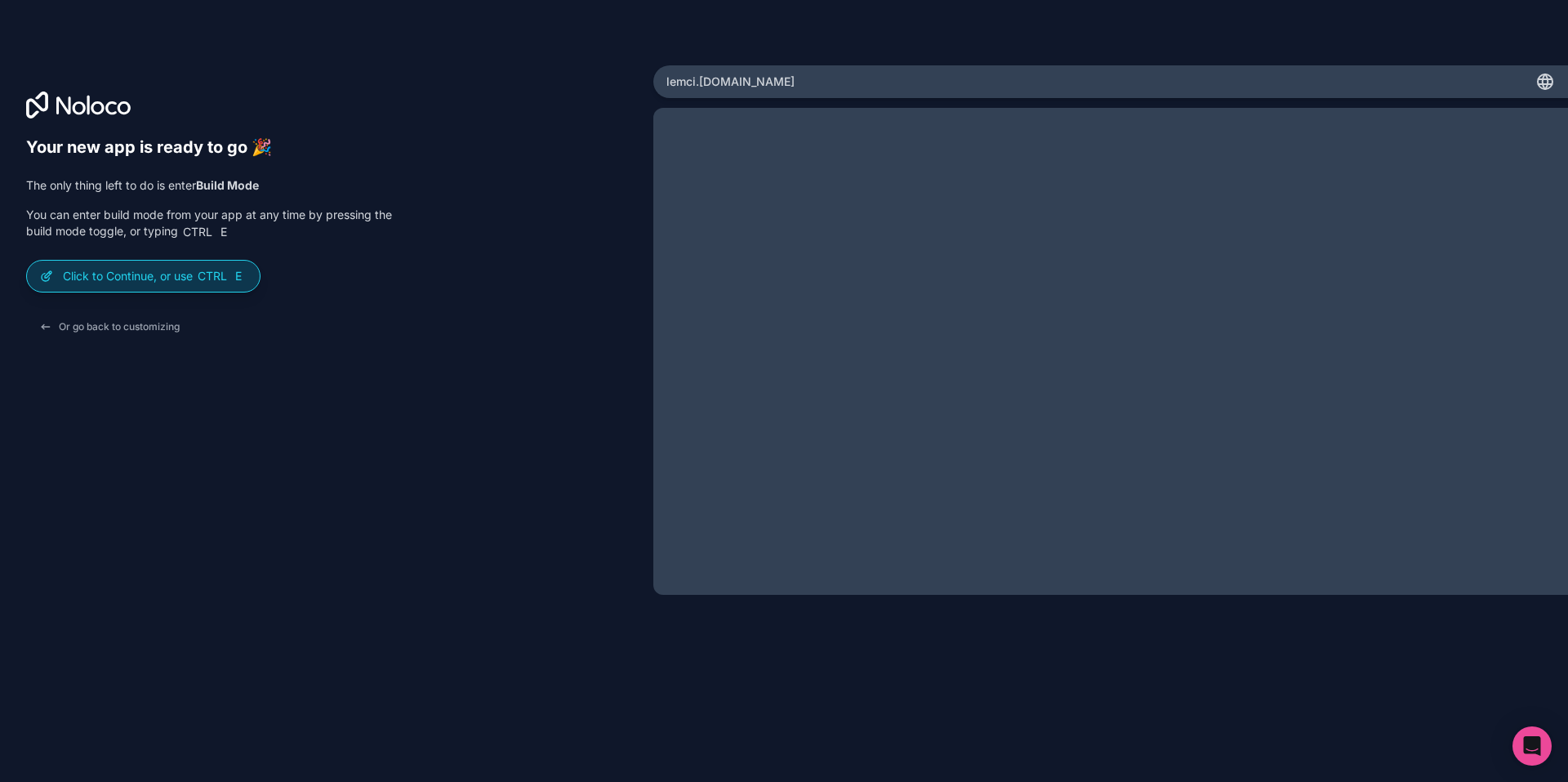
click at [89, 268] on p "Click to Continue, or use Ctrl E" at bounding box center [155, 276] width 184 height 17
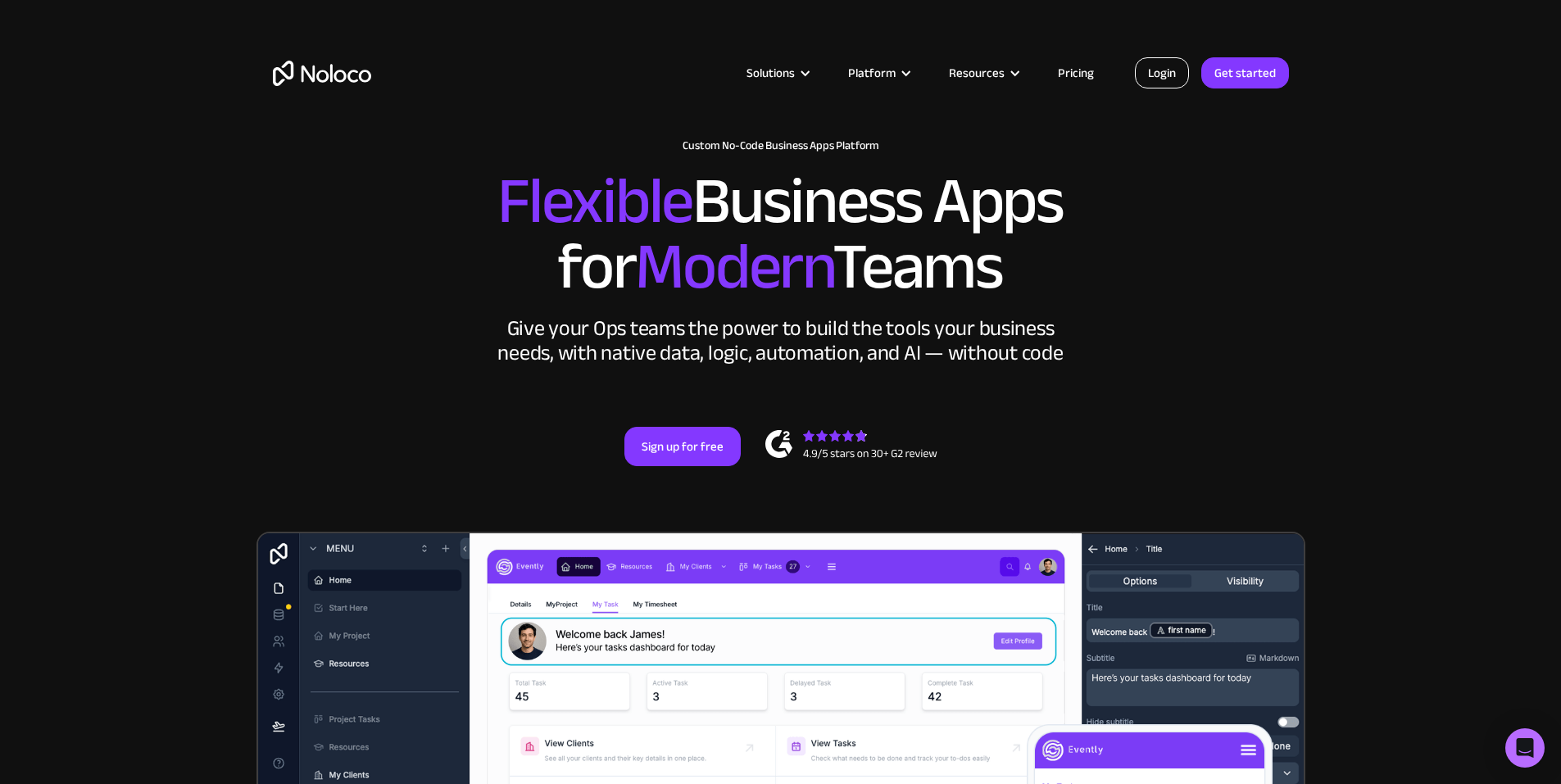
click at [1168, 85] on link "Login" at bounding box center [1162, 72] width 54 height 31
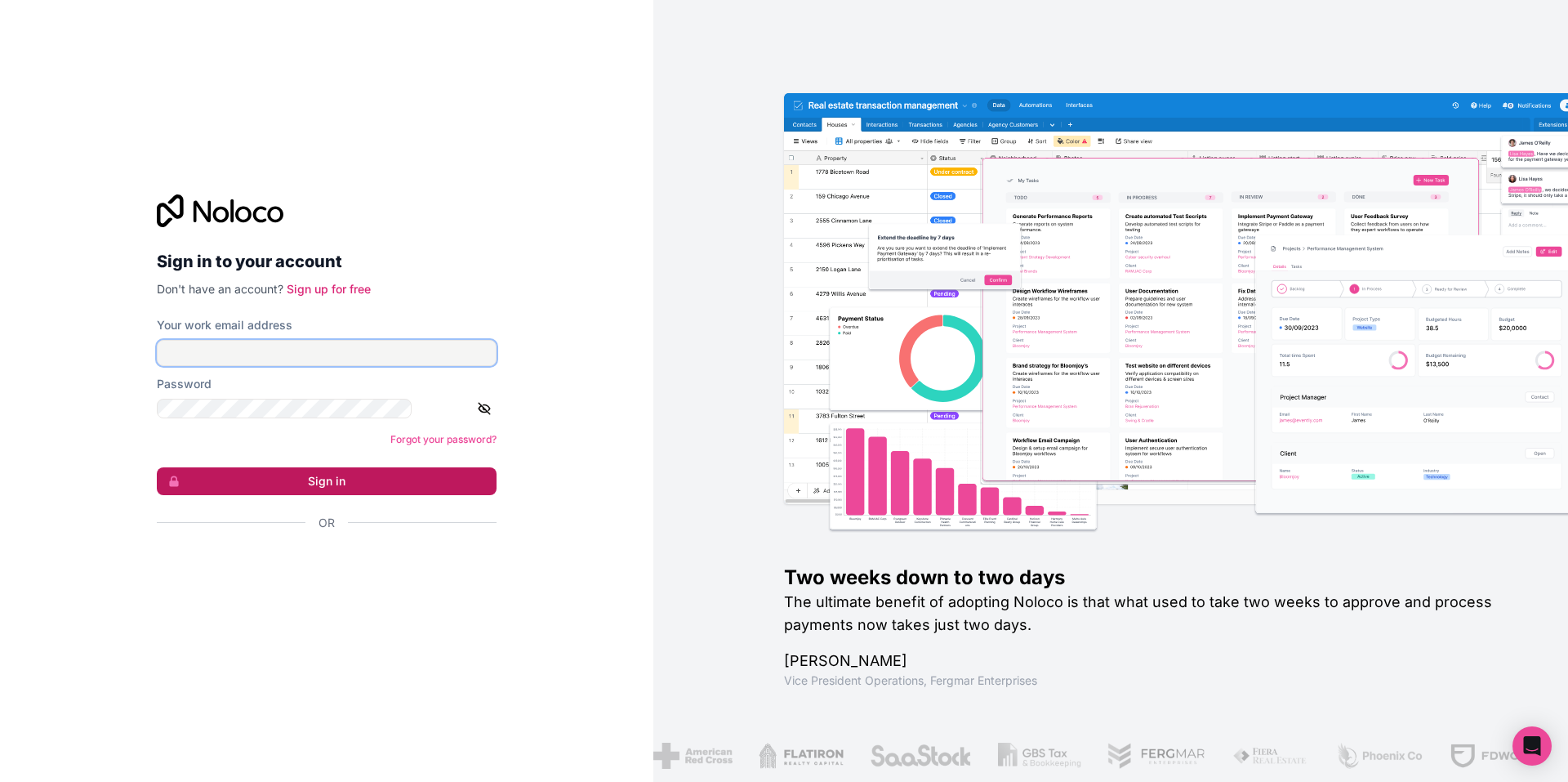
type input "[EMAIL_ADDRESS][DOMAIN_NAME]"
click at [311, 467] on button "Sign in" at bounding box center [325, 481] width 339 height 28
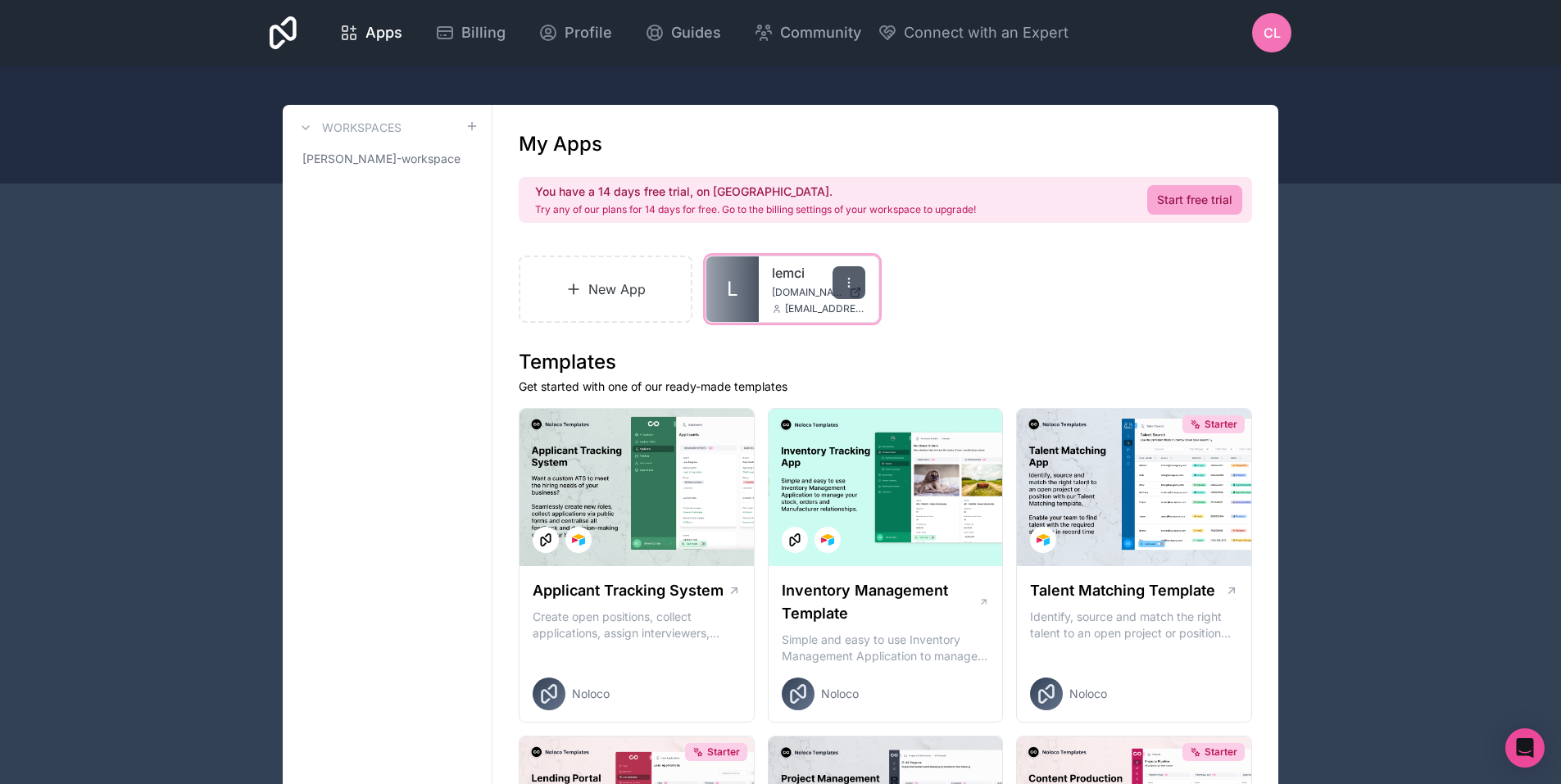
click at [843, 276] on icon at bounding box center [849, 282] width 13 height 13
click at [897, 256] on div "New App L lemci lemci.noloco.co support@lemci.co.uk" at bounding box center [885, 290] width 734 height 67
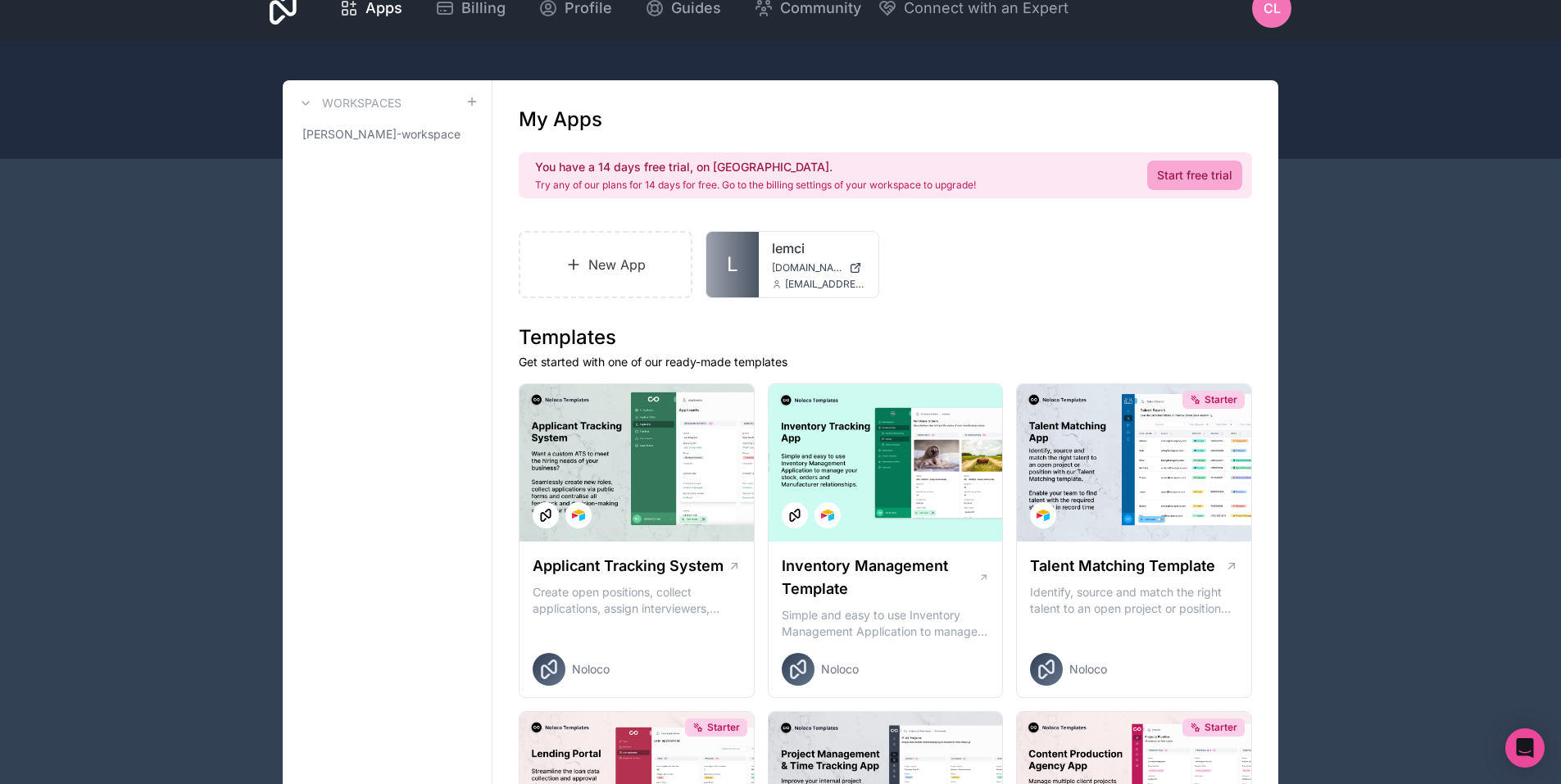
scroll to position [82, 0]
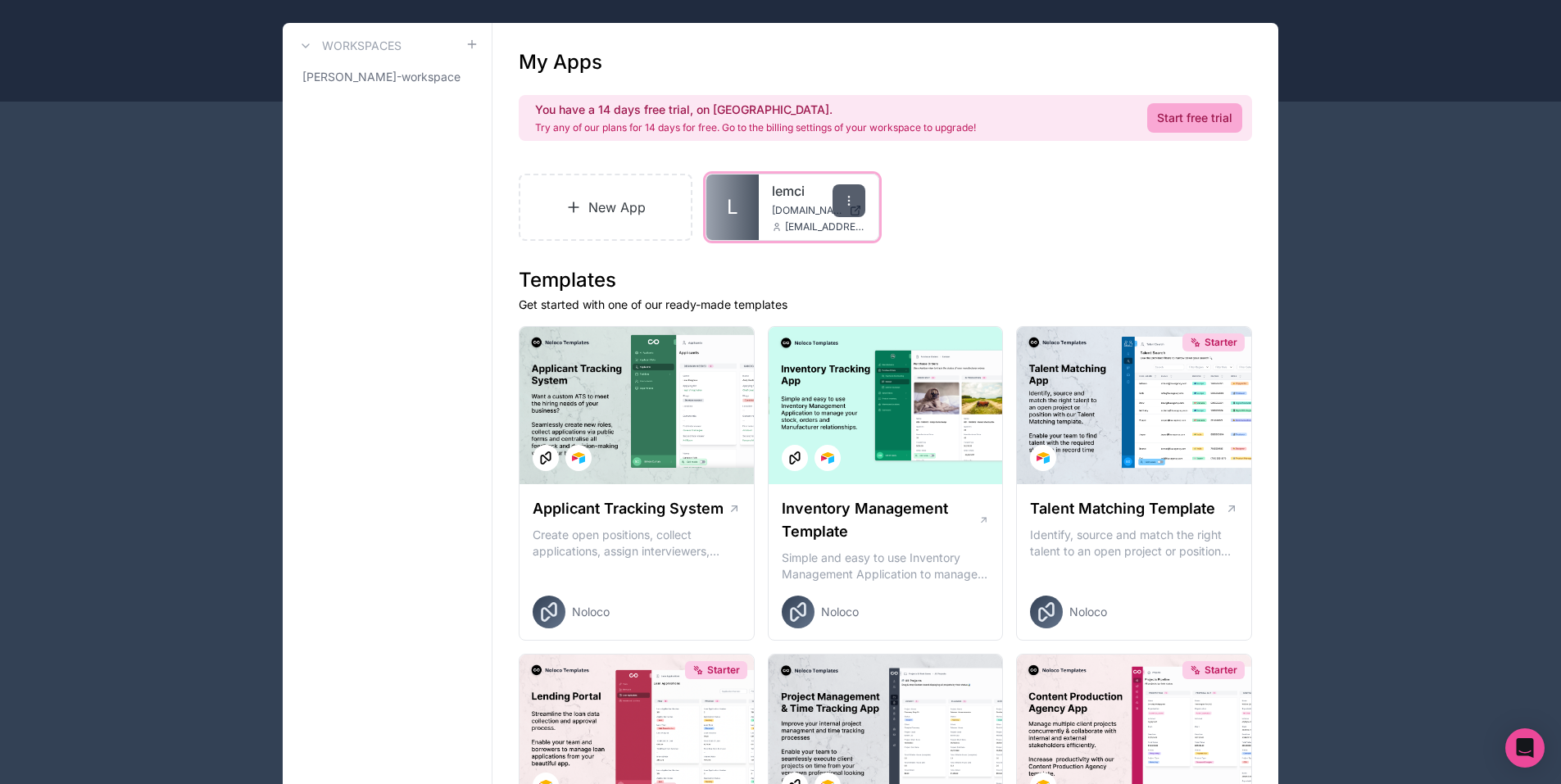
click at [843, 195] on icon at bounding box center [849, 200] width 13 height 13
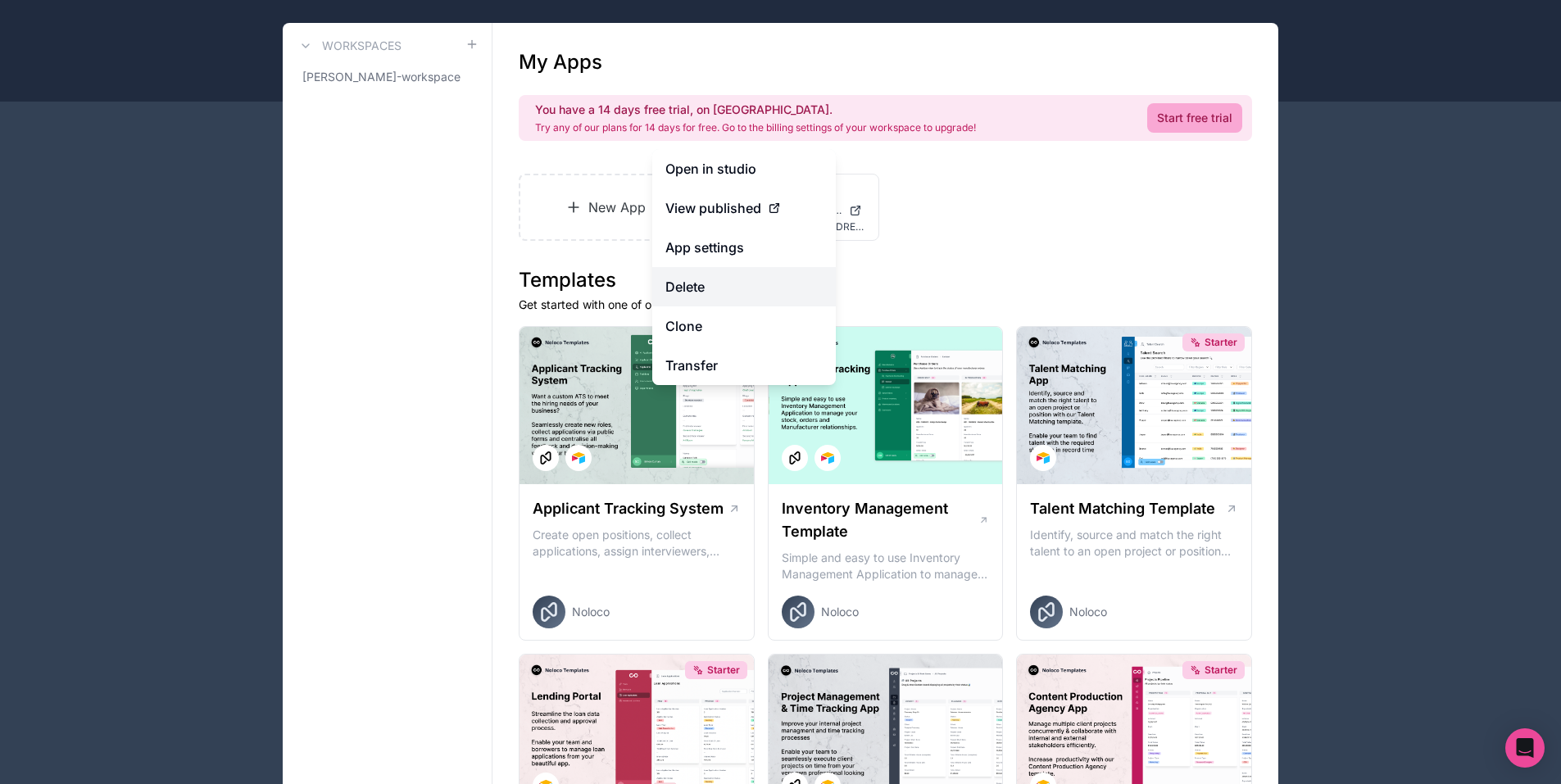
click at [759, 267] on button "Delete" at bounding box center [744, 287] width 184 height 40
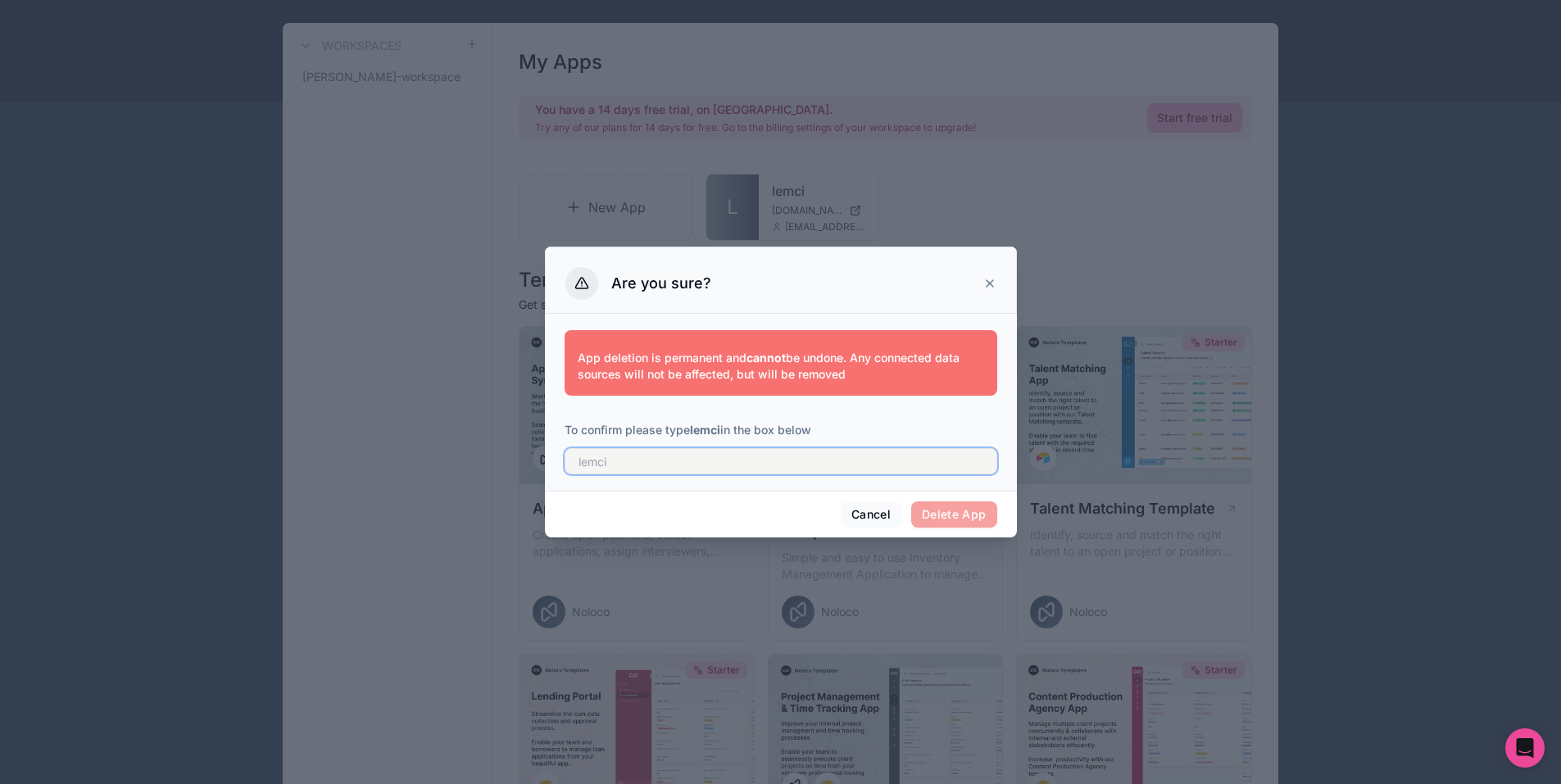
click at [818, 448] on input "text" at bounding box center [781, 460] width 433 height 26
click at [912, 501] on span "Delete App" at bounding box center [954, 514] width 86 height 26
click at [844, 453] on input "text" at bounding box center [781, 460] width 433 height 26
type input "lemci"
click at [912, 501] on button "Delete App" at bounding box center [954, 514] width 86 height 26
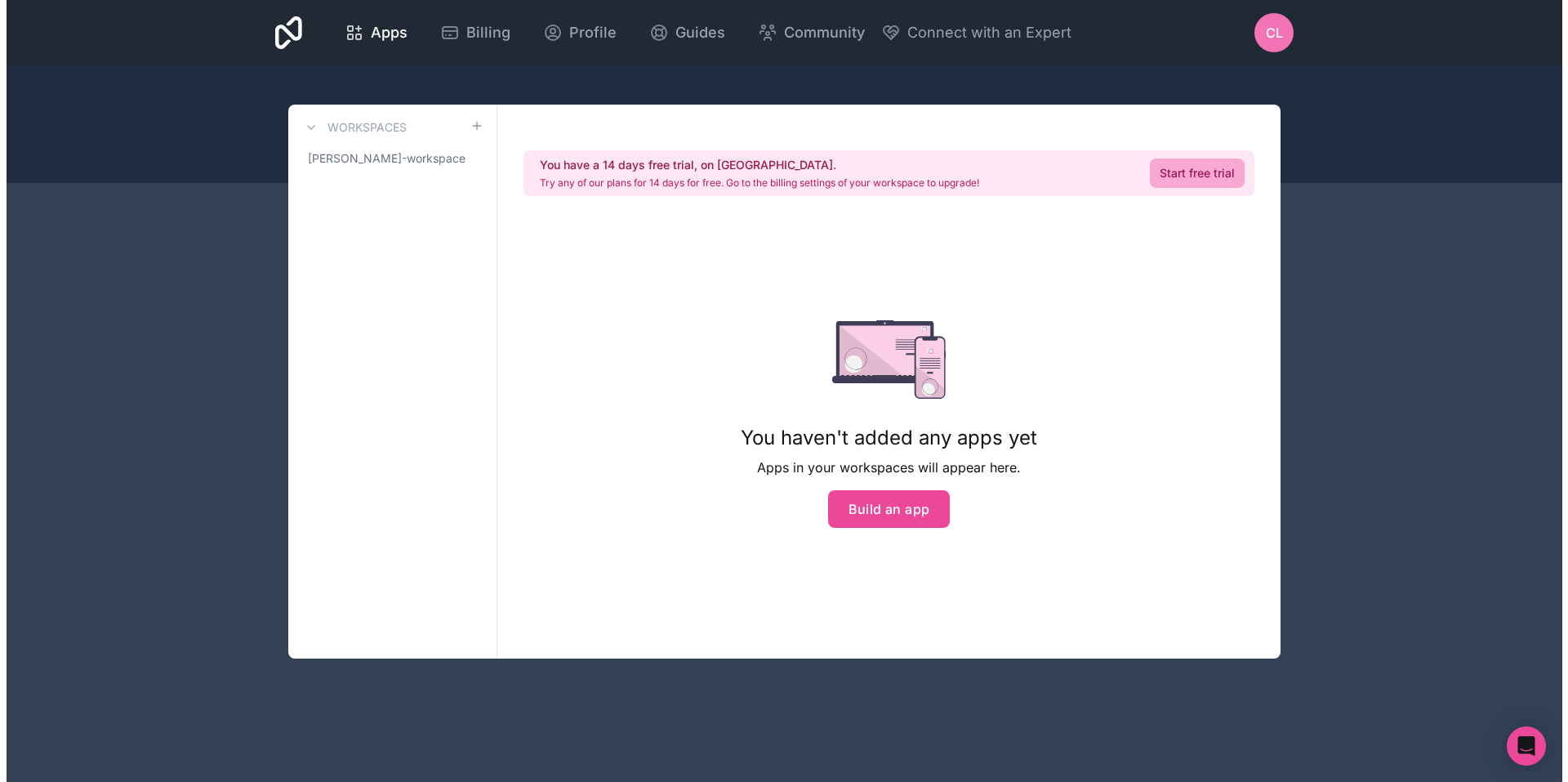
scroll to position [0, 0]
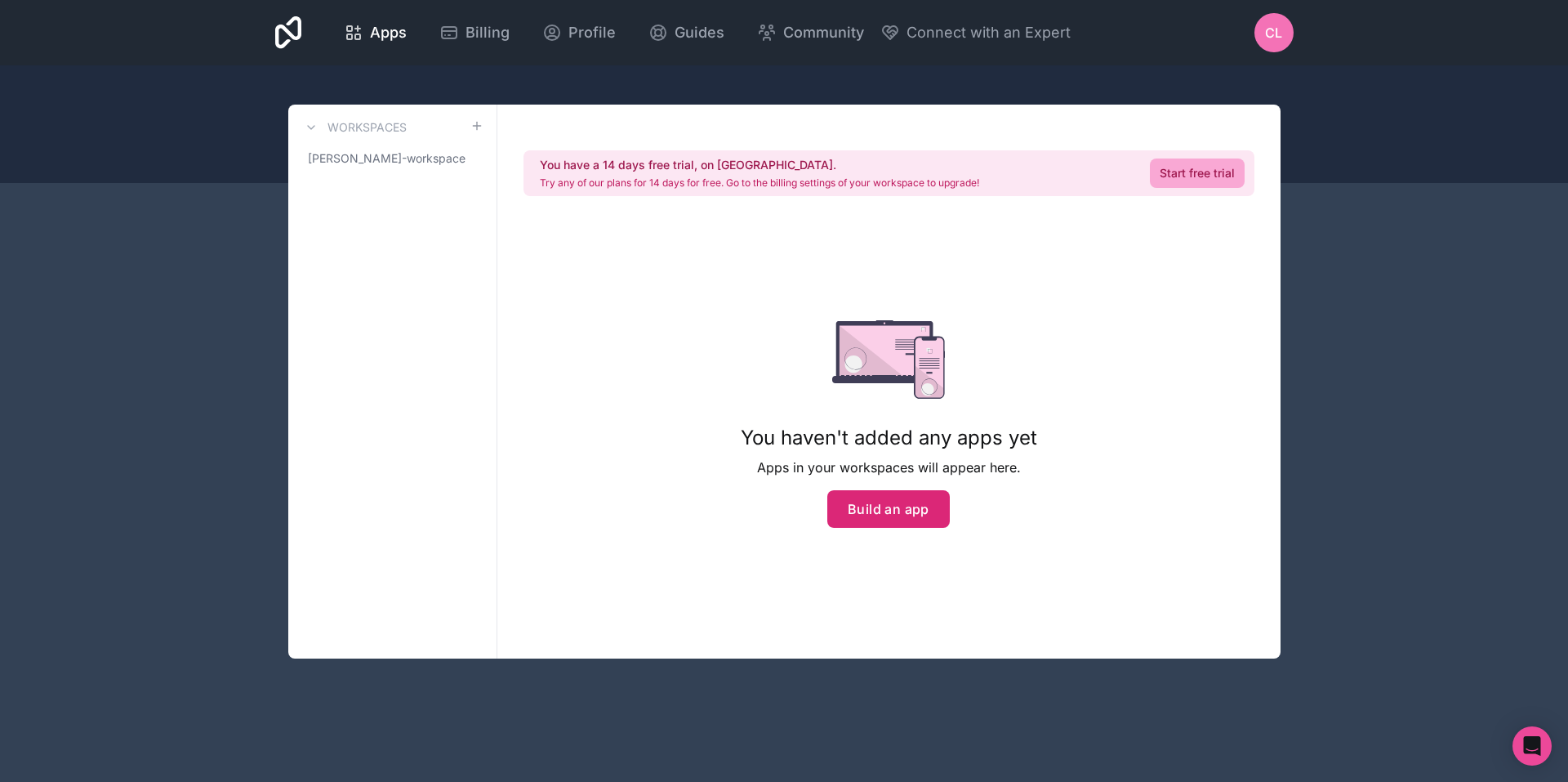
click at [885, 490] on button "Build an app" at bounding box center [888, 509] width 123 height 38
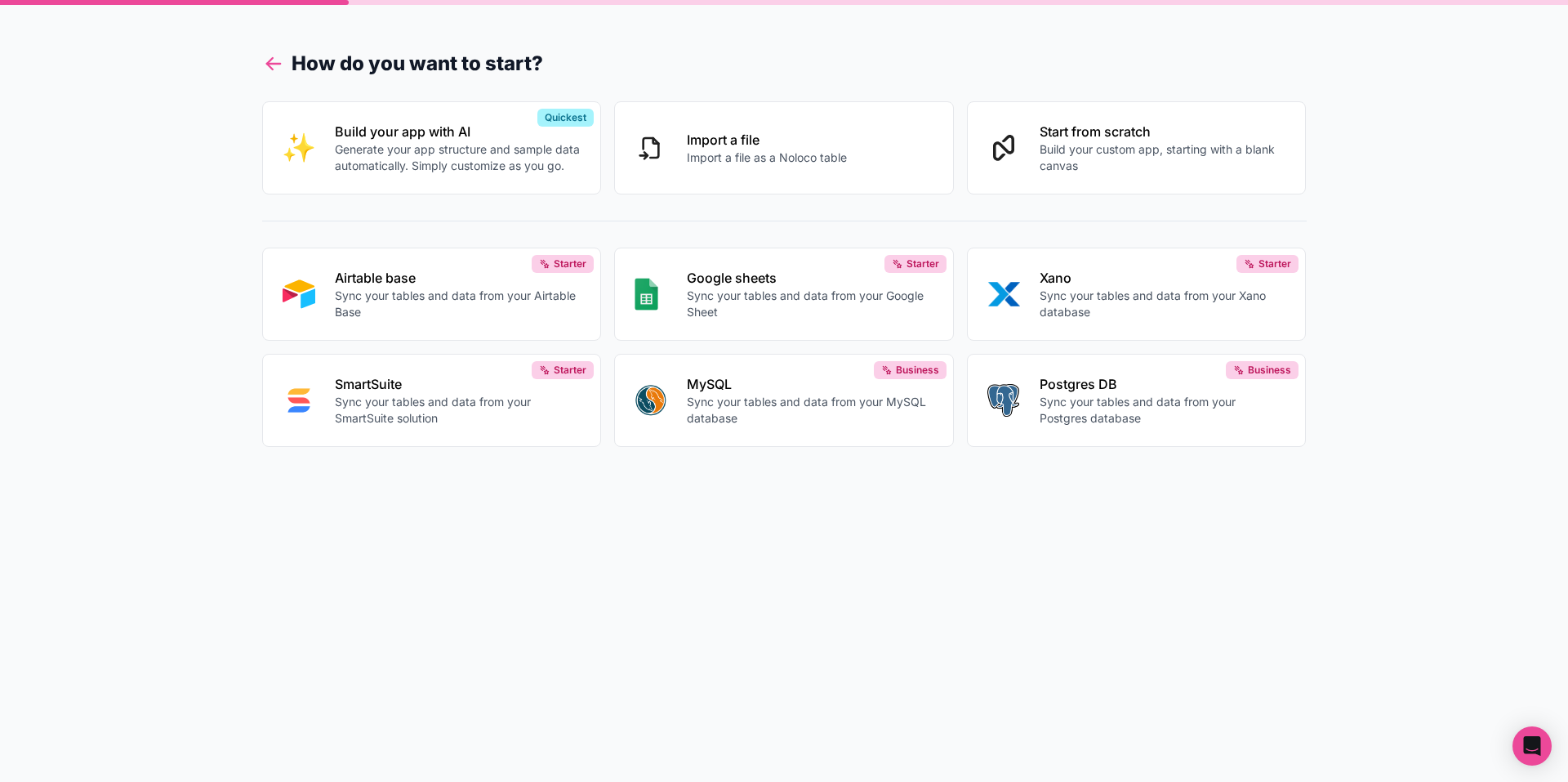
click at [269, 58] on icon at bounding box center [269, 61] width 6 height 6
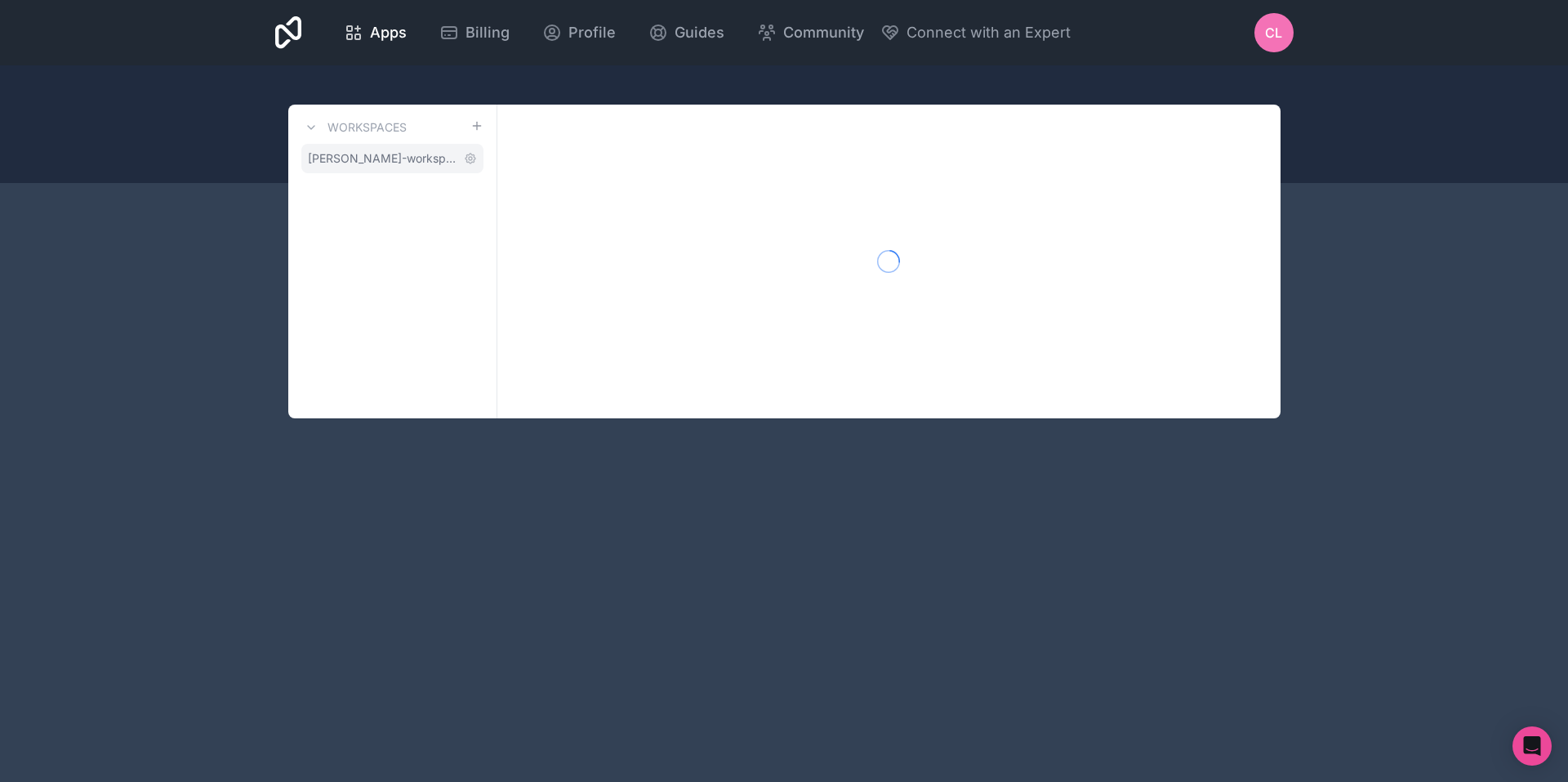
click at [325, 150] on span "[PERSON_NAME]-workspace" at bounding box center [382, 158] width 149 height 17
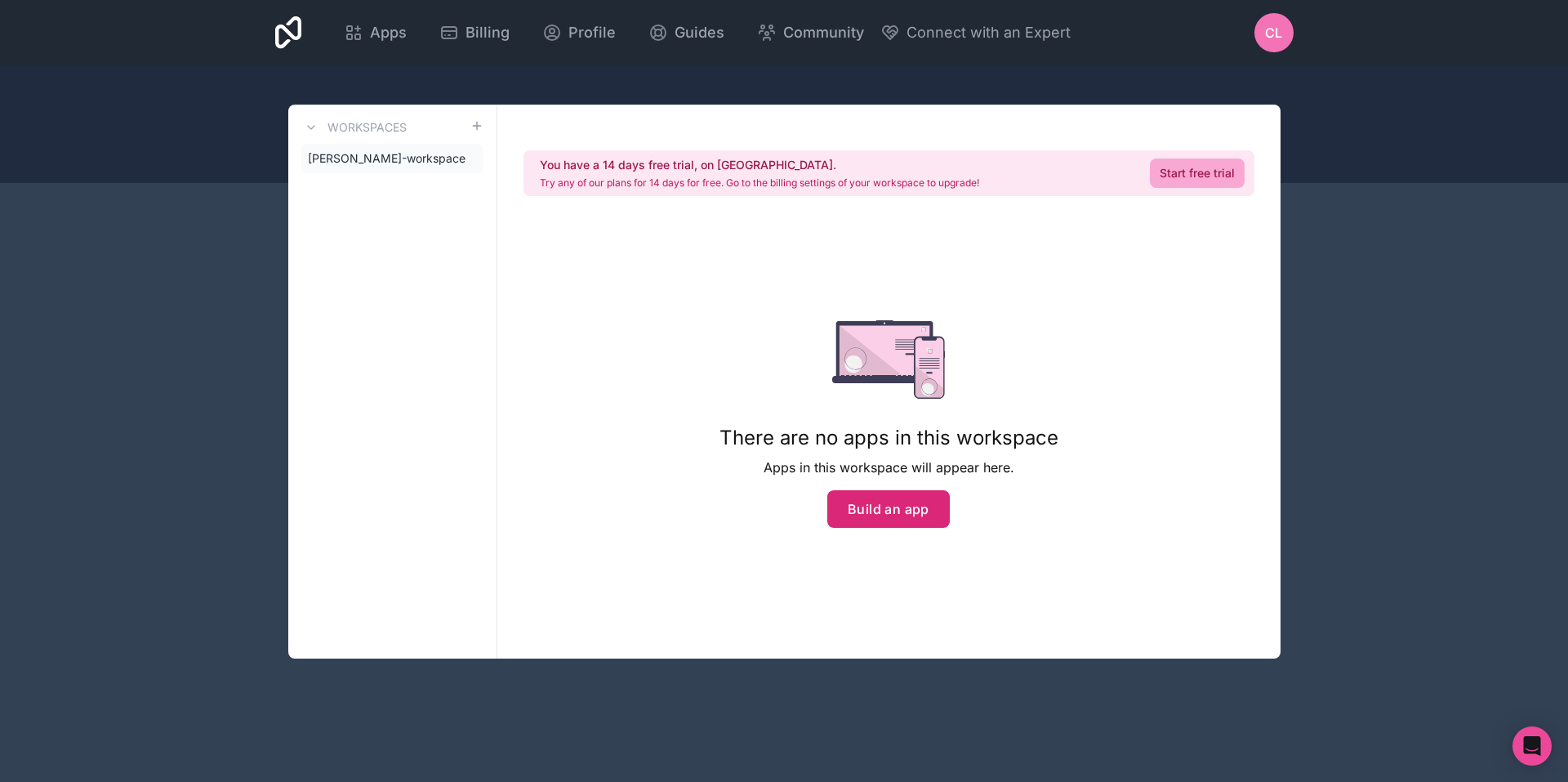
click at [878, 490] on button "Build an app" at bounding box center [888, 509] width 123 height 38
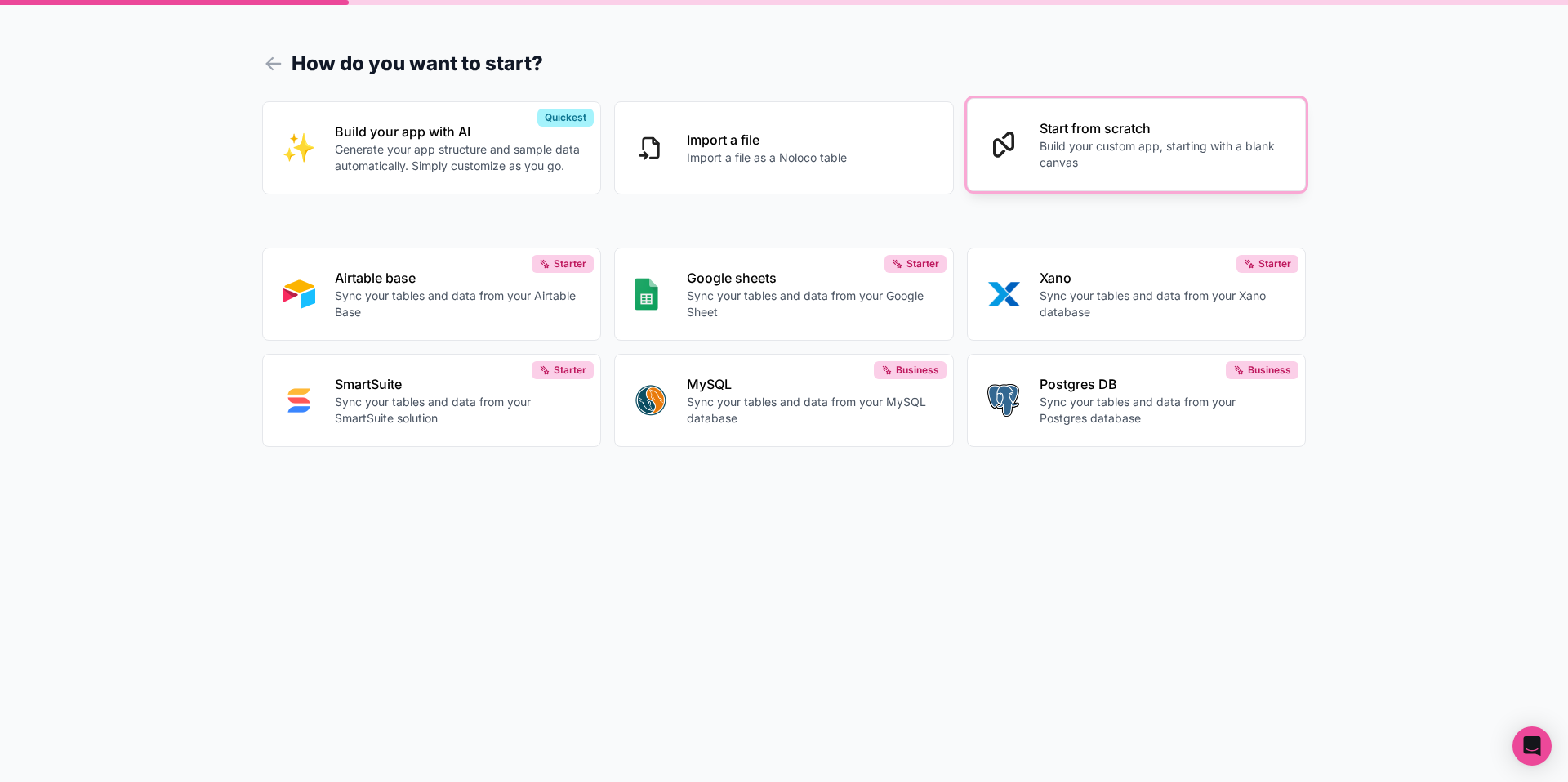
click at [1025, 139] on button "Start from scratch Build your custom app, starting with a blank canvas" at bounding box center [1136, 145] width 339 height 93
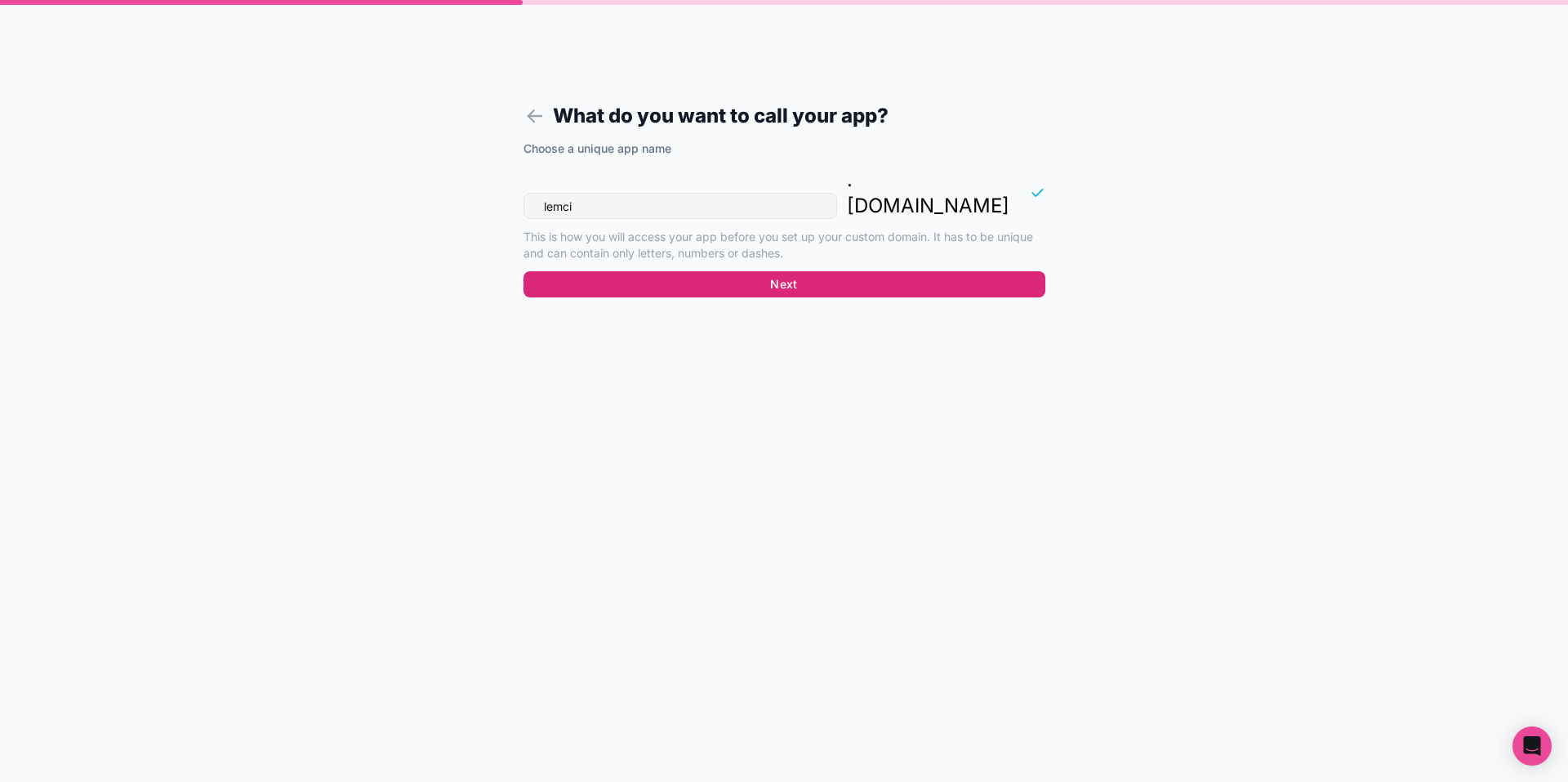
click at [911, 271] on button "Next" at bounding box center [784, 284] width 521 height 26
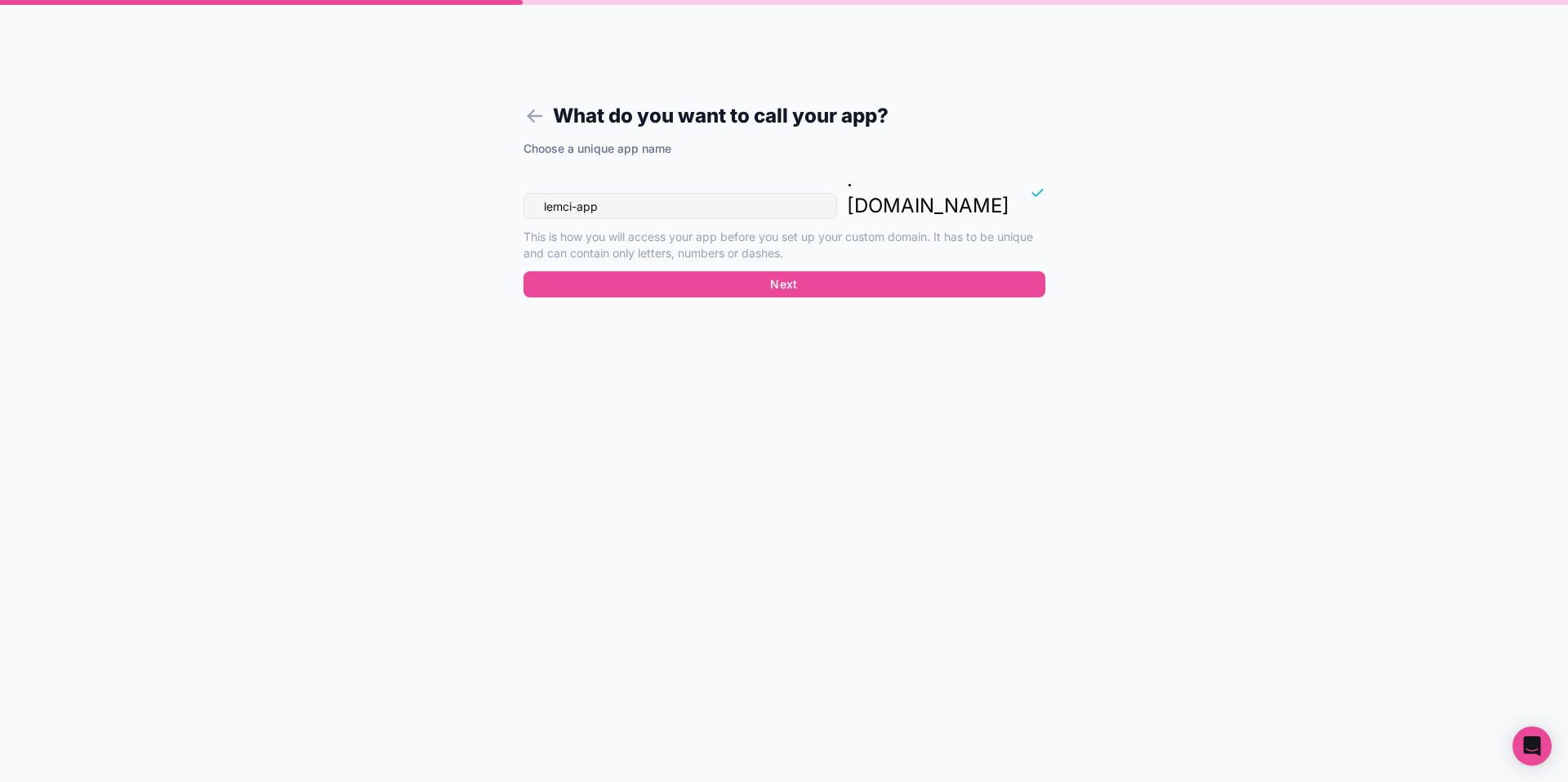
drag, startPoint x: 898, startPoint y: 161, endPoint x: 881, endPoint y: 166, distance: 17.7
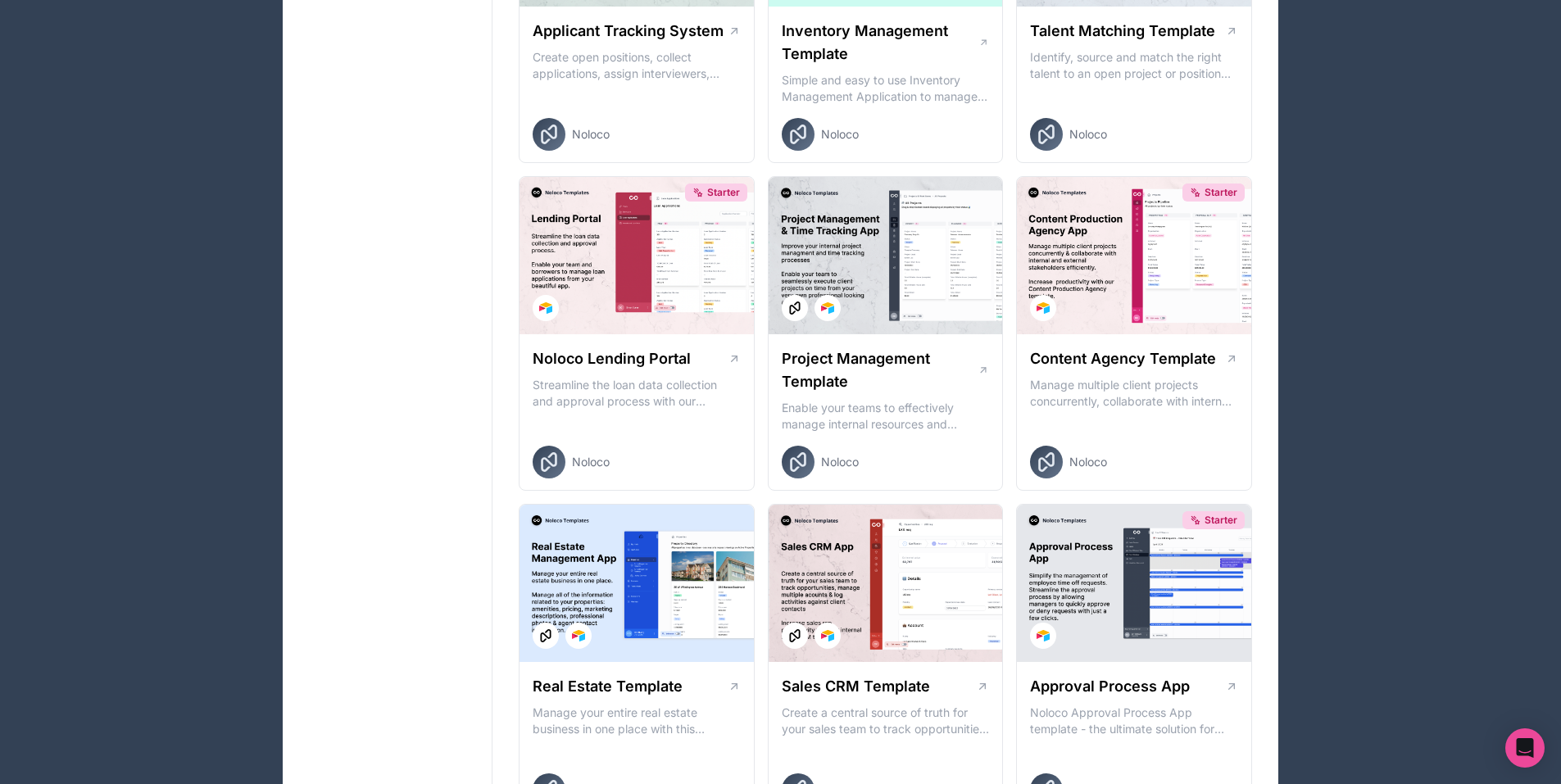
scroll to position [574, 0]
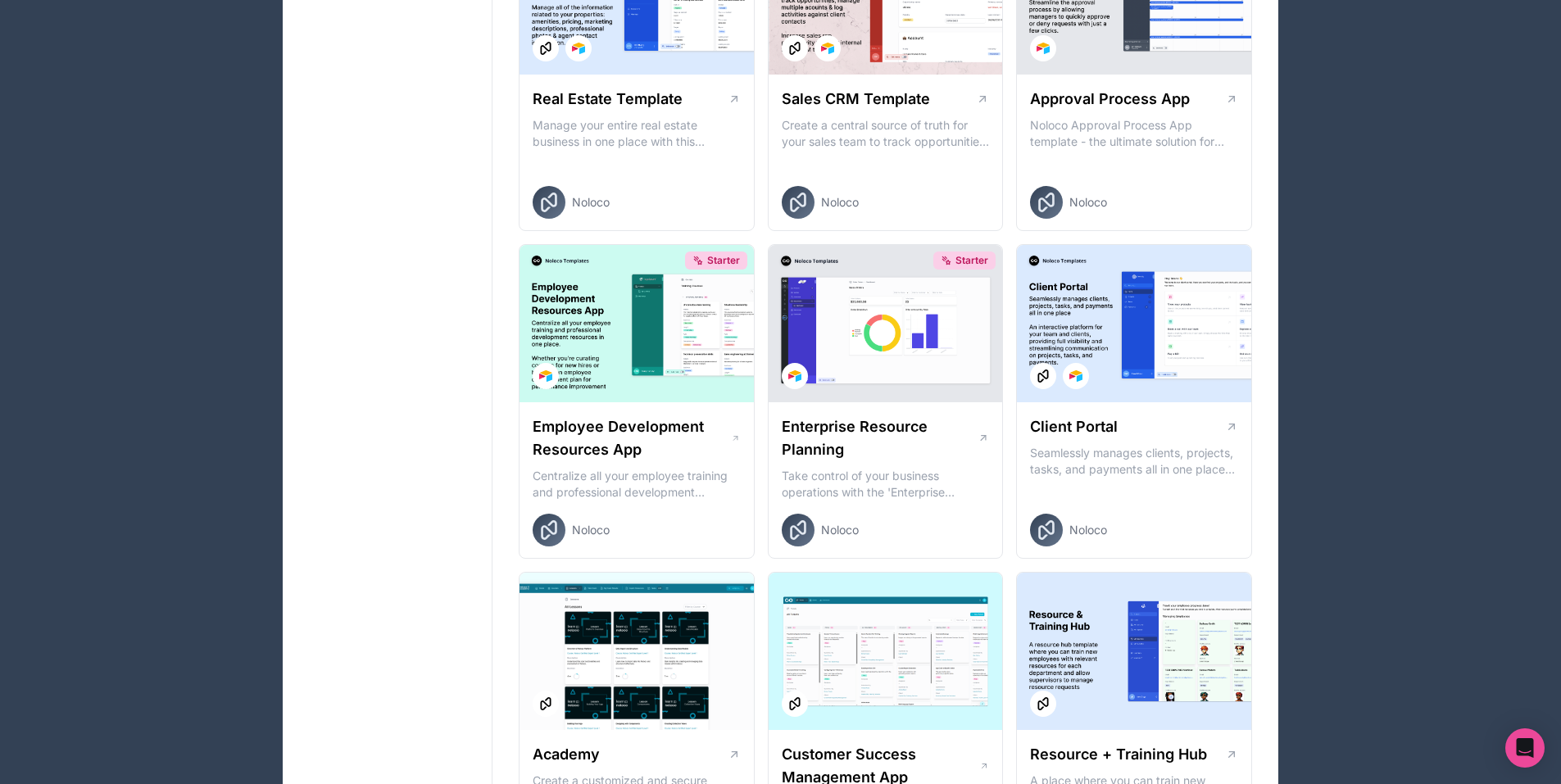
drag, startPoint x: 404, startPoint y: 336, endPoint x: 415, endPoint y: 283, distance: 54.1
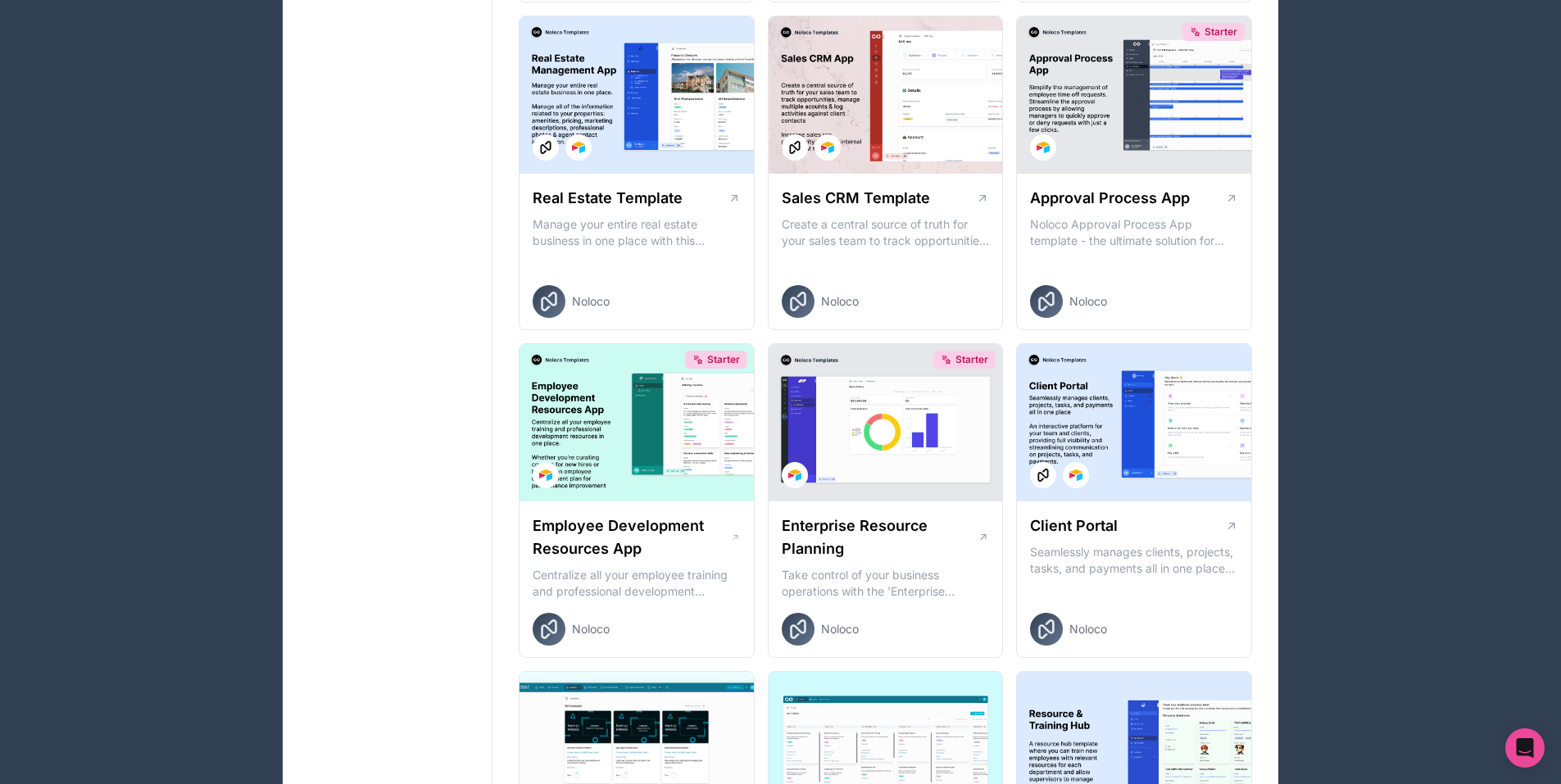
scroll to position [1047, 0]
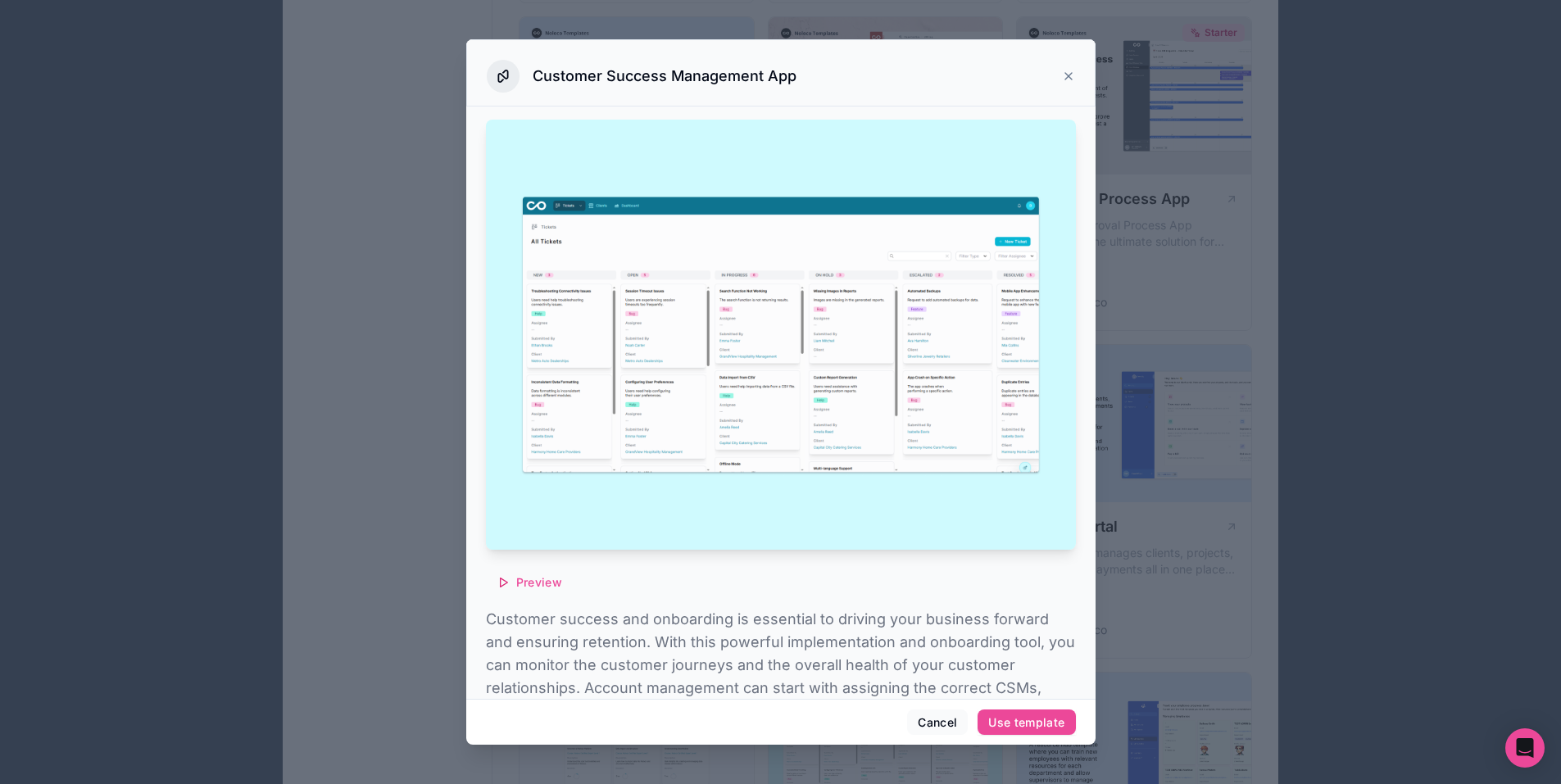
click at [1073, 426] on div at bounding box center [780, 392] width 1561 height 784
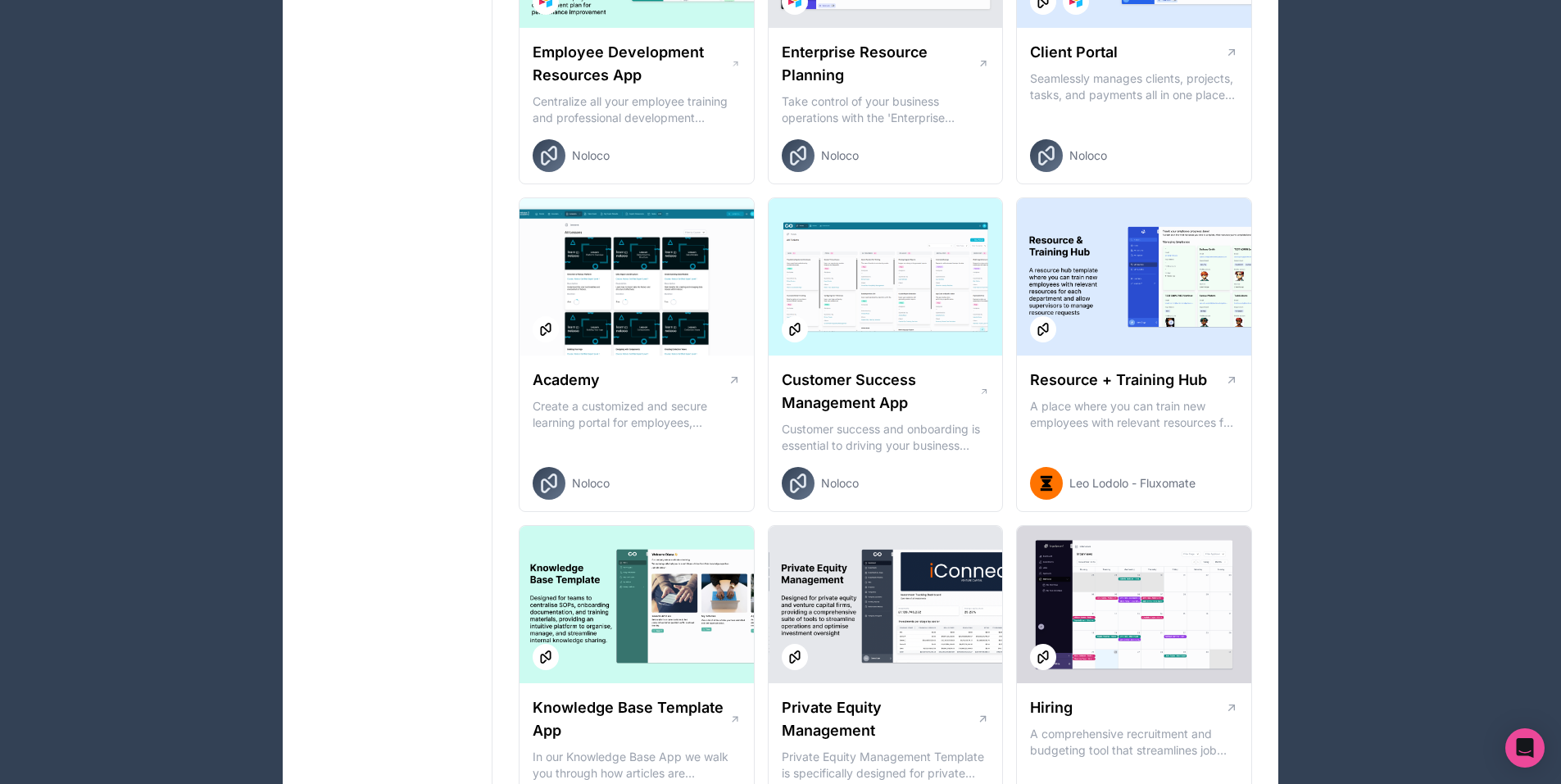
scroll to position [1557, 0]
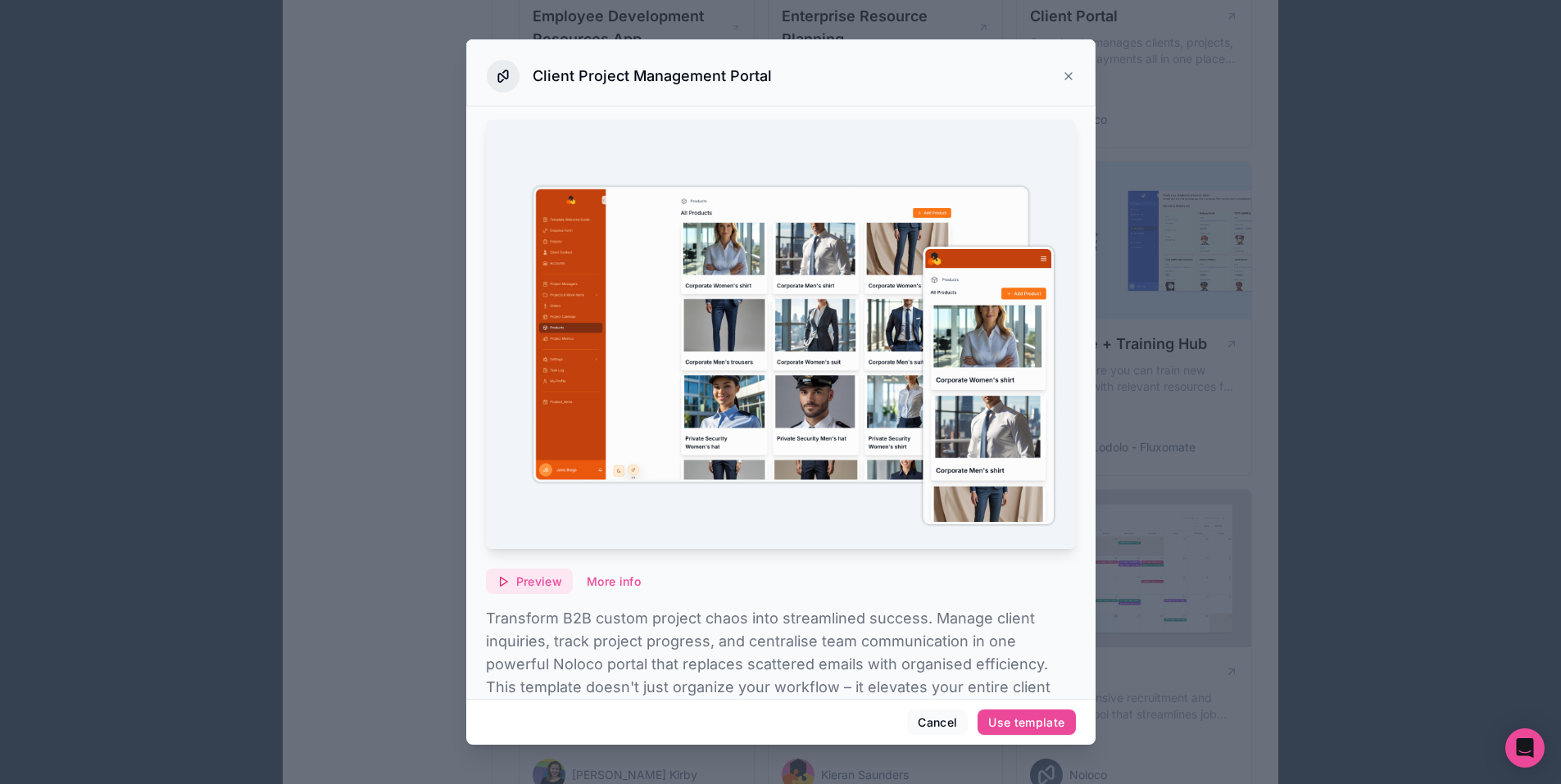
click at [565, 569] on button "Preview" at bounding box center [528, 582] width 86 height 26
click at [1087, 155] on div at bounding box center [780, 392] width 1561 height 784
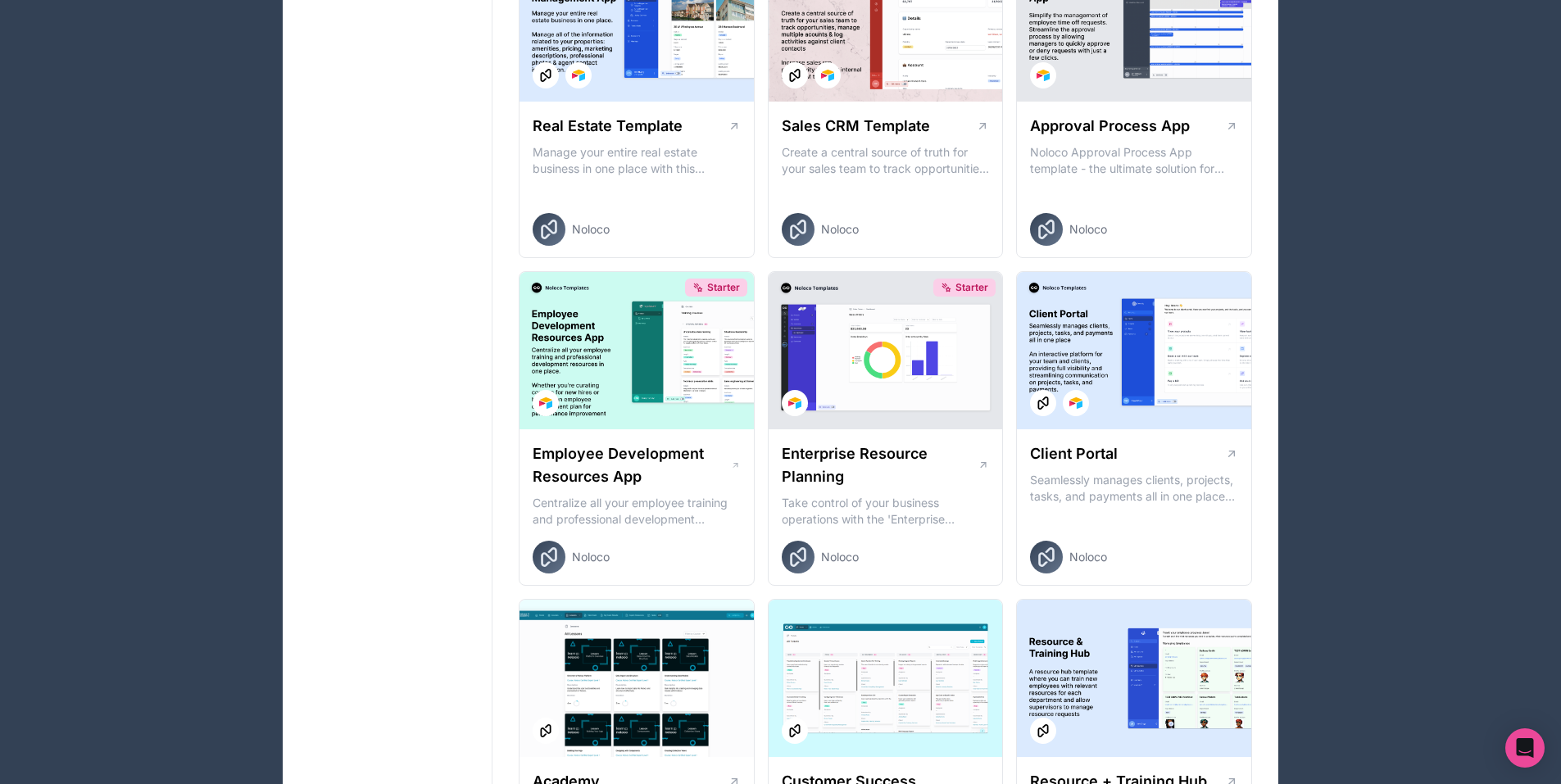
drag, startPoint x: 1326, startPoint y: 516, endPoint x: 1304, endPoint y: 444, distance: 75.3
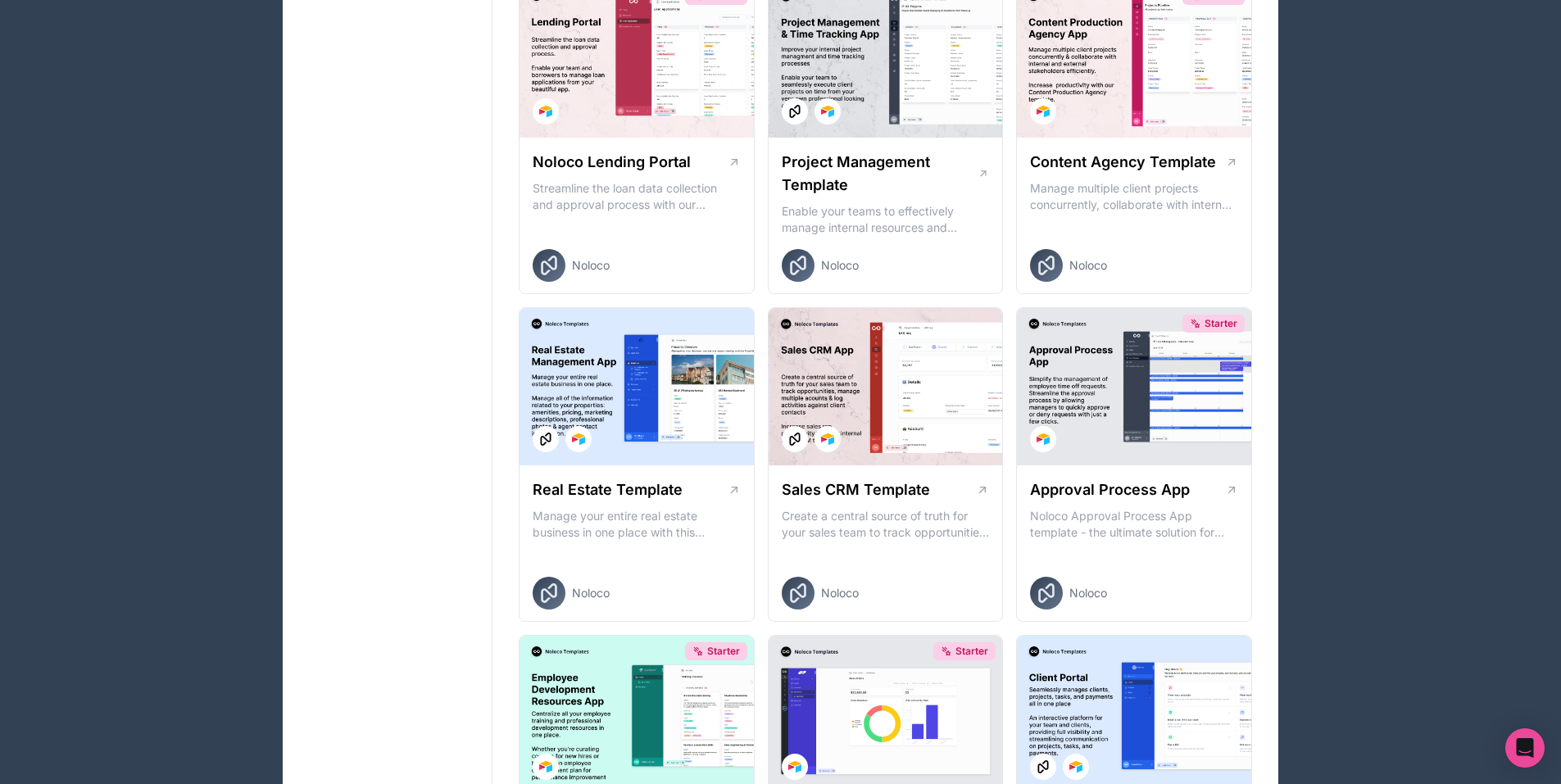
scroll to position [758, 0]
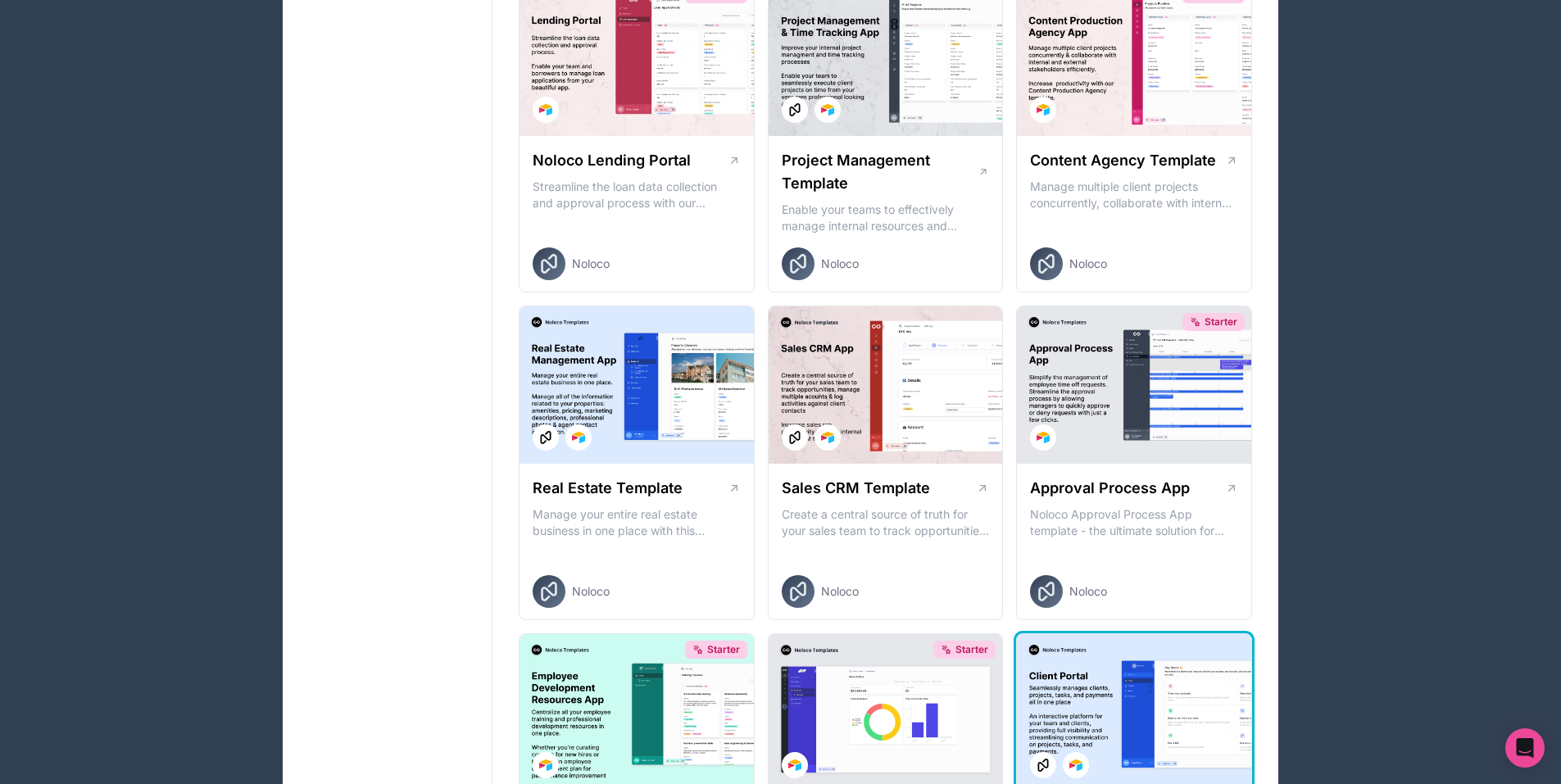
click at [1137, 634] on div at bounding box center [1134, 713] width 234 height 157
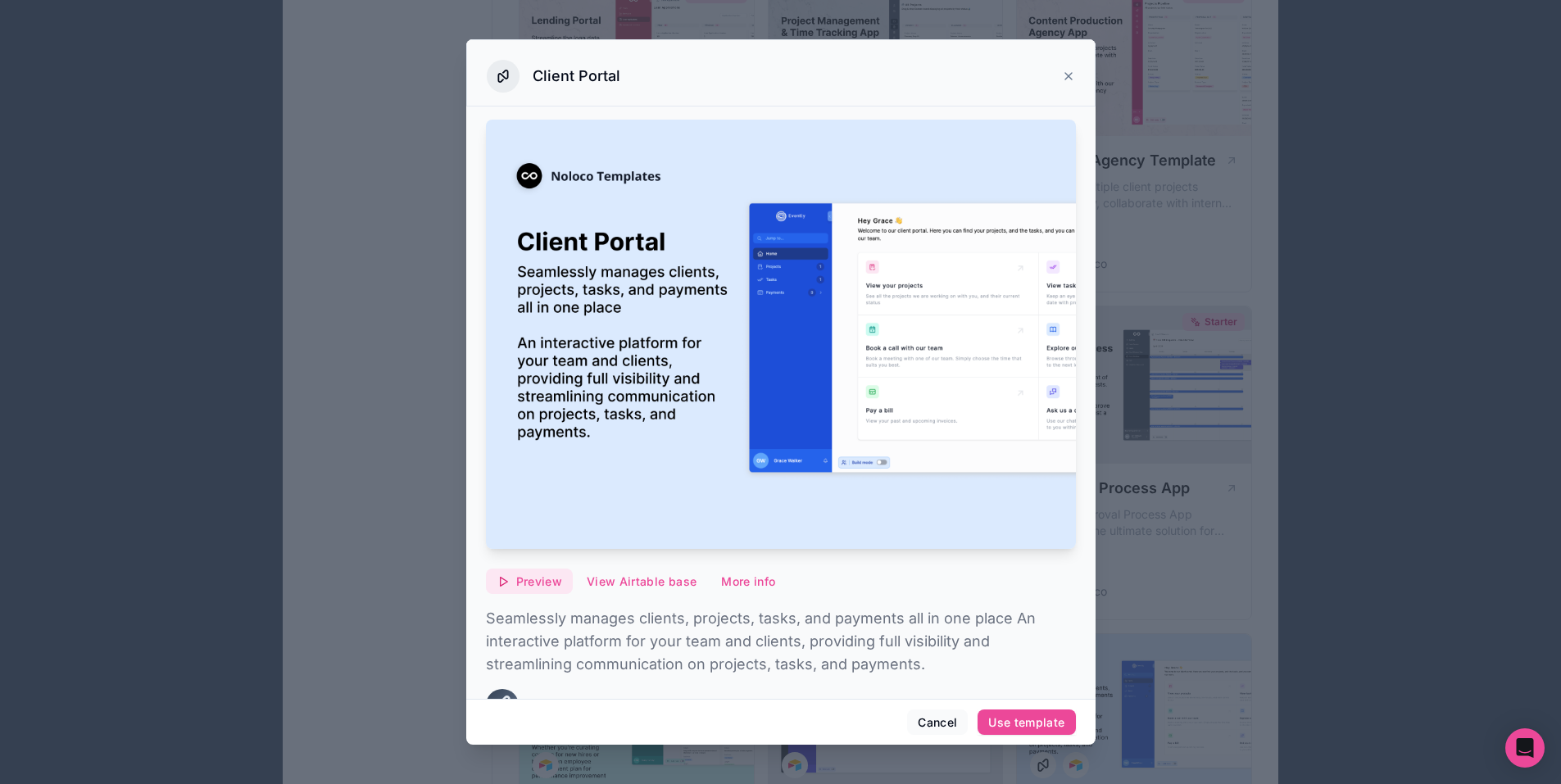
click at [562, 575] on span "Preview" at bounding box center [539, 582] width 46 height 15
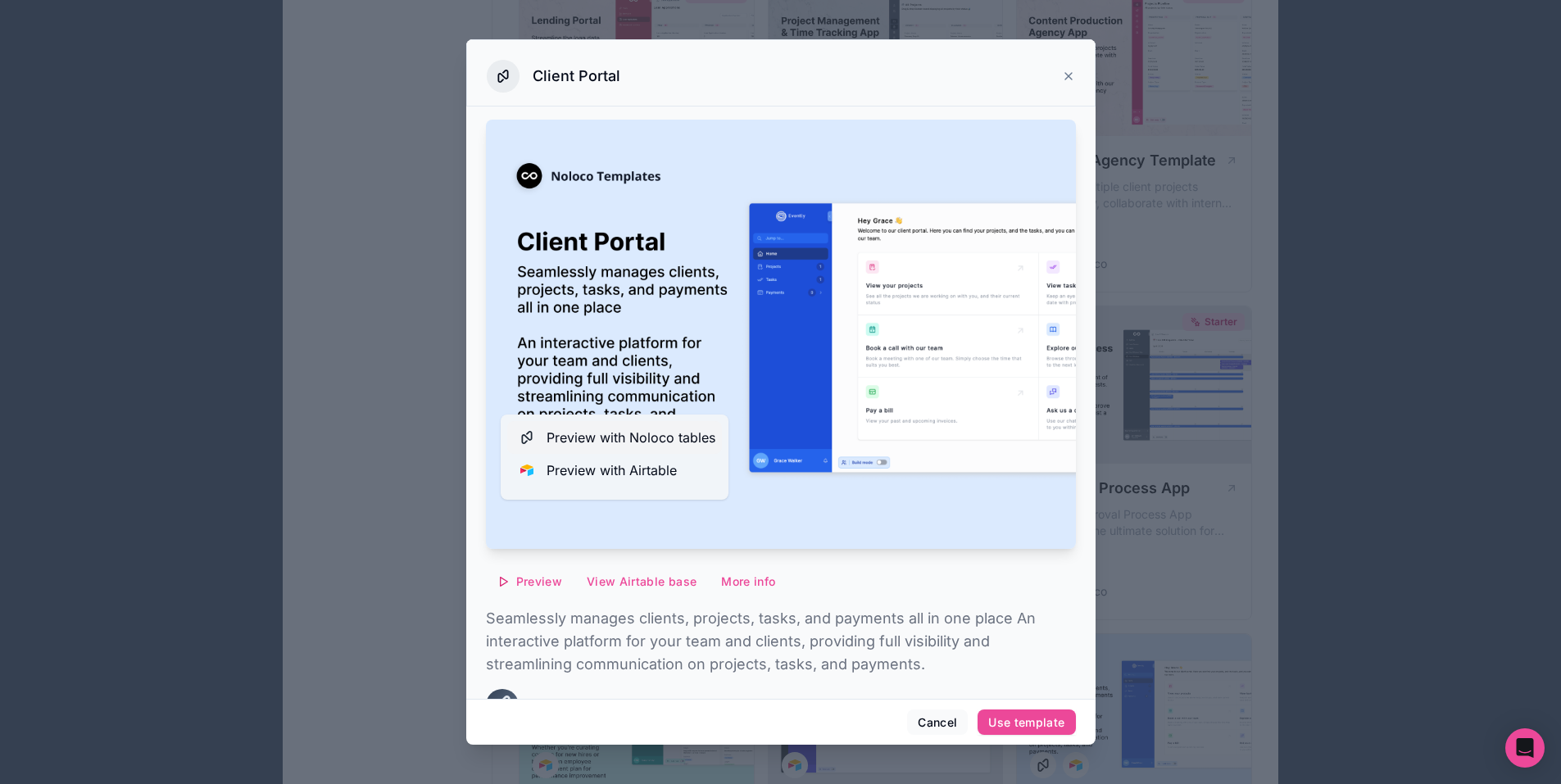
click at [619, 448] on span "Preview with Noloco tables" at bounding box center [632, 438] width 169 height 20
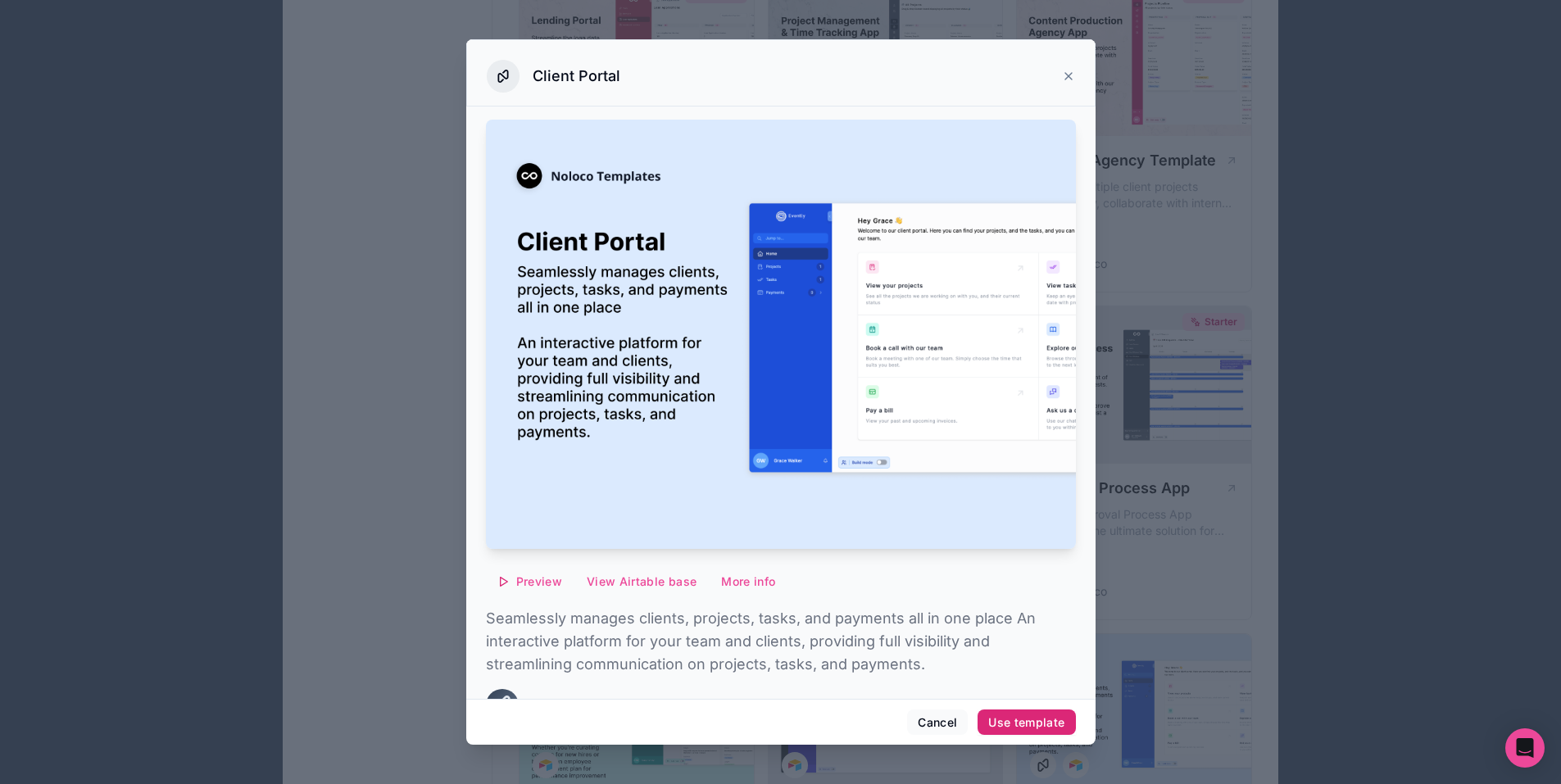
click at [988, 716] on div "Use template" at bounding box center [1026, 722] width 76 height 15
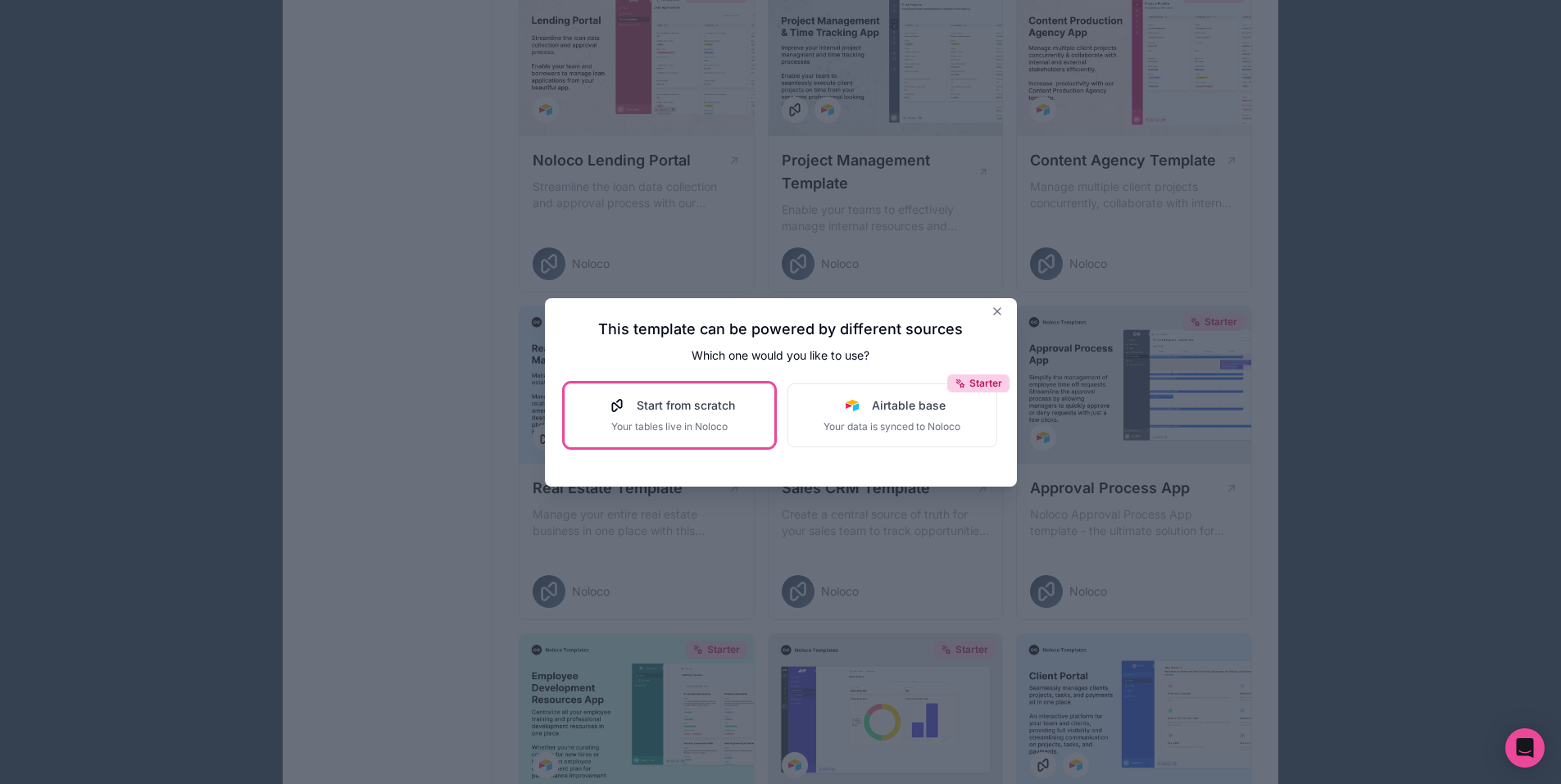
click at [707, 420] on span "Your tables live in Noloco" at bounding box center [669, 426] width 131 height 13
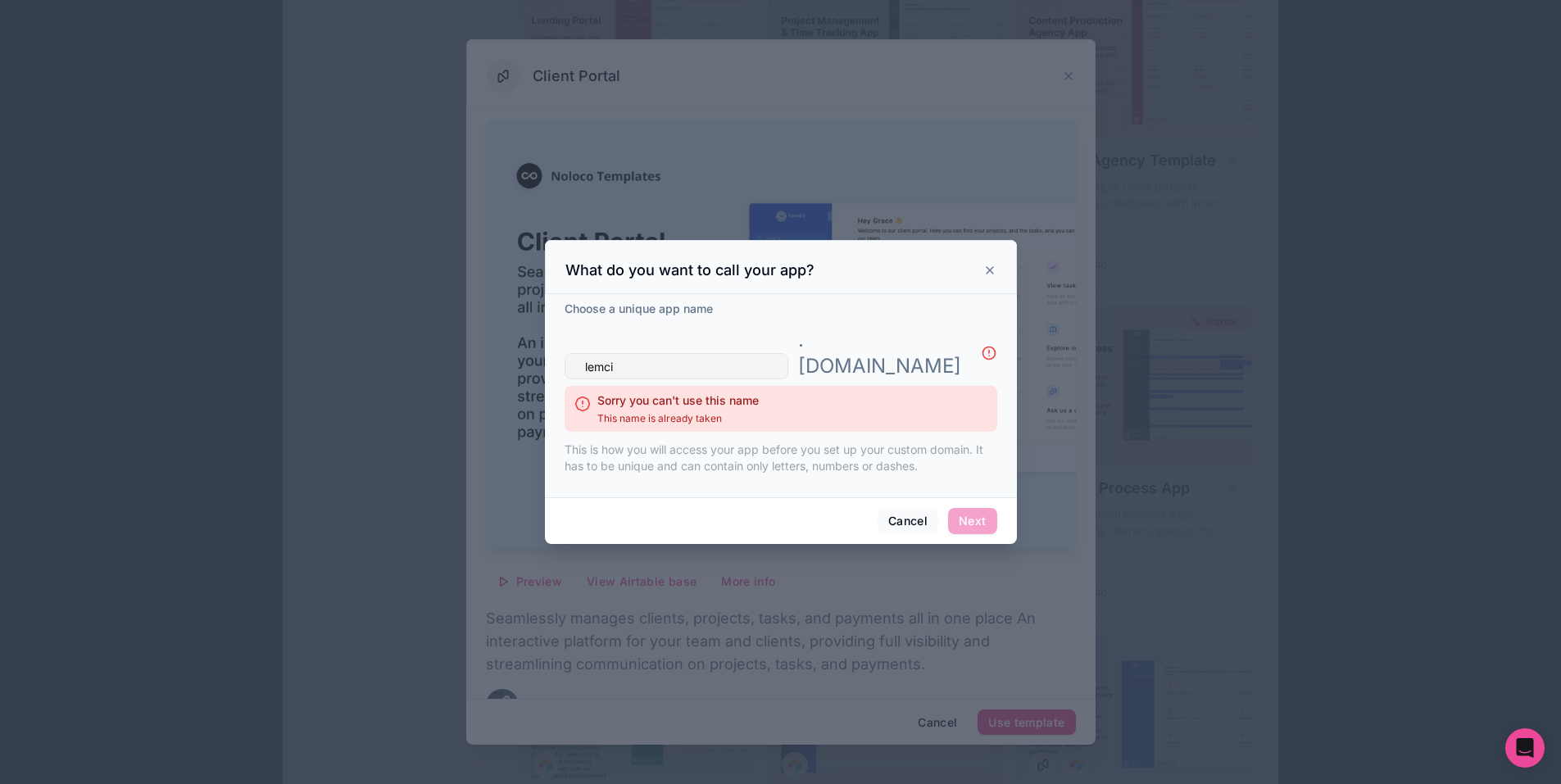
click at [927, 497] on div "Cancel Next" at bounding box center [780, 520] width 472 height 47
click at [948, 508] on span "Next" at bounding box center [972, 521] width 49 height 26
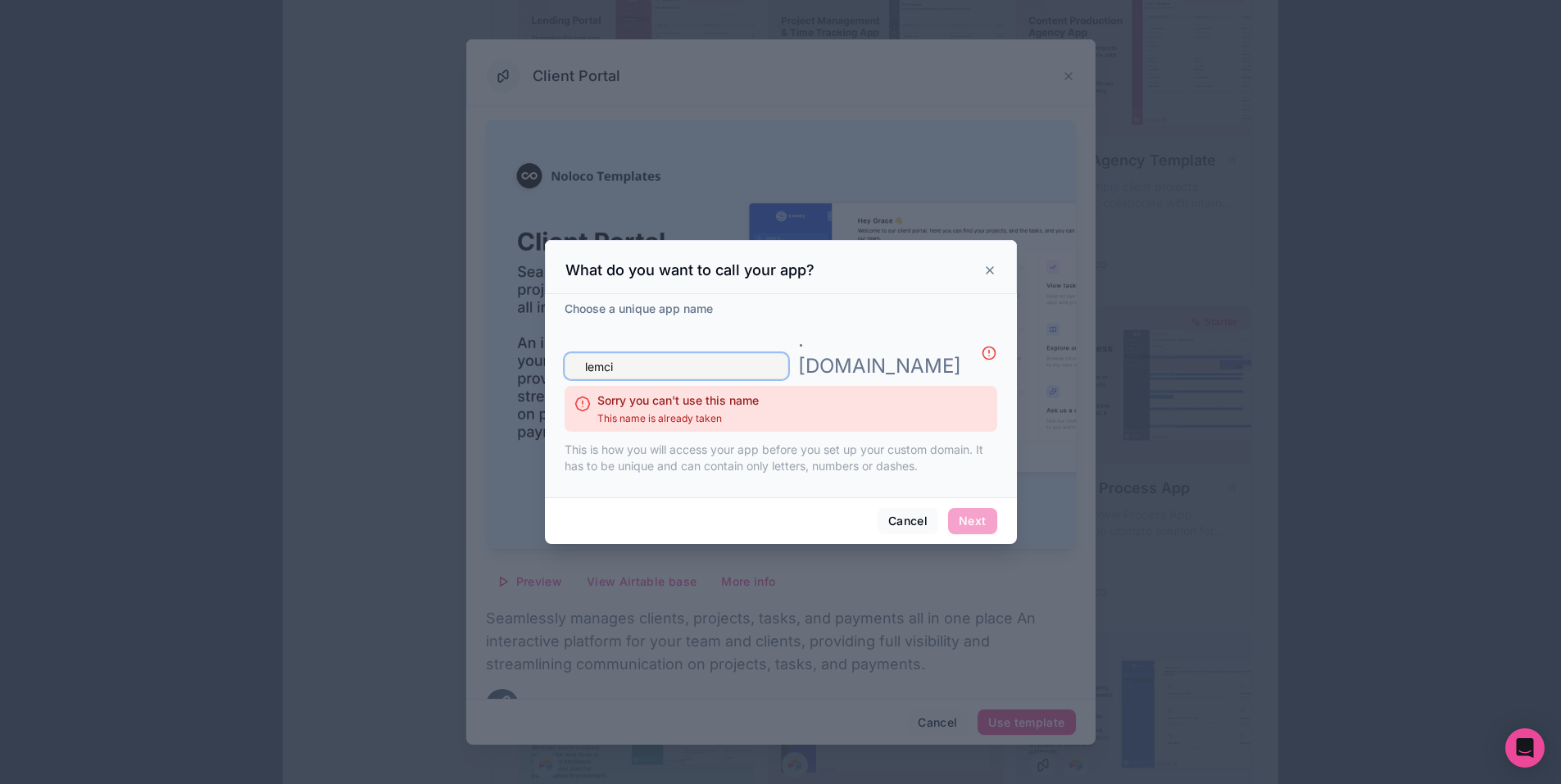
click at [730, 364] on input "lemci" at bounding box center [676, 366] width 223 height 26
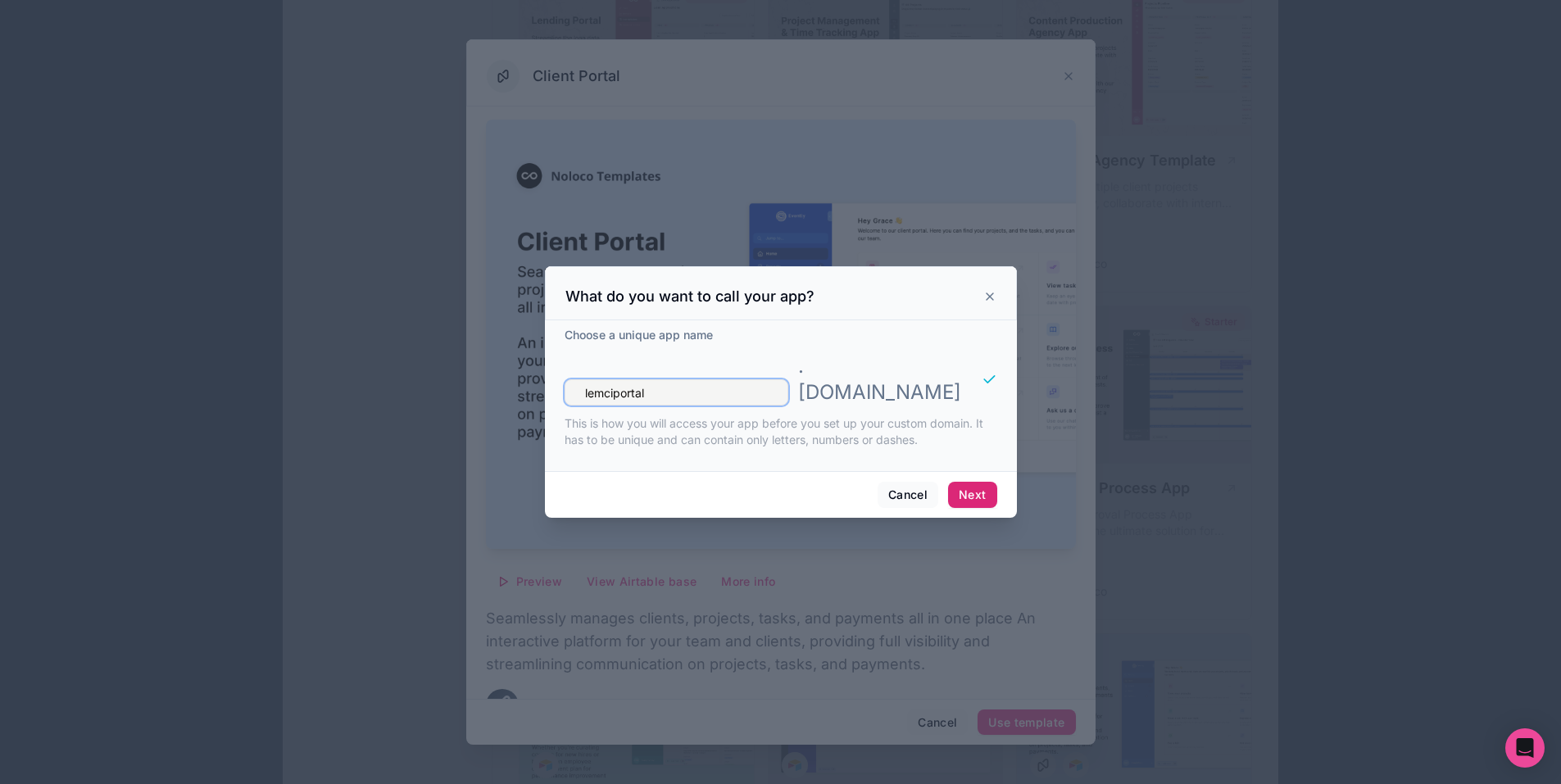
type input "lemciportal"
click at [948, 481] on button "Next" at bounding box center [972, 494] width 49 height 26
